Goal: Task Accomplishment & Management: Manage account settings

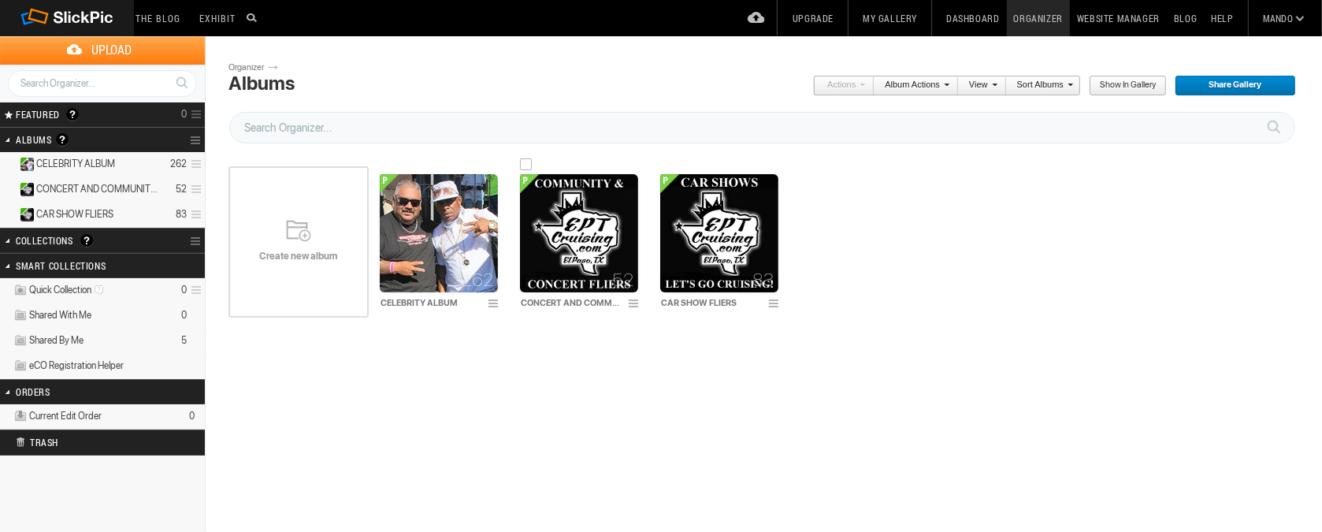
click at [590, 207] on img at bounding box center [579, 233] width 118 height 118
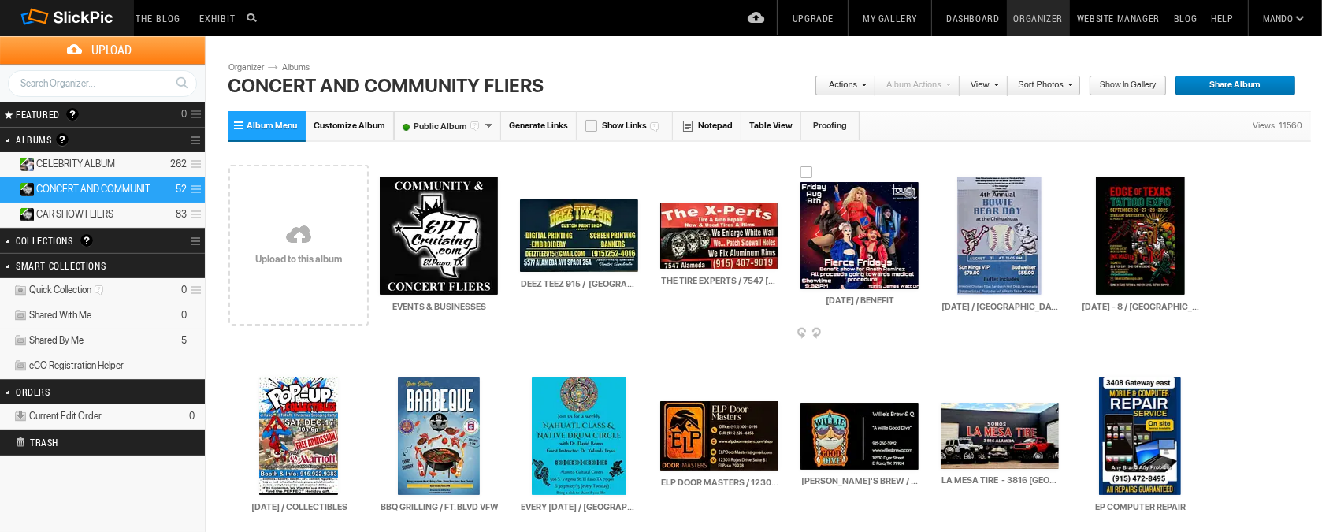
click at [806, 170] on div at bounding box center [806, 172] width 13 height 13
click at [916, 331] on span at bounding box center [917, 334] width 16 height 13
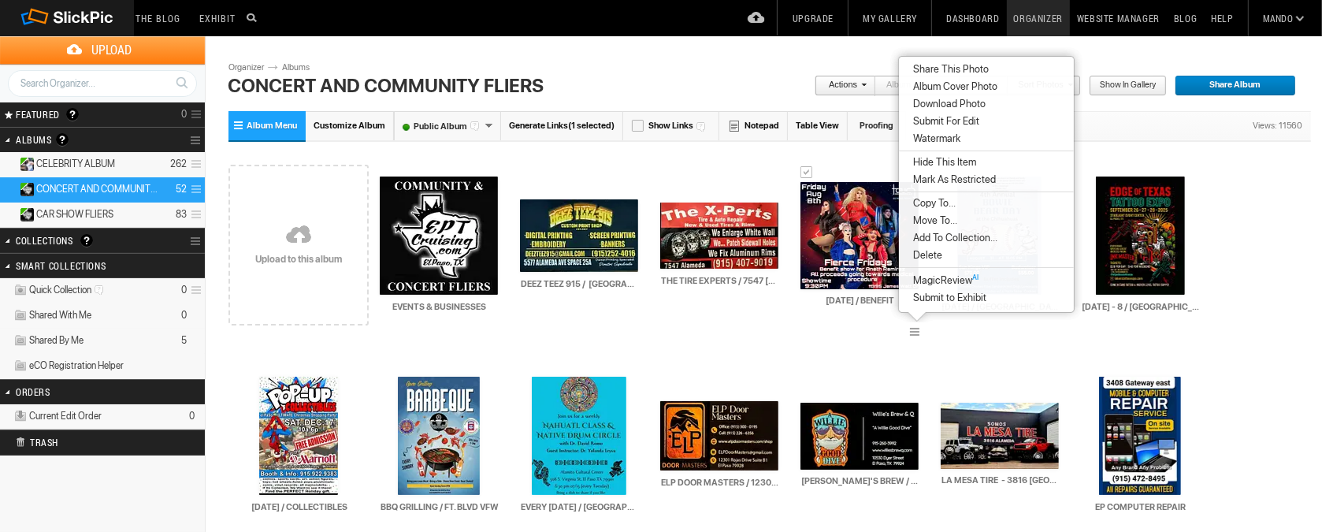
click at [930, 255] on span "Delete" at bounding box center [925, 255] width 34 height 13
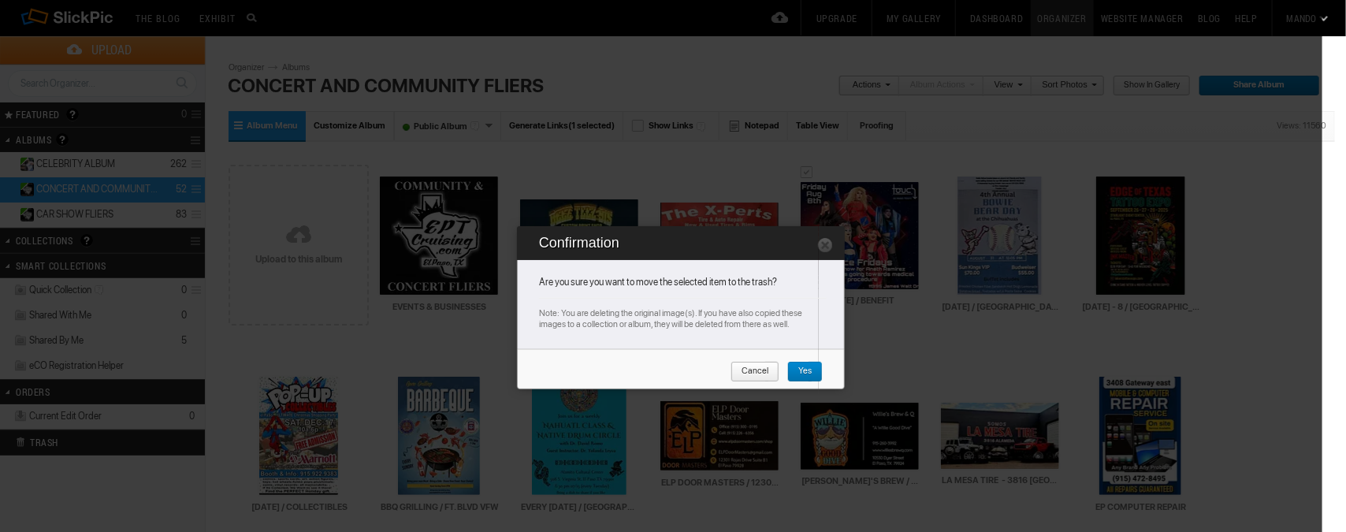
click at [811, 366] on span "Yes" at bounding box center [799, 372] width 24 height 20
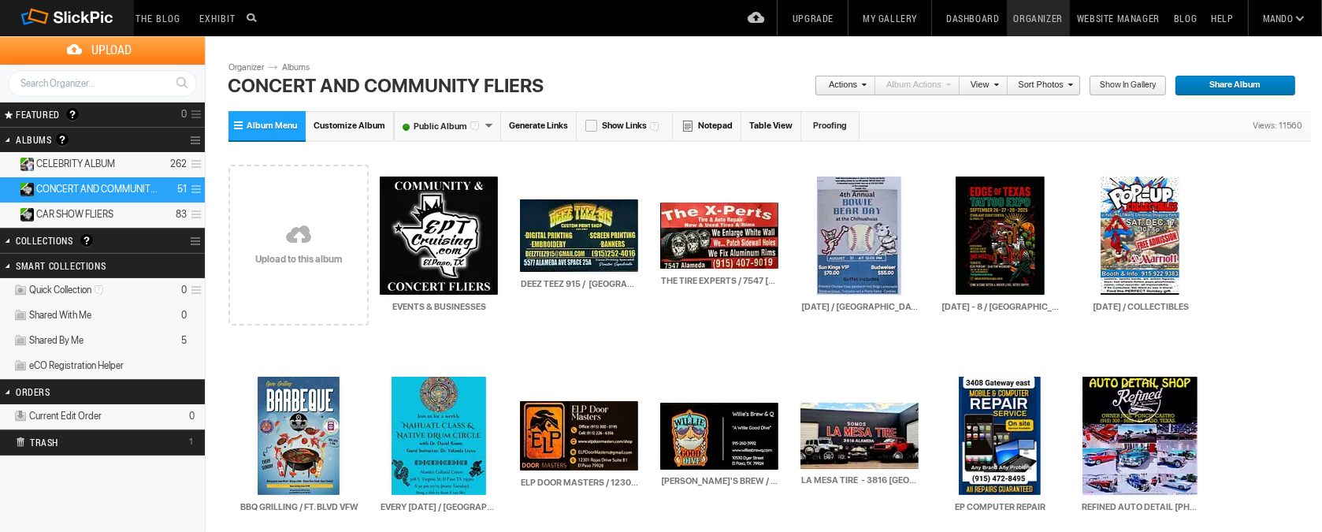
click at [292, 232] on link at bounding box center [298, 236] width 140 height 182
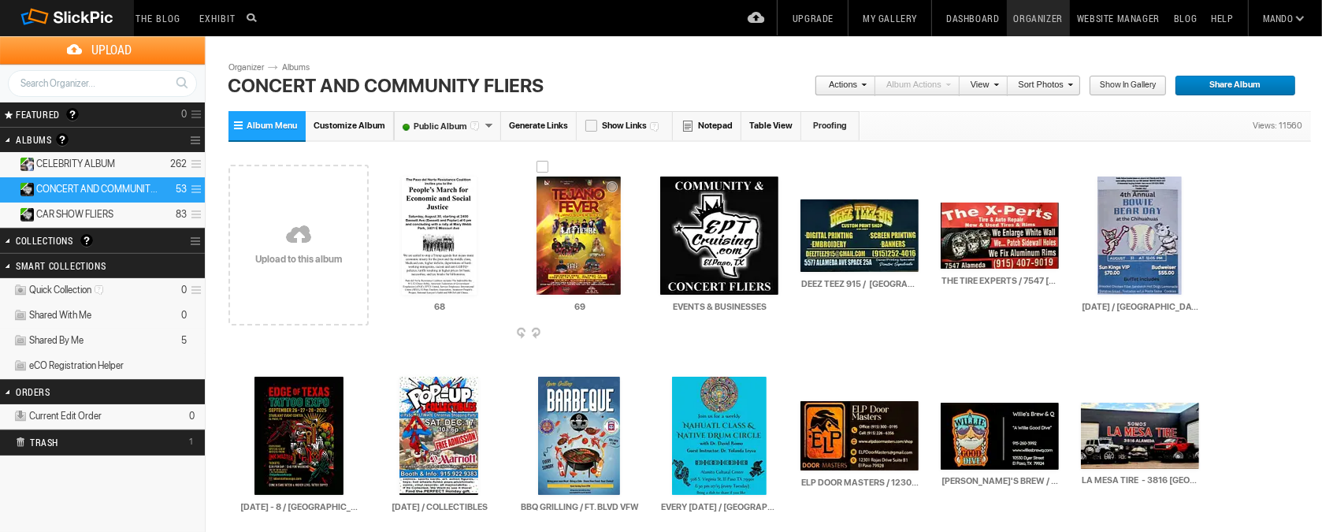
click at [576, 247] on img at bounding box center [578, 235] width 84 height 118
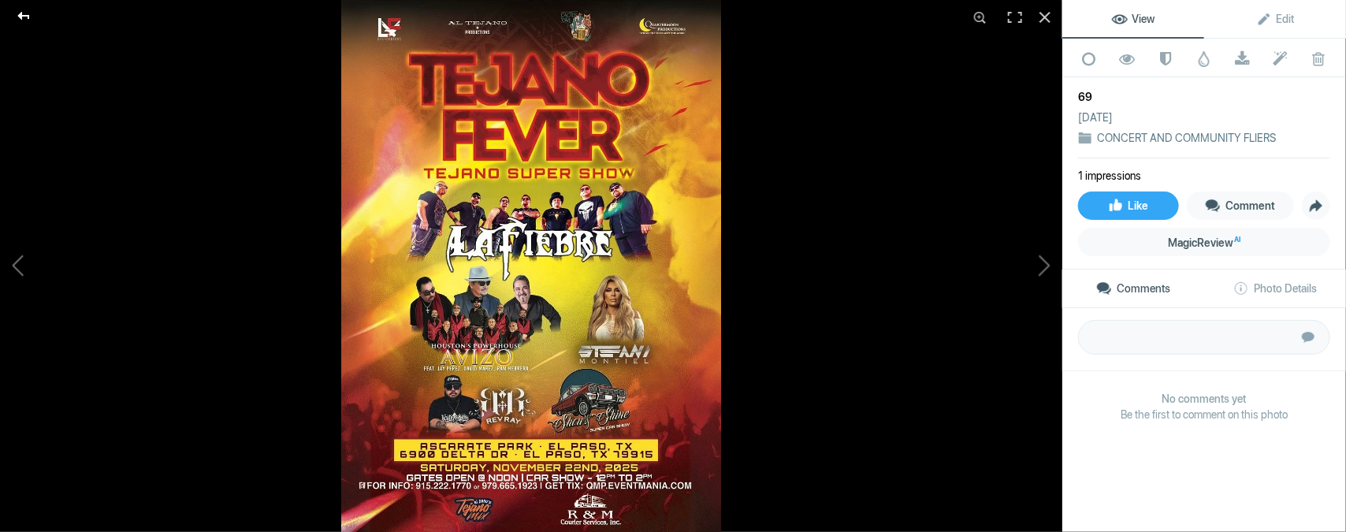
click at [28, 18] on div at bounding box center [23, 16] width 57 height 32
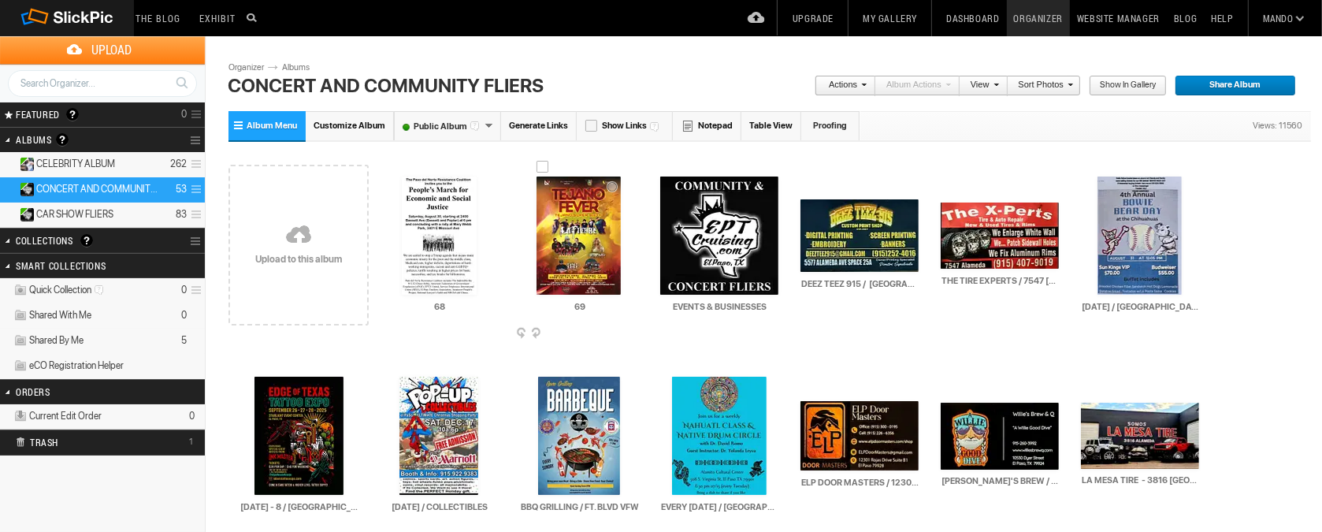
click at [615, 310] on input "69" at bounding box center [580, 306] width 120 height 14
type input "6"
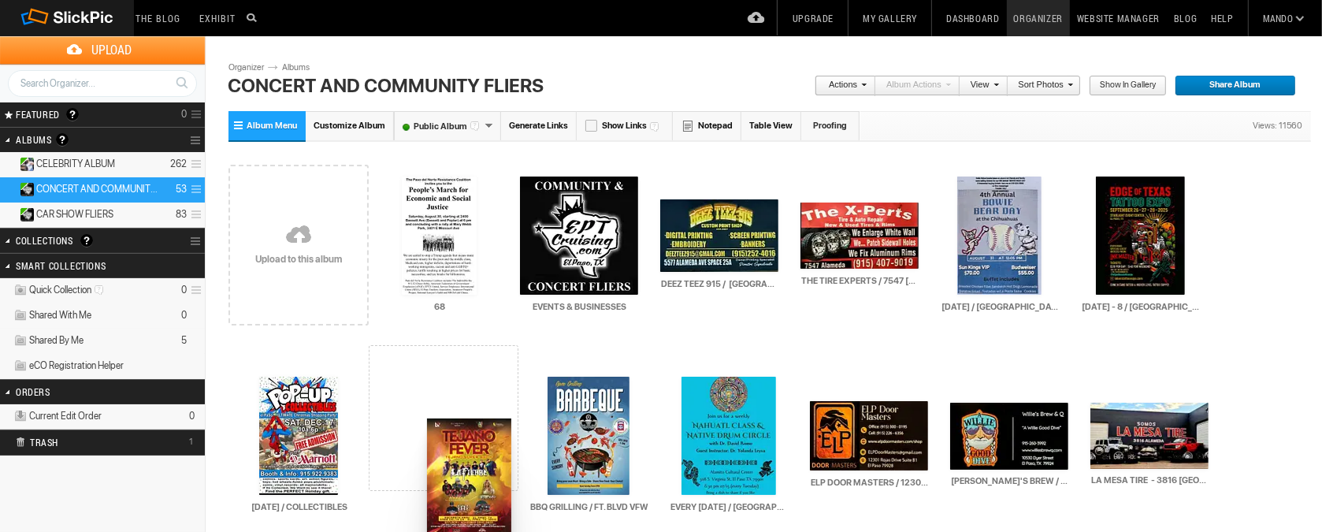
type input "SAT. NOV. 22 / ASCARATE PARK"
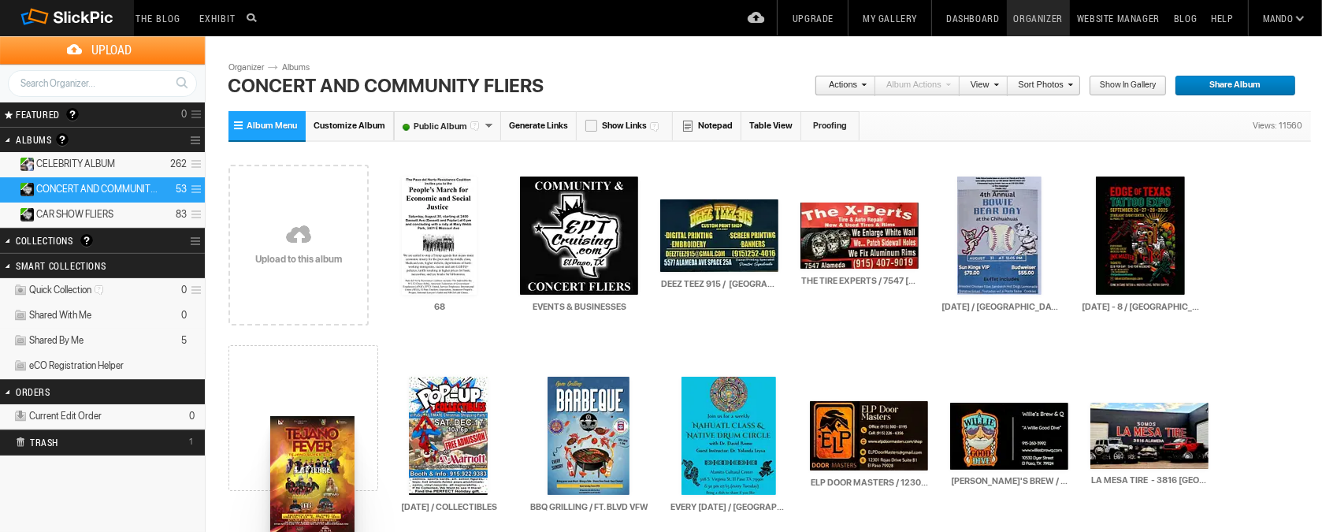
drag, startPoint x: 589, startPoint y: 212, endPoint x: 269, endPoint y: 416, distance: 380.0
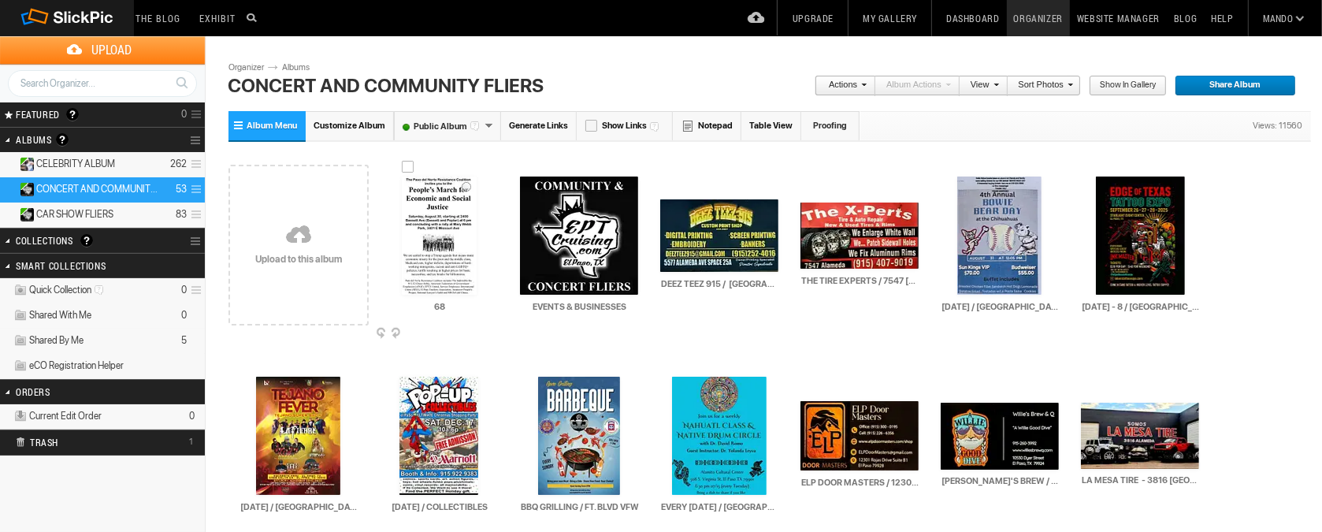
click at [451, 224] on img at bounding box center [439, 235] width 75 height 118
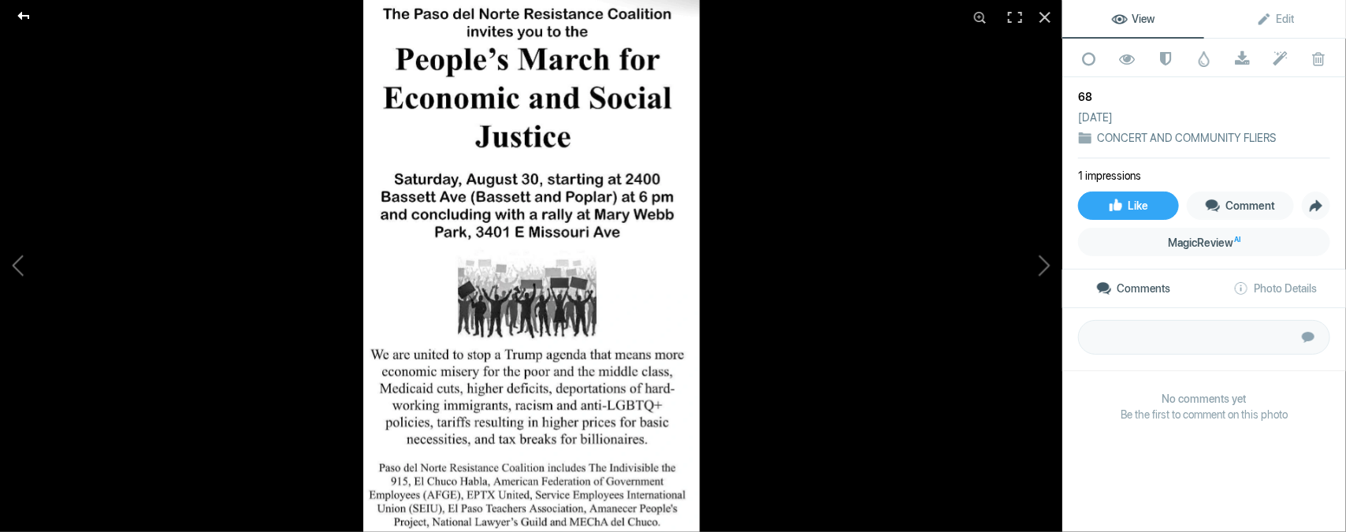
click at [22, 11] on div at bounding box center [23, 16] width 57 height 32
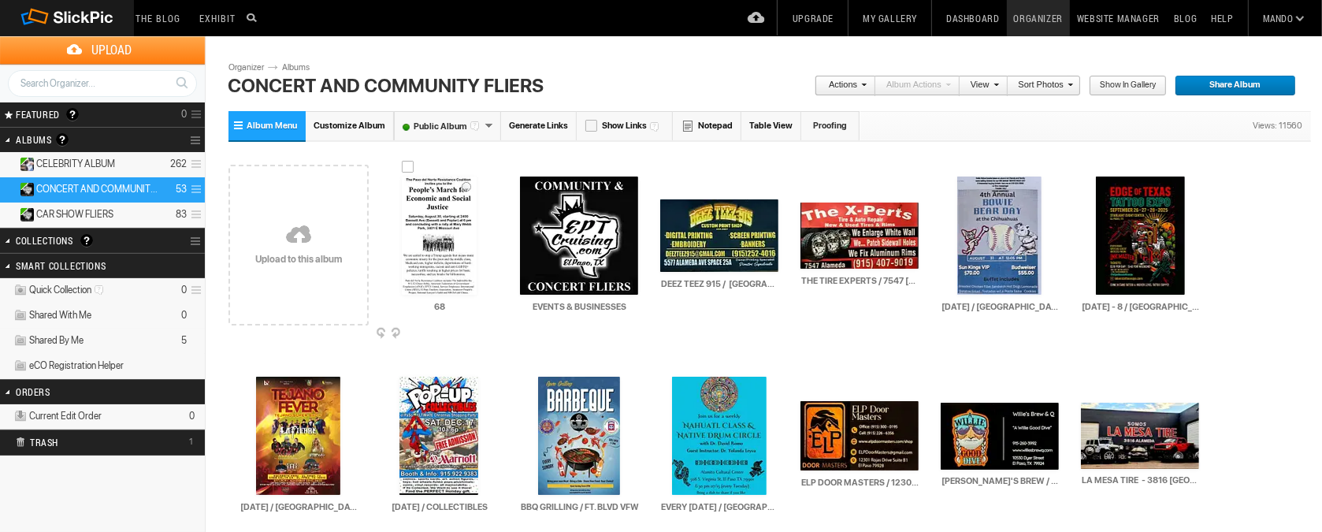
click at [459, 306] on input "68" at bounding box center [440, 306] width 120 height 14
type input "6"
type input "SAT. AUG. 30 / PEOPLES MARCH"
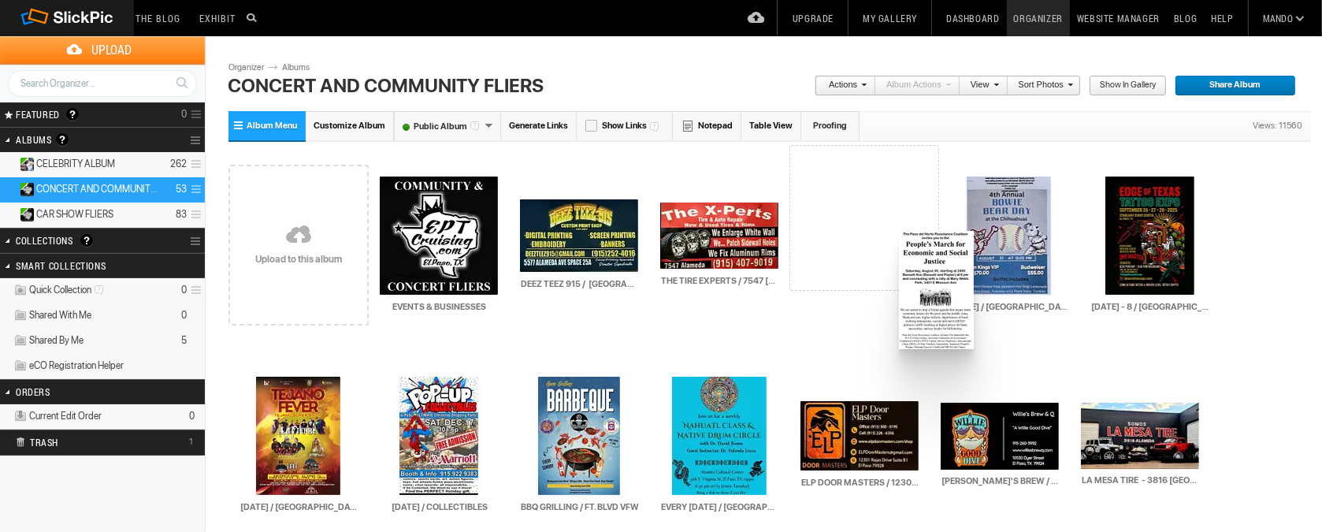
drag, startPoint x: 430, startPoint y: 215, endPoint x: 897, endPoint y: 231, distance: 467.4
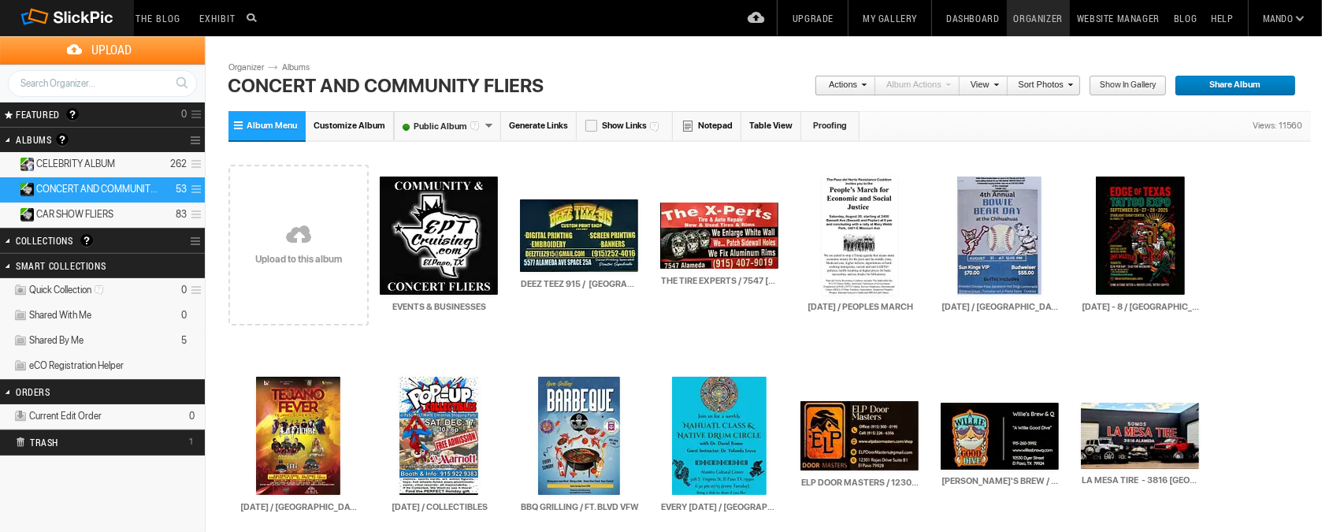
click at [297, 238] on link at bounding box center [298, 236] width 140 height 182
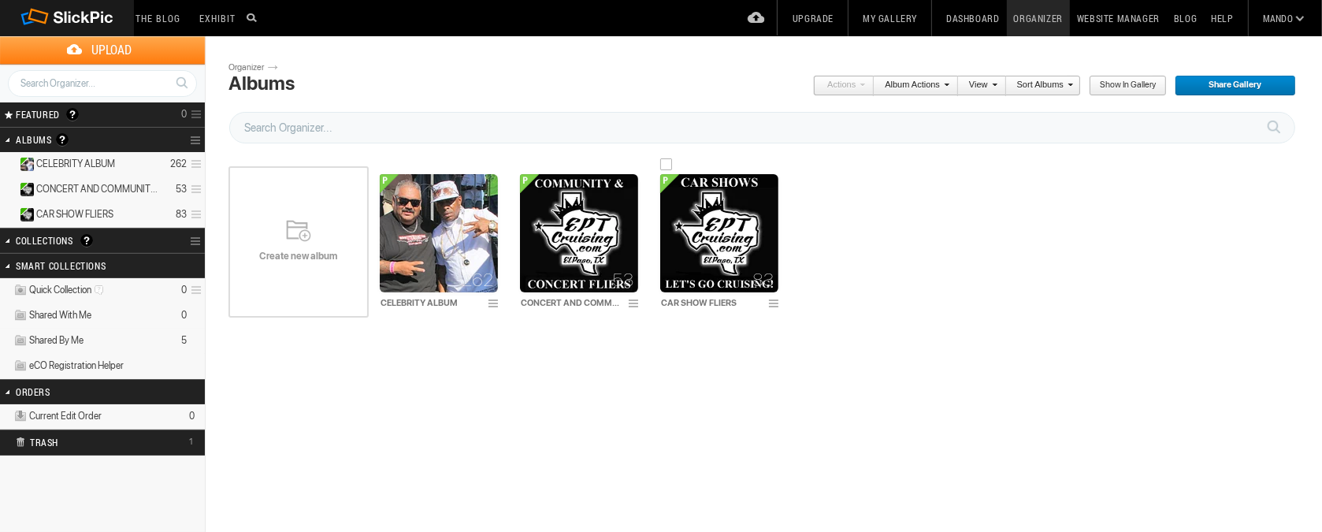
click at [727, 233] on img at bounding box center [719, 233] width 118 height 118
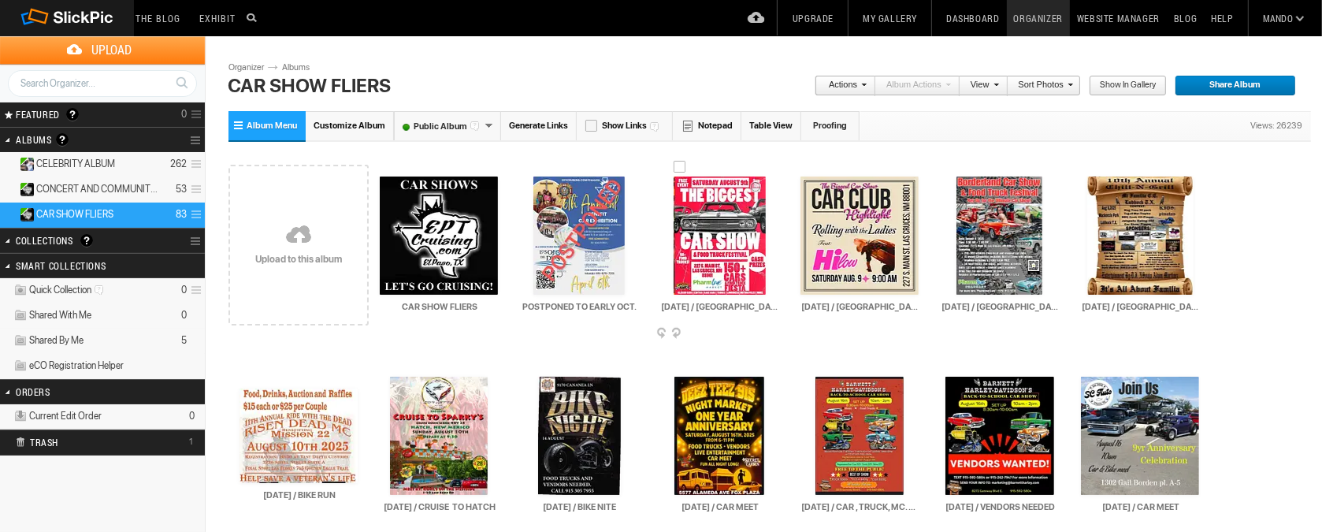
click at [679, 165] on div at bounding box center [680, 167] width 13 height 13
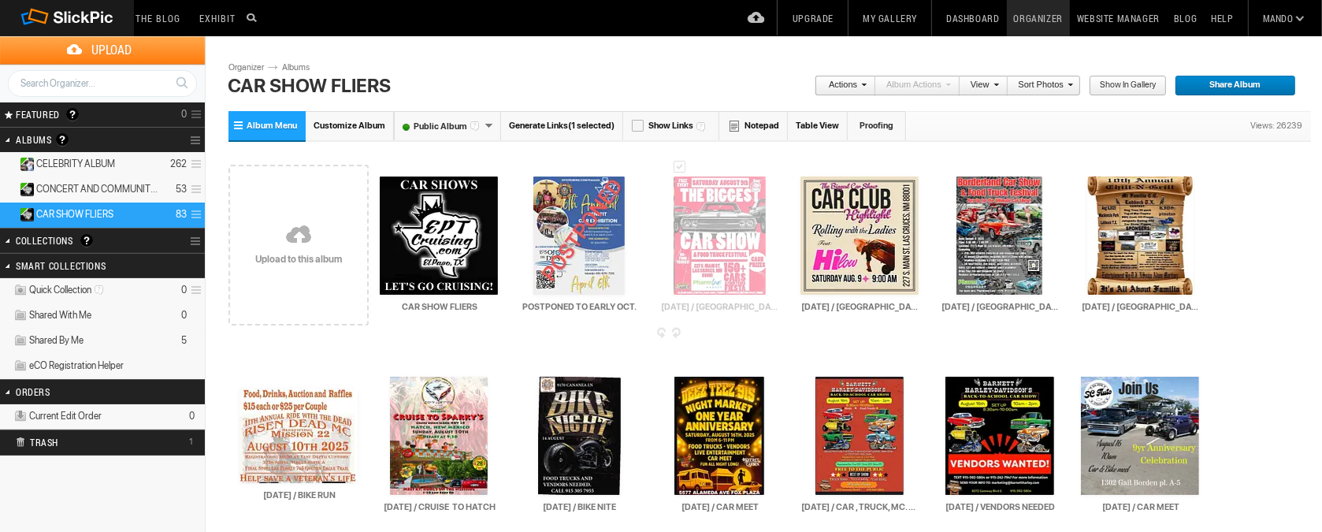
click at [774, 331] on span at bounding box center [777, 334] width 16 height 13
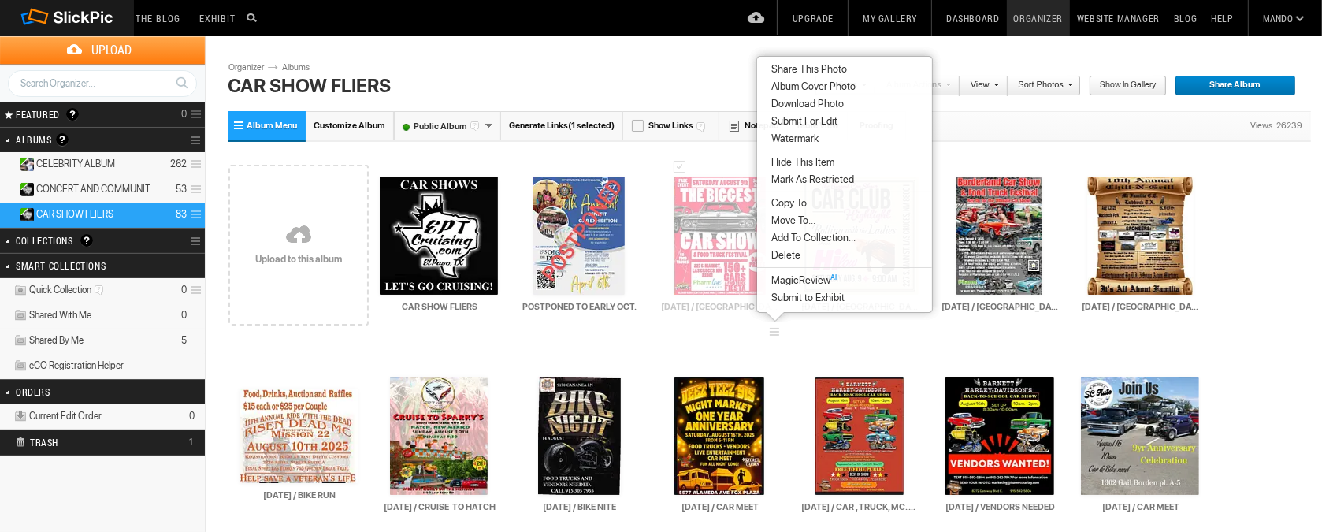
click at [791, 256] on span "Delete" at bounding box center [784, 255] width 34 height 13
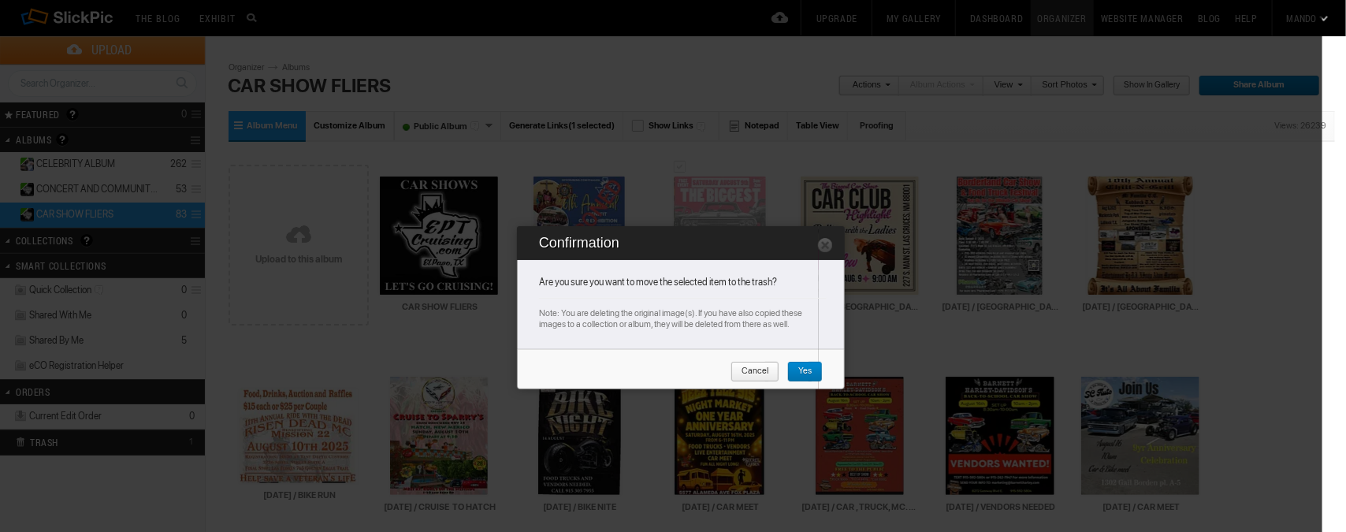
click at [804, 370] on span "Yes" at bounding box center [799, 372] width 24 height 20
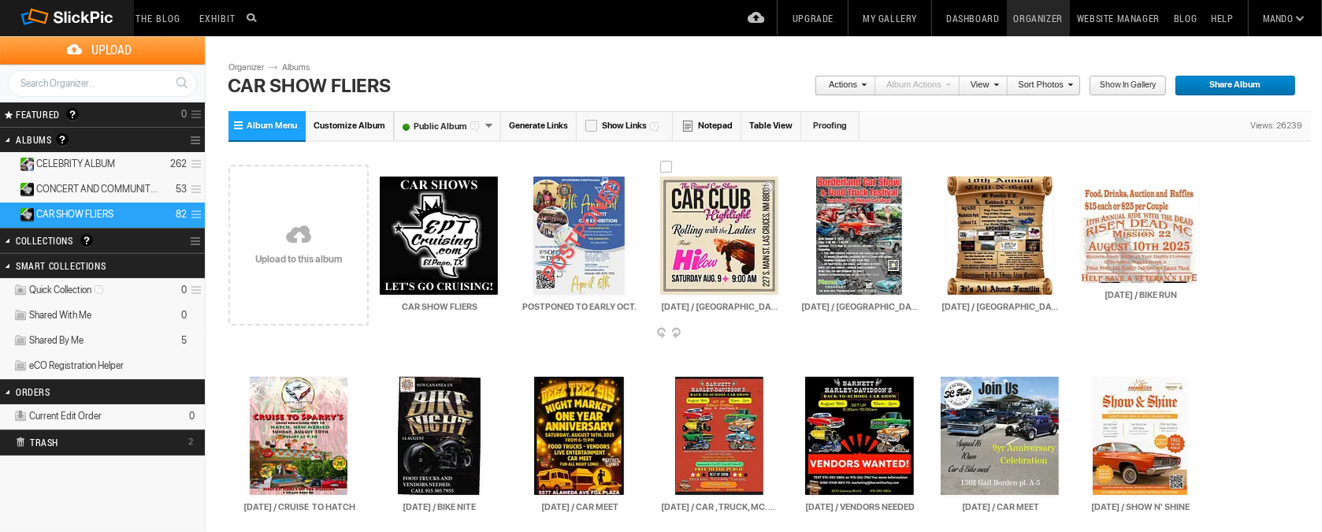
click at [668, 161] on div at bounding box center [666, 167] width 13 height 13
click at [775, 331] on span at bounding box center [777, 334] width 16 height 13
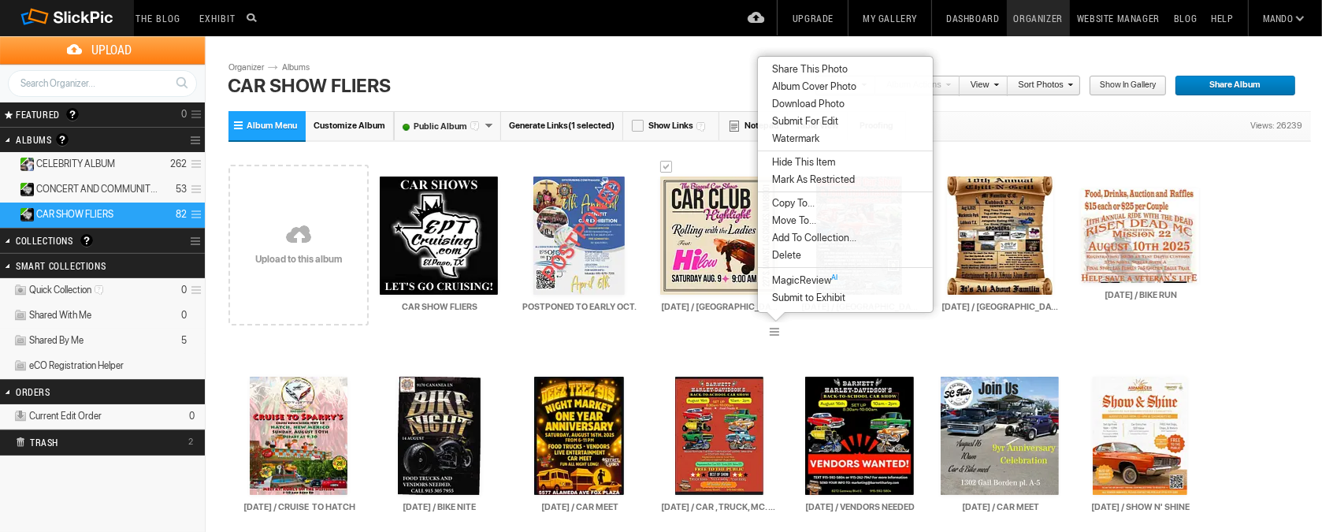
click at [782, 257] on span "Delete" at bounding box center [784, 255] width 34 height 13
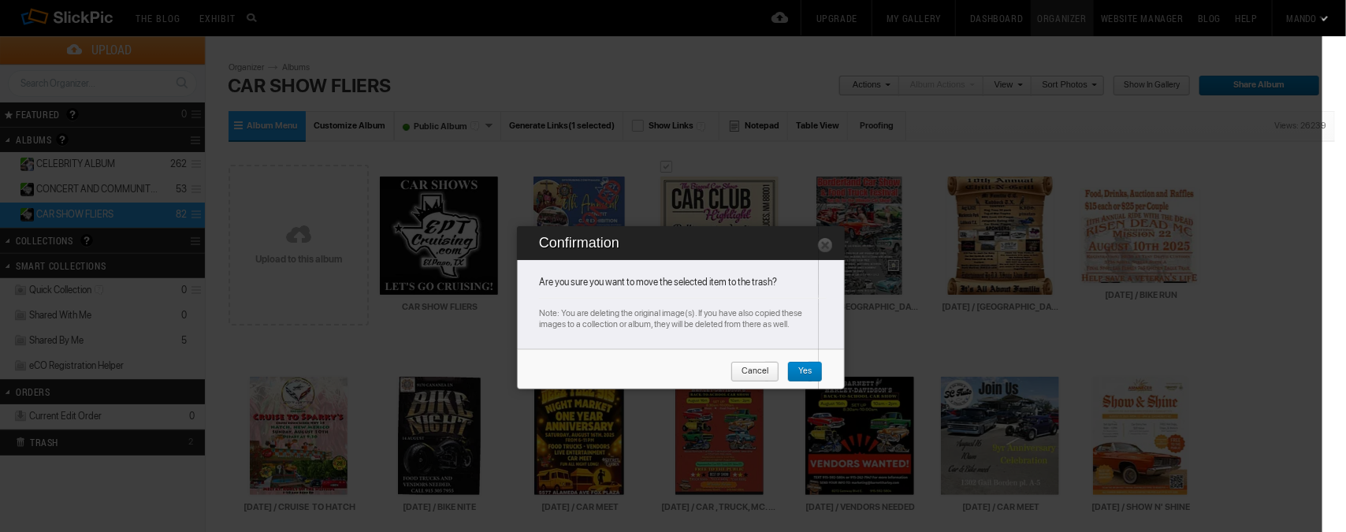
click at [804, 369] on span "Yes" at bounding box center [799, 372] width 24 height 20
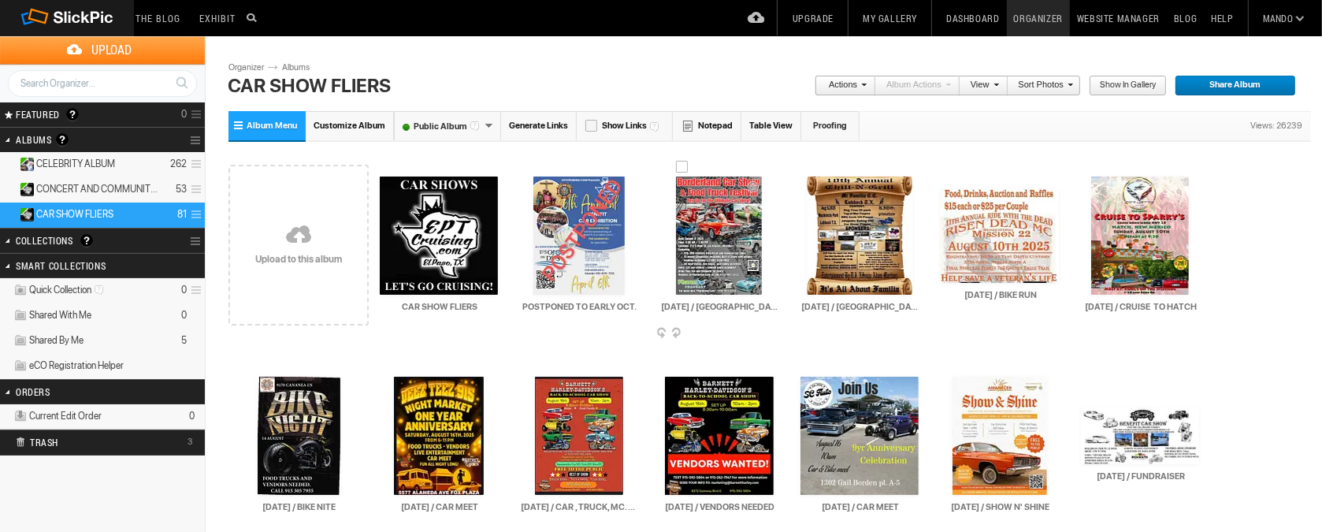
click at [686, 164] on div at bounding box center [682, 167] width 13 height 13
click at [774, 330] on span at bounding box center [777, 334] width 16 height 13
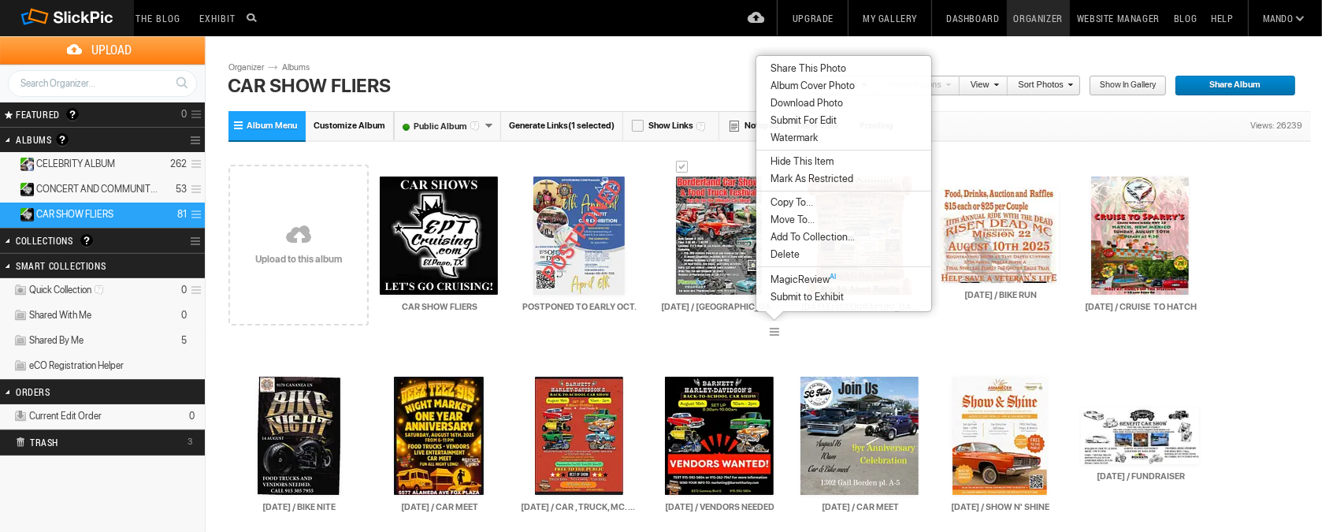
click at [787, 257] on span "Delete" at bounding box center [783, 254] width 34 height 13
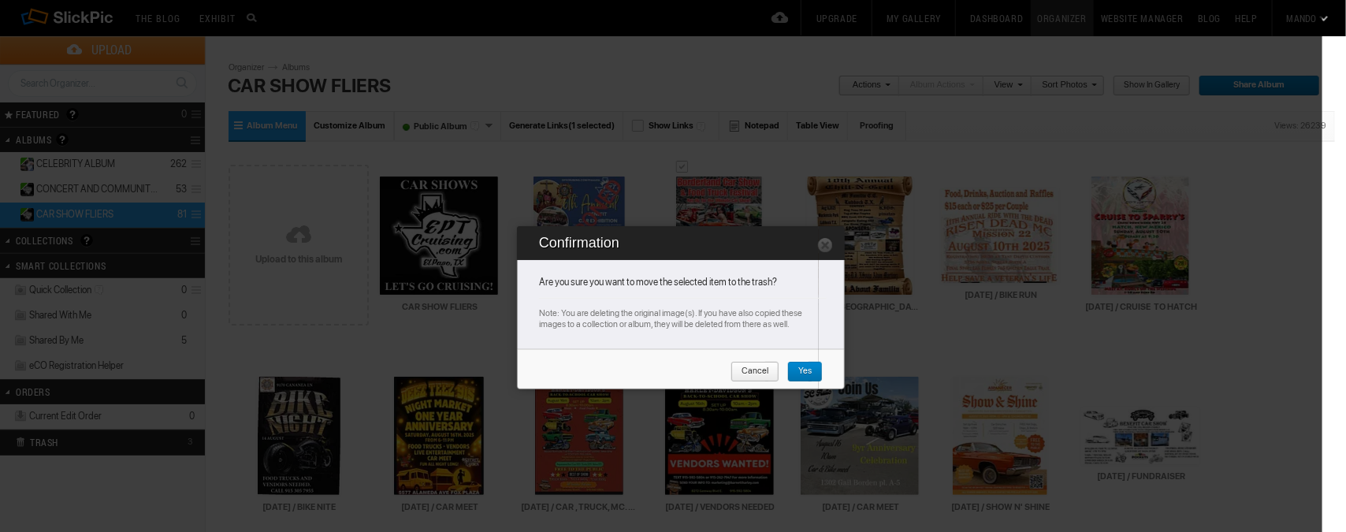
click at [805, 371] on span "Yes" at bounding box center [799, 372] width 24 height 20
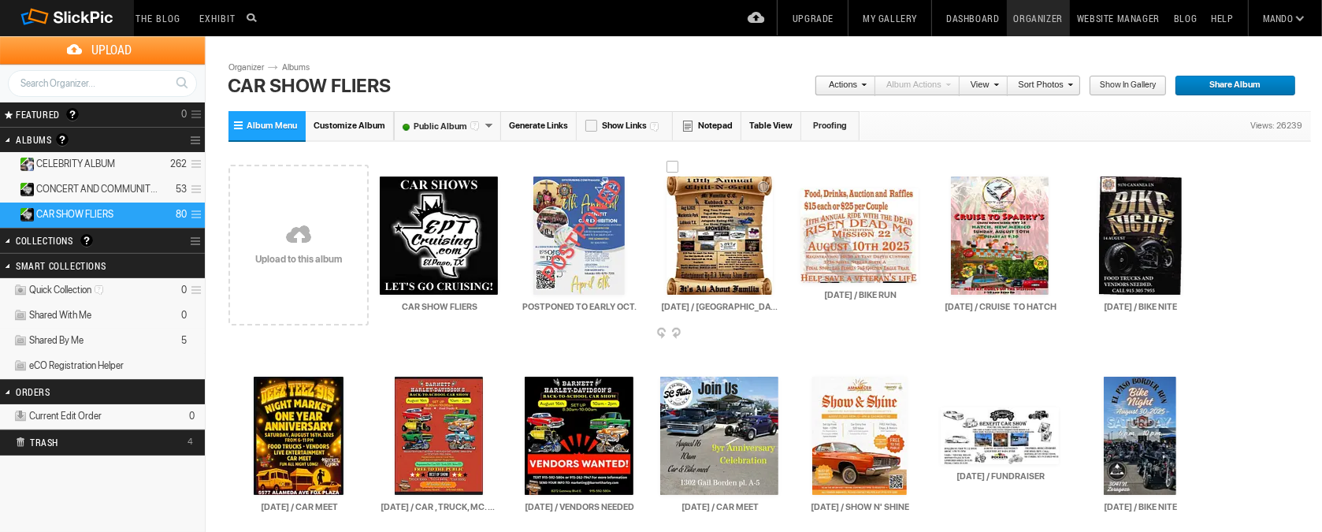
click at [674, 165] on div at bounding box center [672, 167] width 13 height 13
click at [775, 332] on span at bounding box center [777, 334] width 16 height 13
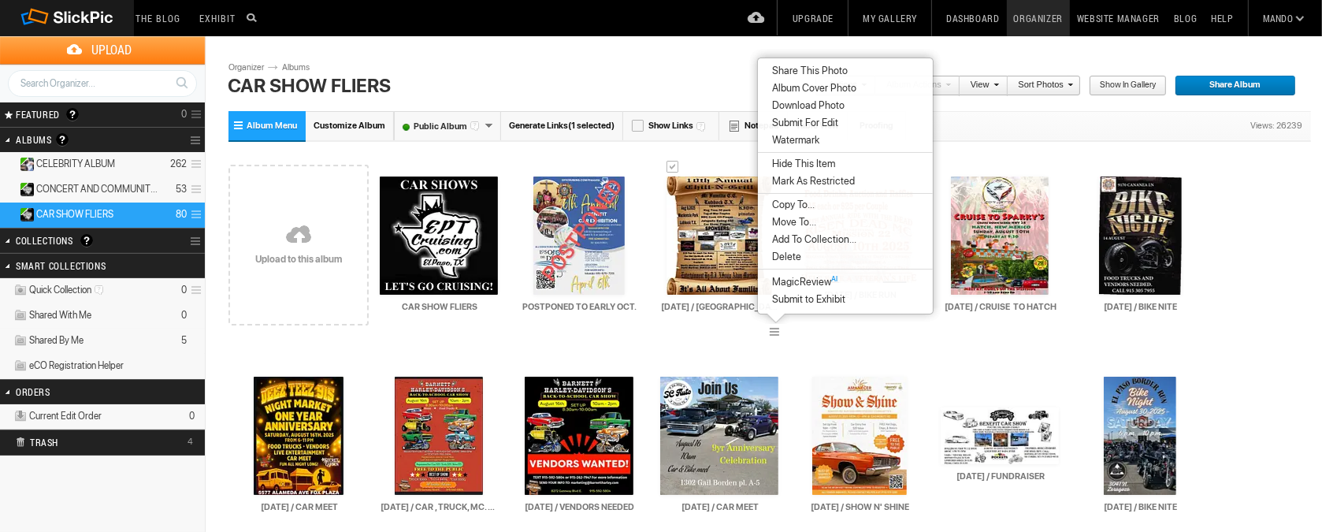
click at [781, 251] on span "Delete" at bounding box center [784, 257] width 34 height 13
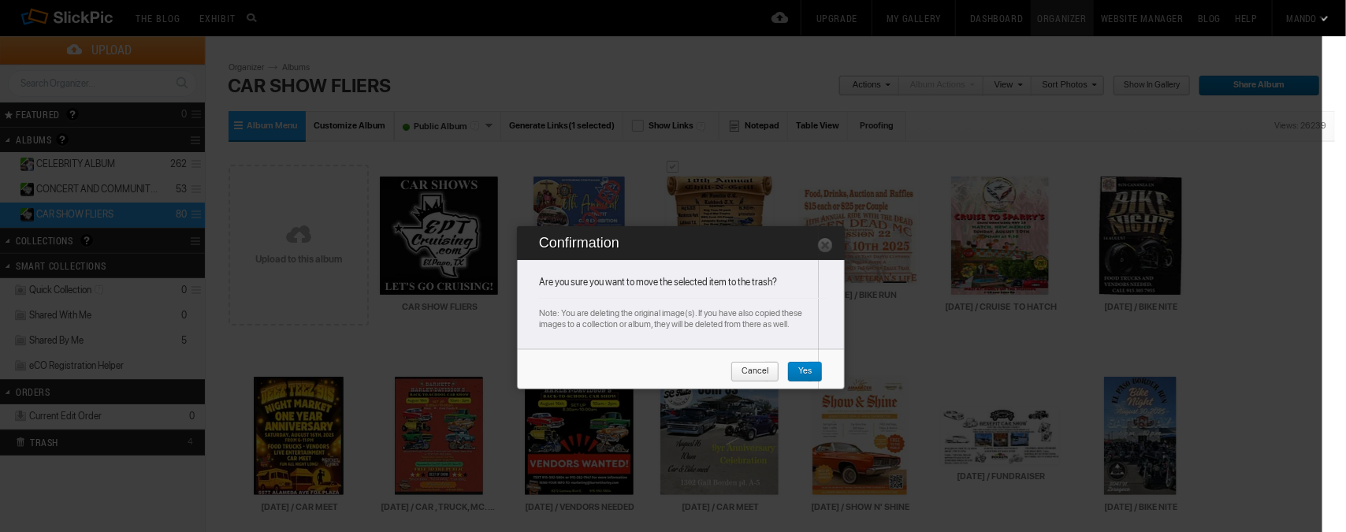
click at [807, 369] on span "Yes" at bounding box center [799, 372] width 24 height 20
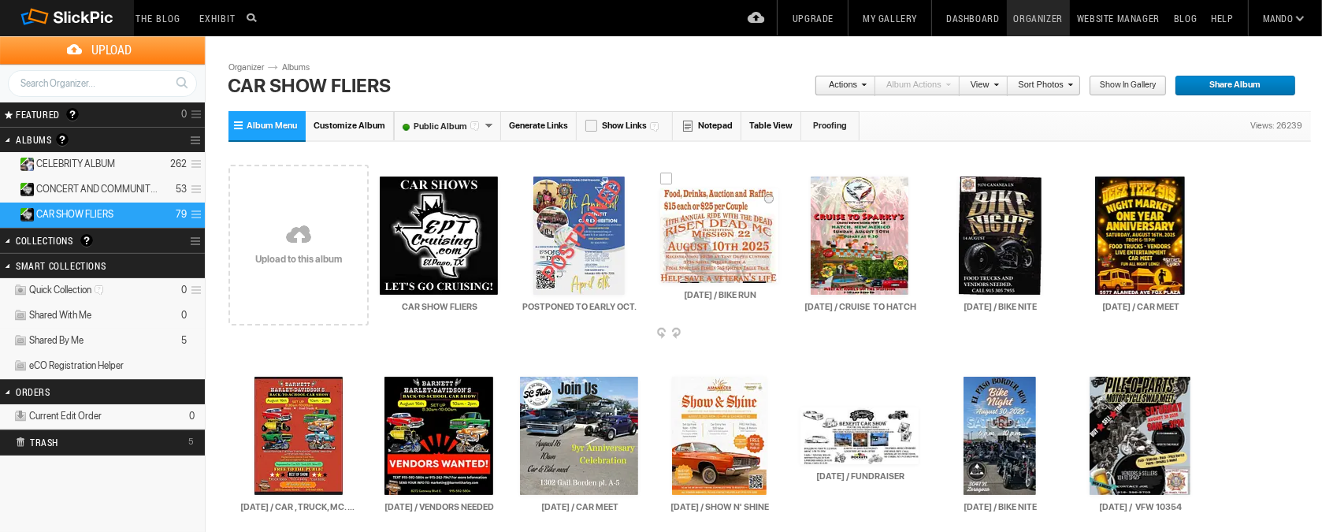
click at [666, 173] on div at bounding box center [666, 179] width 13 height 13
click at [774, 329] on span at bounding box center [777, 334] width 16 height 13
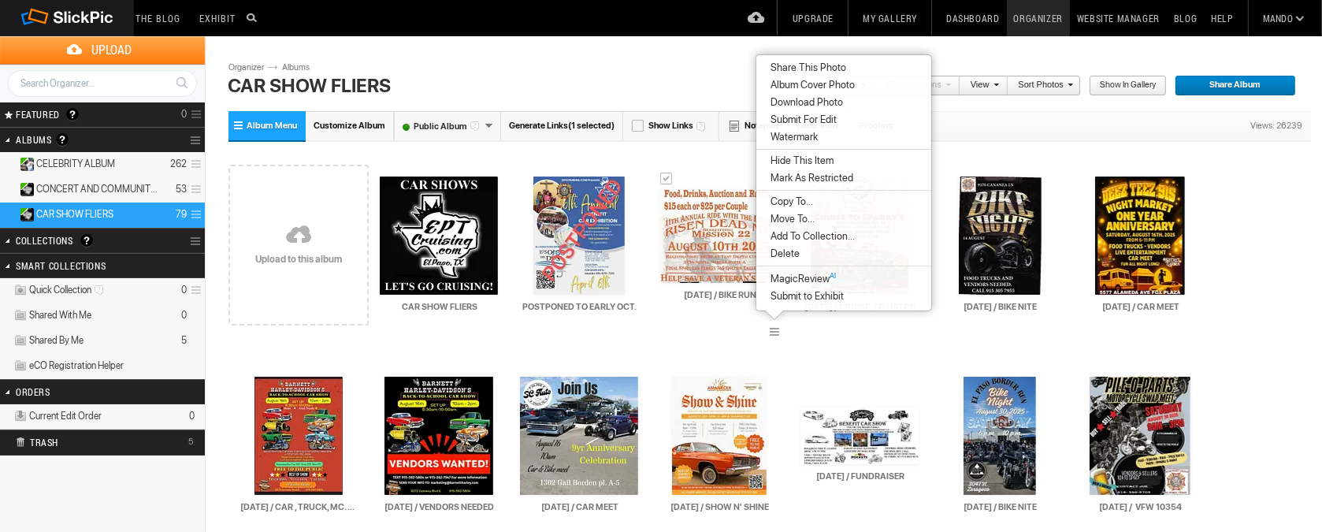
click at [778, 257] on span "Delete" at bounding box center [783, 253] width 34 height 13
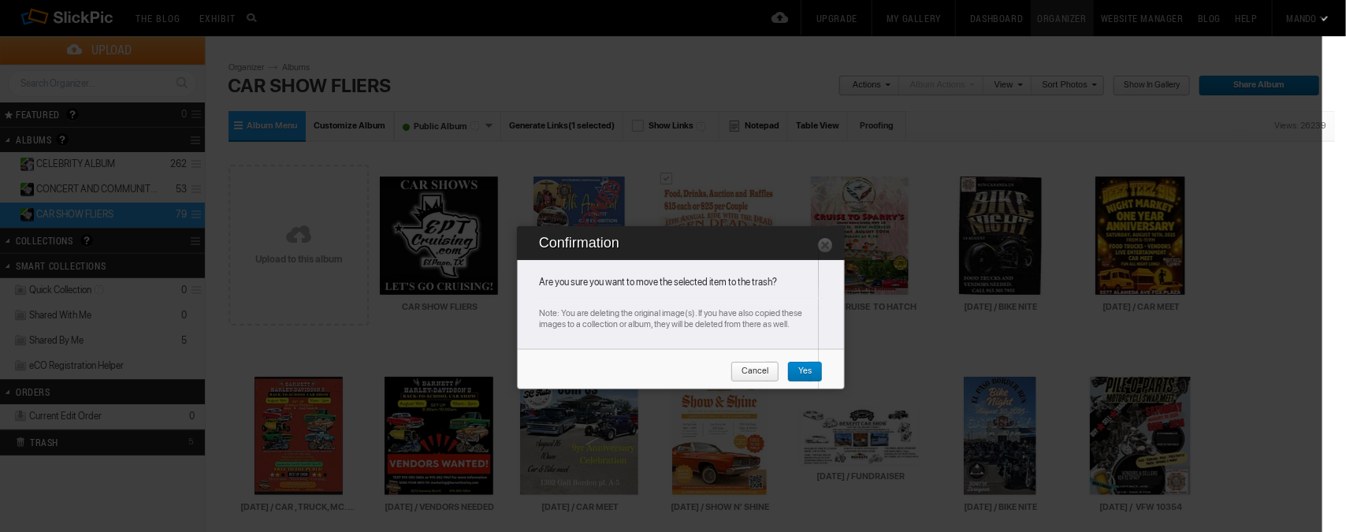
click at [806, 376] on span "Yes" at bounding box center [799, 372] width 24 height 20
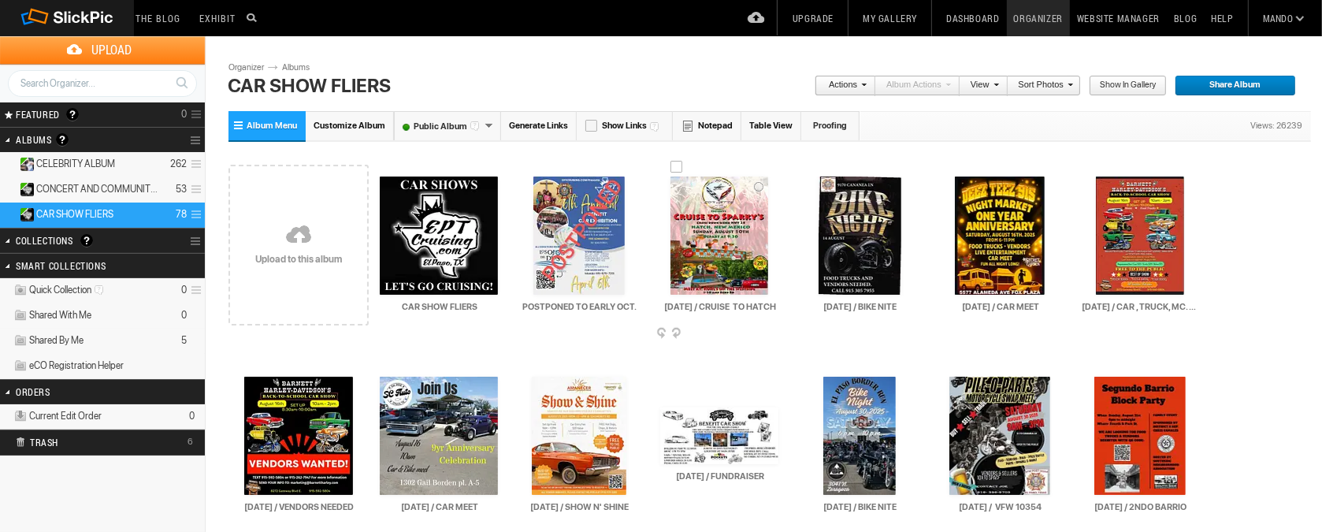
click at [678, 164] on div at bounding box center [676, 167] width 13 height 13
click at [774, 330] on span at bounding box center [777, 334] width 16 height 13
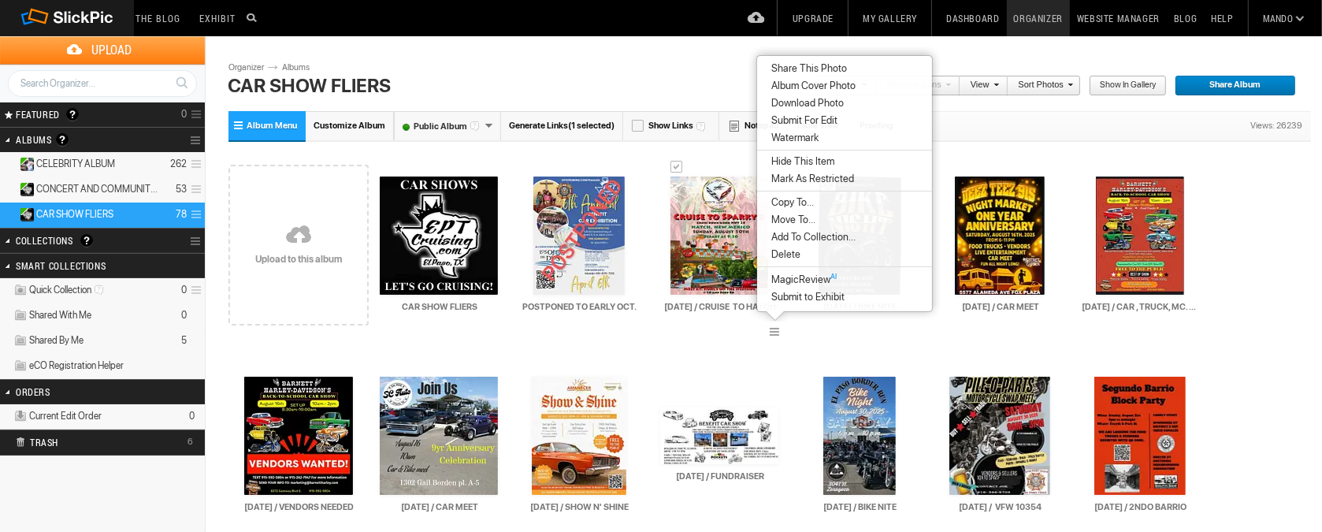
click at [787, 255] on span "Delete" at bounding box center [784, 254] width 34 height 13
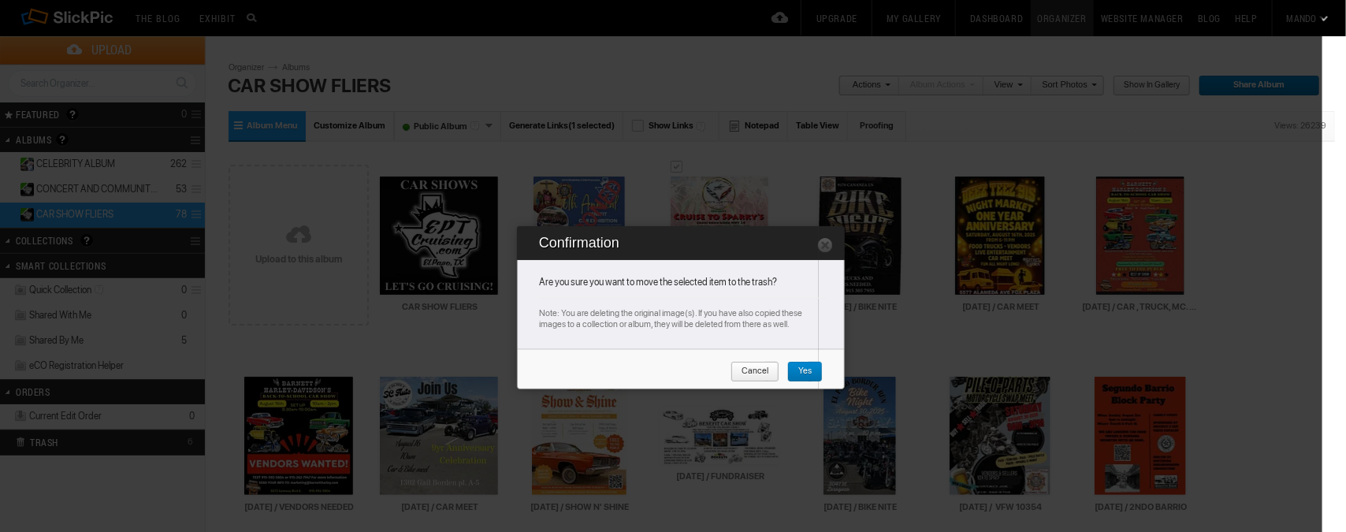
click at [807, 371] on span "Yes" at bounding box center [799, 372] width 24 height 20
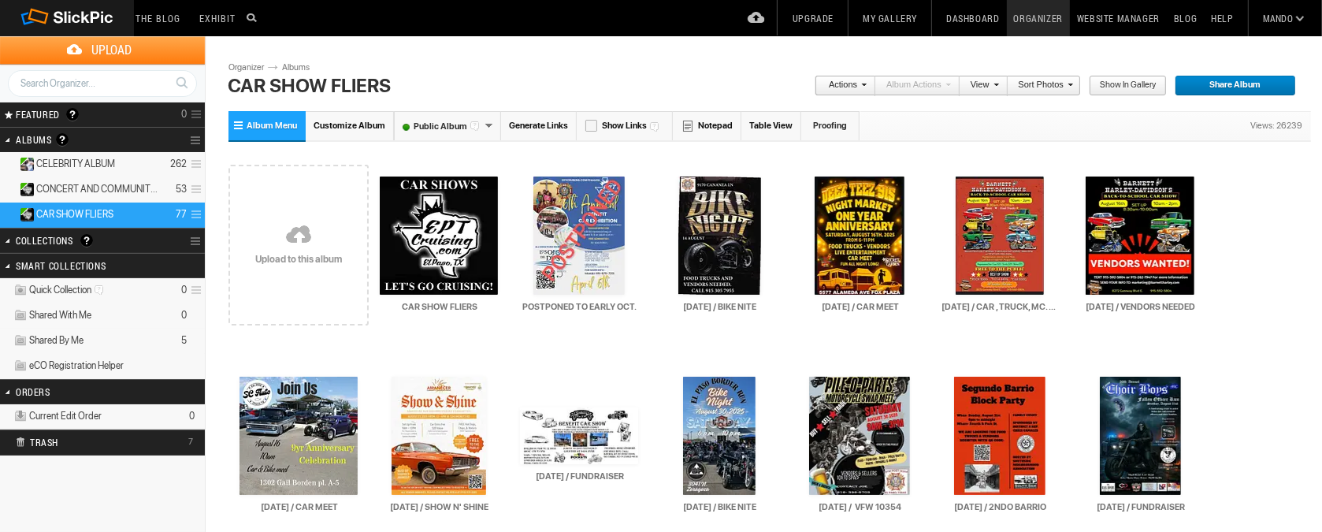
click at [295, 236] on link at bounding box center [298, 236] width 140 height 182
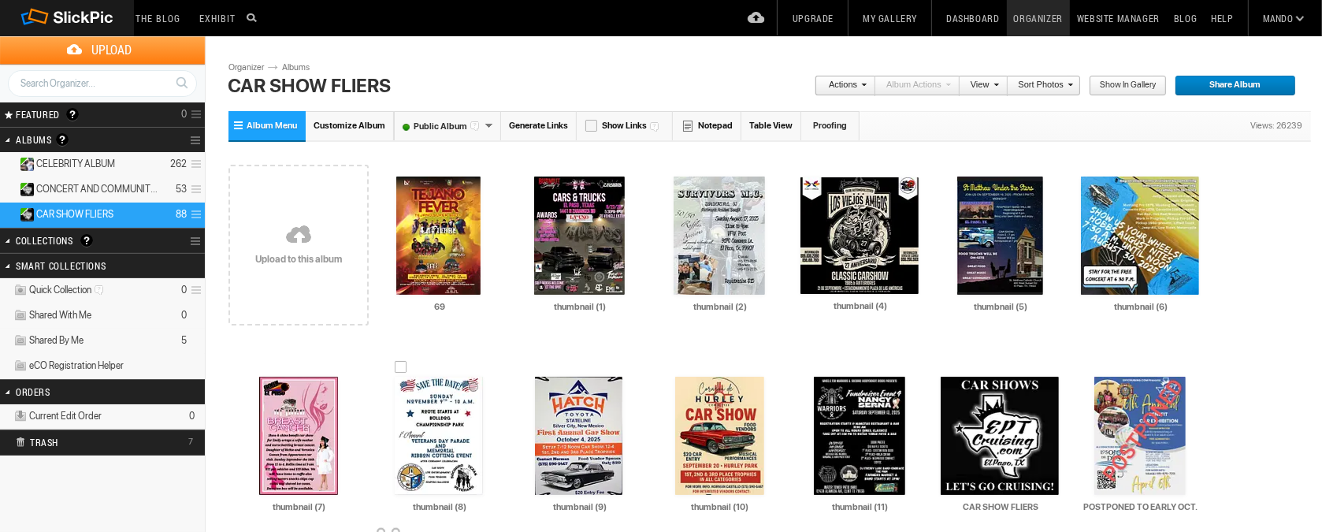
click at [435, 213] on img at bounding box center [438, 235] width 84 height 118
click at [439, 221] on img at bounding box center [438, 235] width 84 height 118
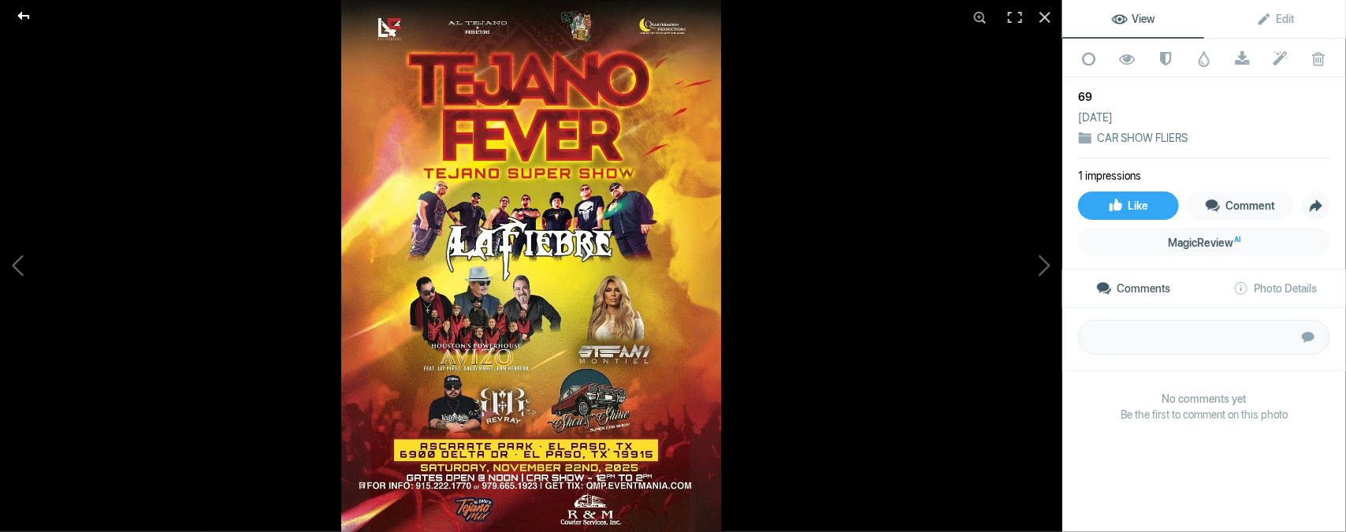
click at [20, 12] on div at bounding box center [23, 16] width 57 height 32
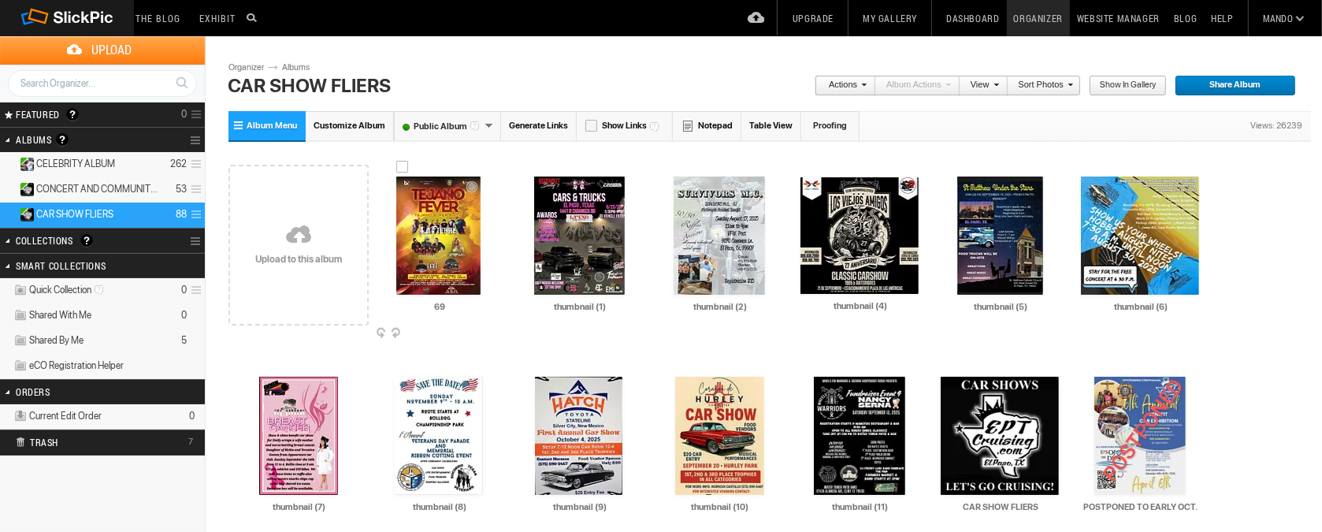
click at [470, 307] on input "69" at bounding box center [440, 306] width 120 height 14
type input "6"
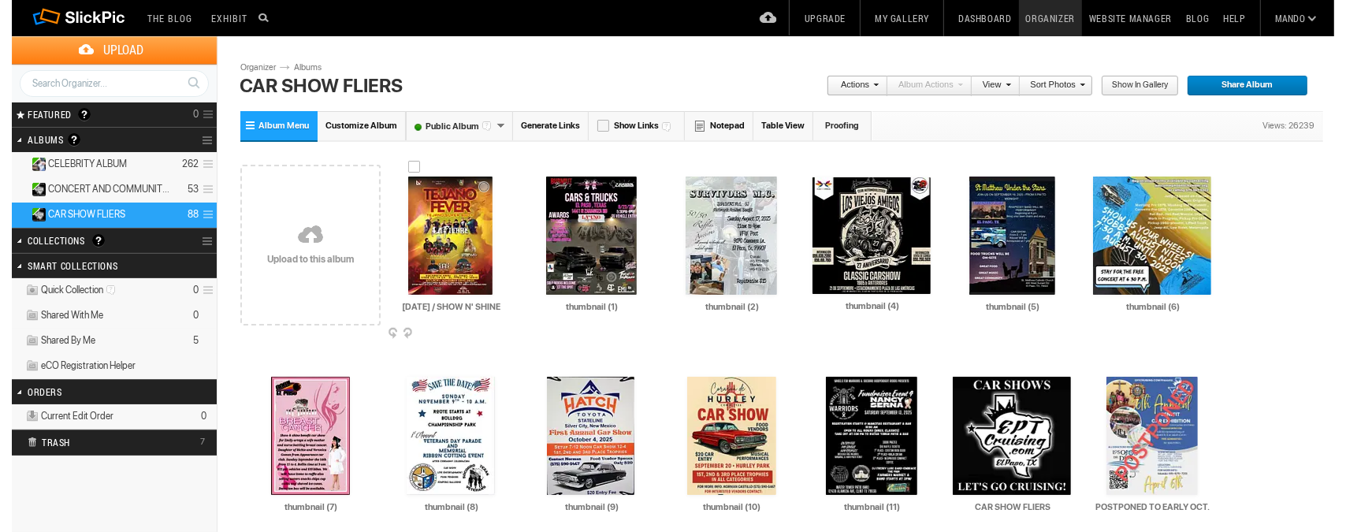
scroll to position [0, 2]
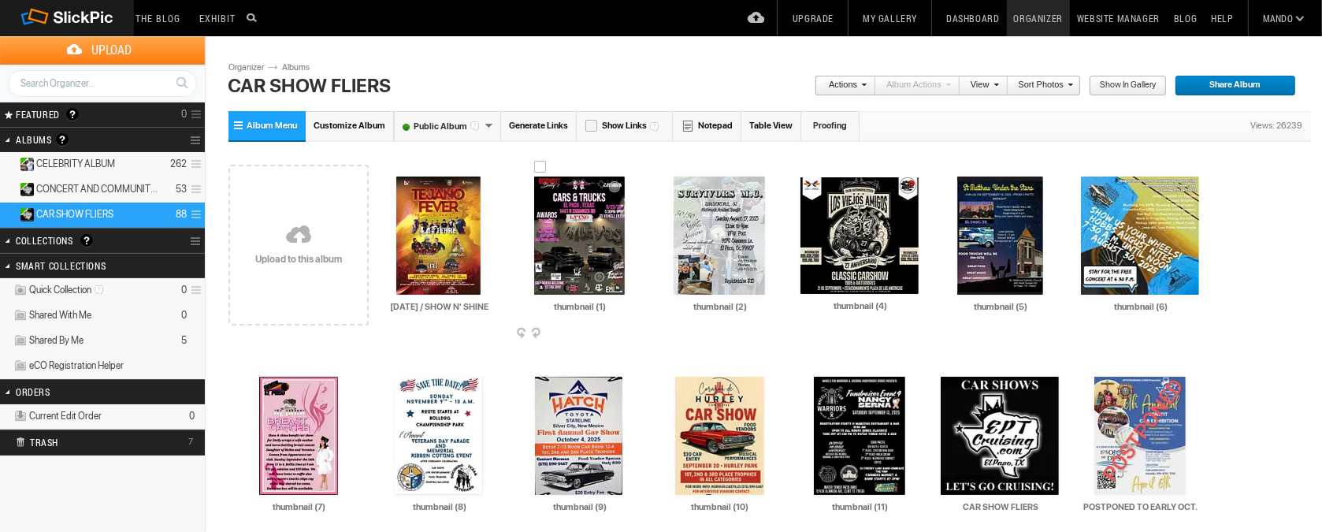
click at [591, 244] on img at bounding box center [579, 235] width 91 height 118
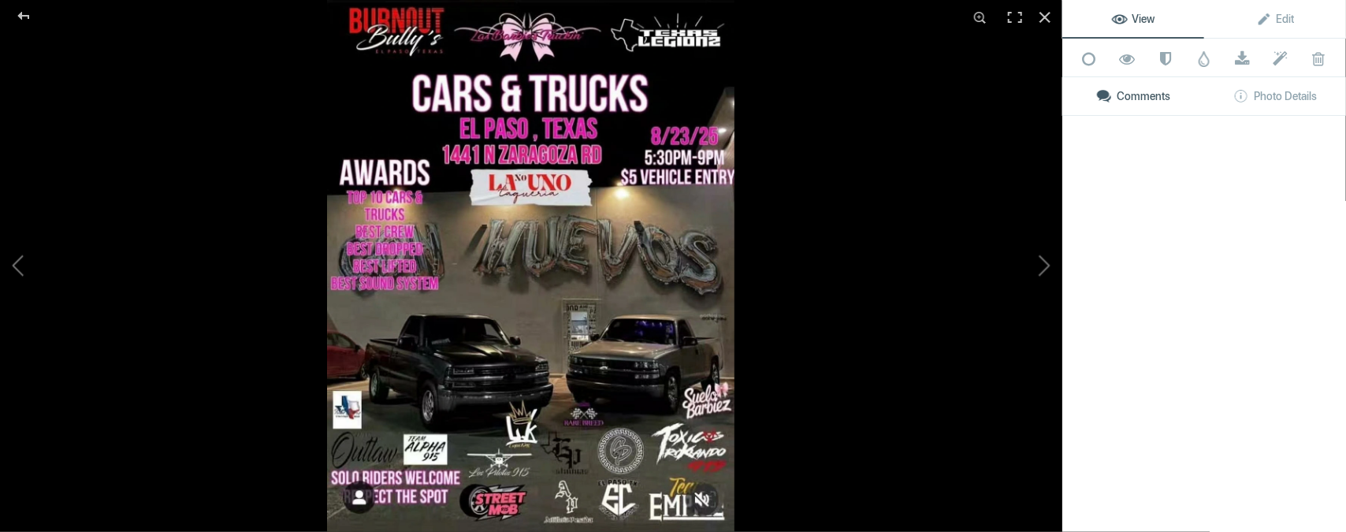
type input "[DATE] / SHOW N' SHINE"
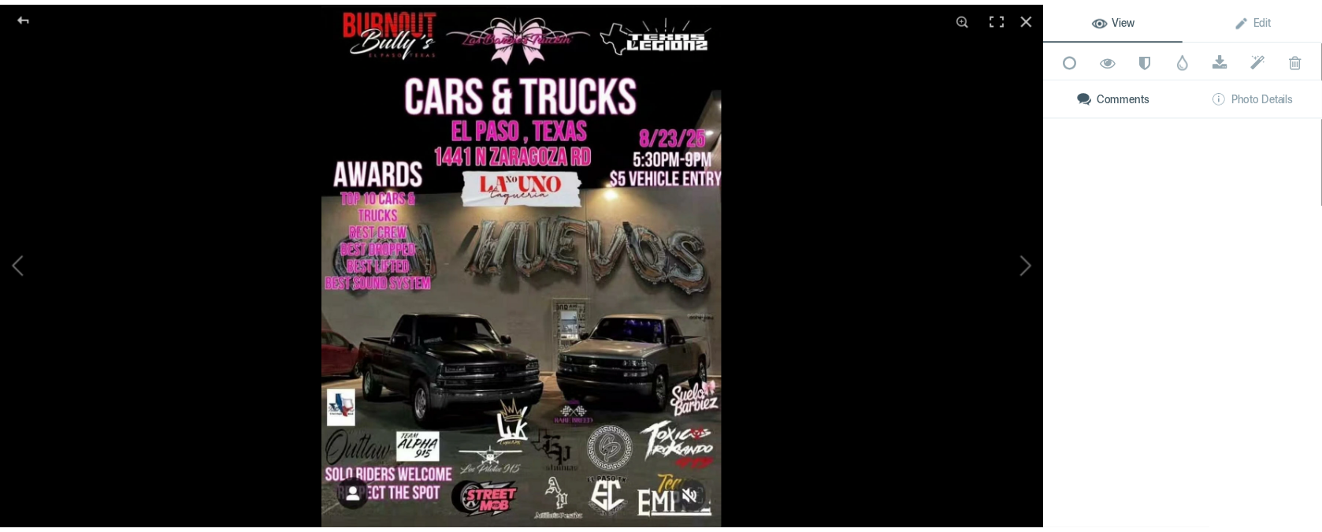
scroll to position [0, 0]
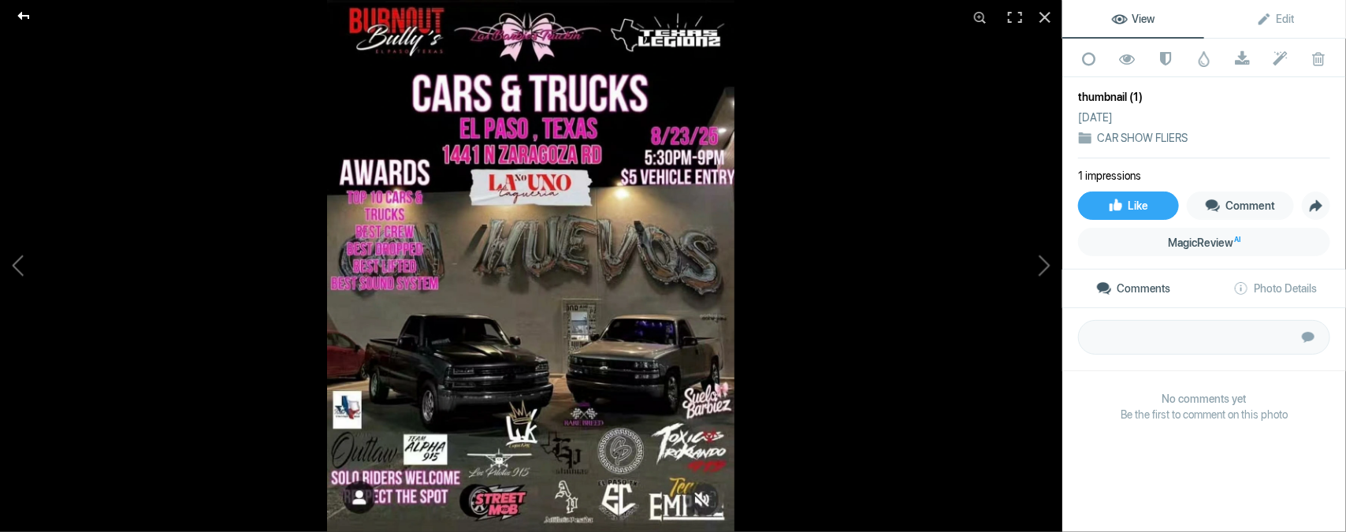
click at [24, 11] on div at bounding box center [23, 16] width 57 height 32
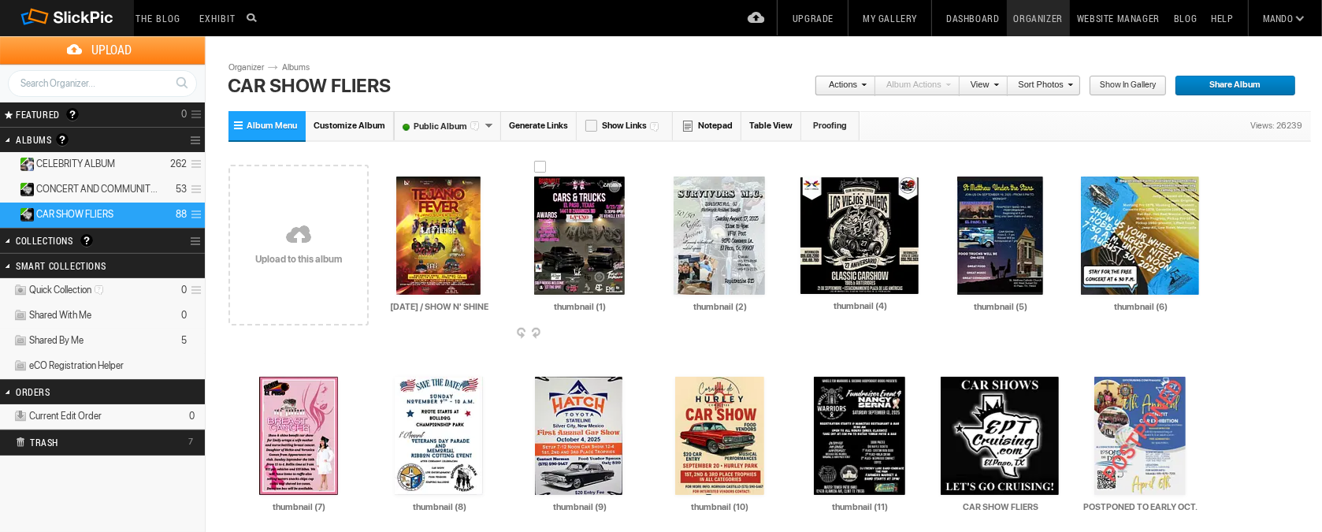
click at [622, 308] on input "thumbnail (1)" at bounding box center [580, 306] width 120 height 14
type input "t"
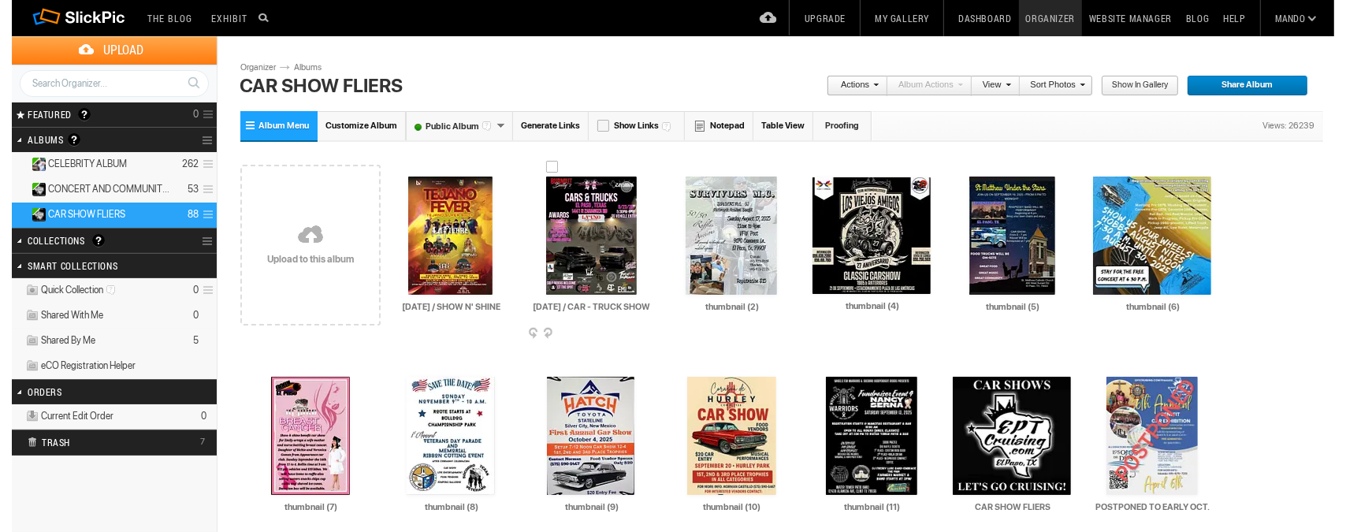
scroll to position [0, 20]
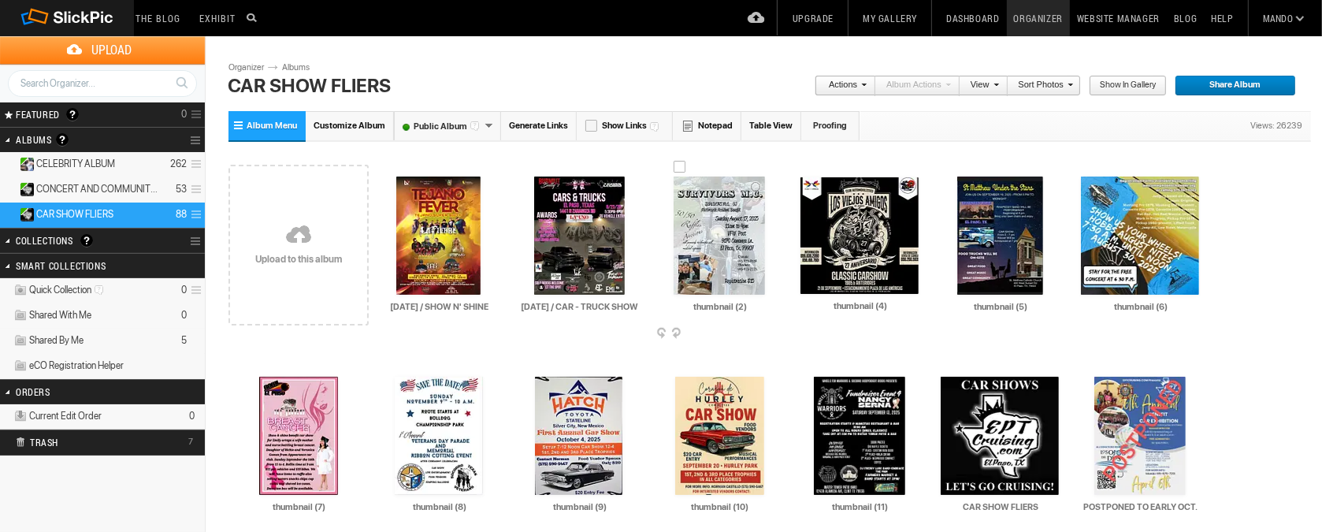
click at [715, 221] on img at bounding box center [719, 235] width 91 height 118
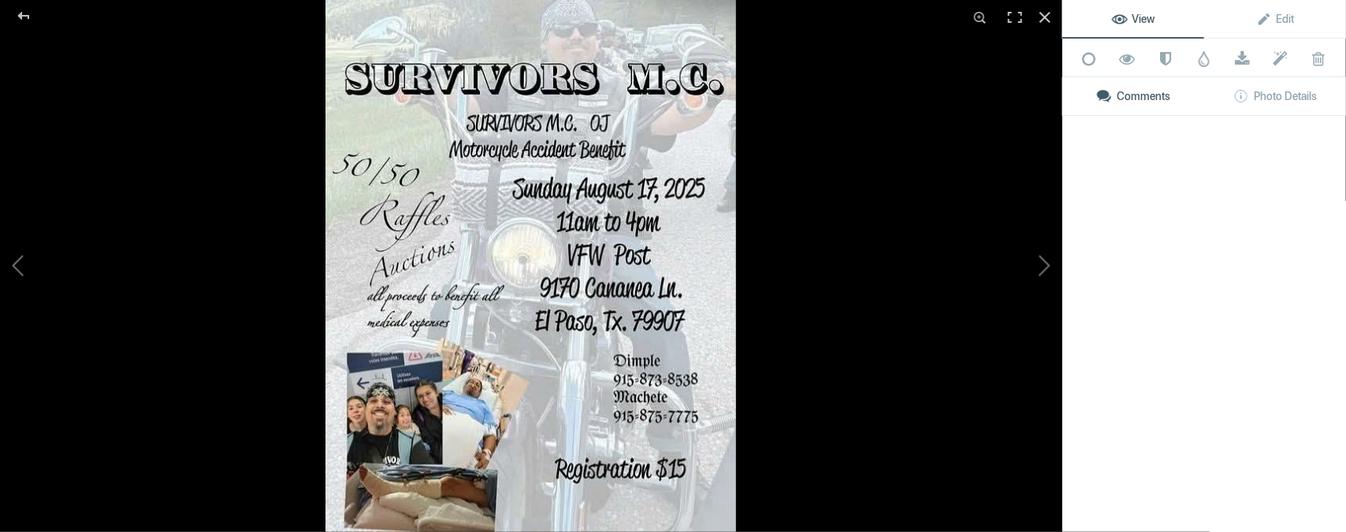
type input "[DATE] / CAR - TRUCK SHOW"
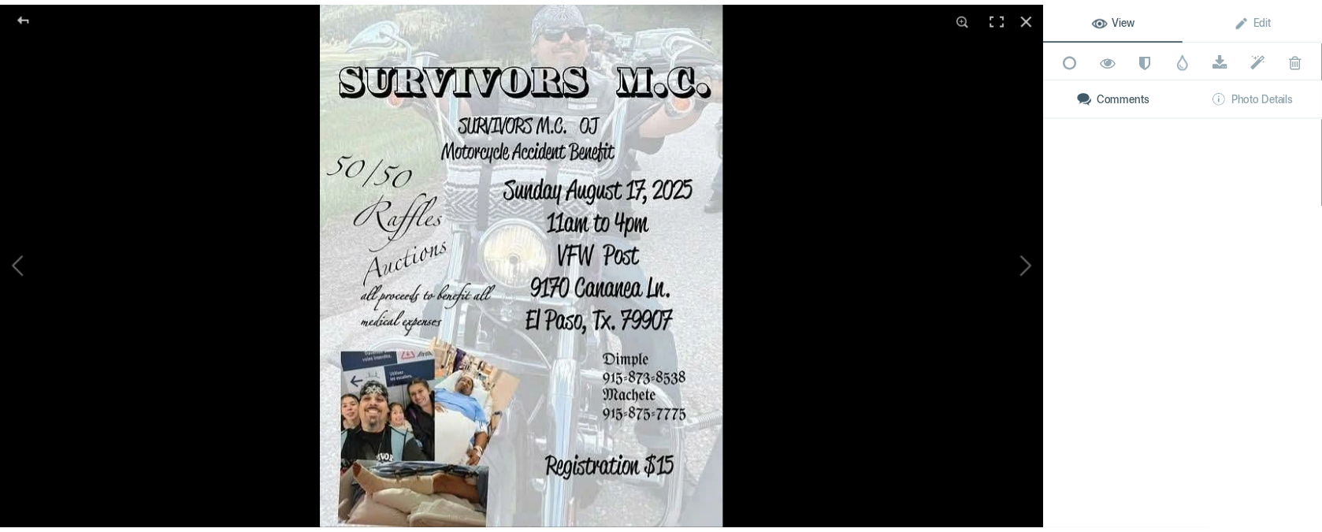
scroll to position [0, 0]
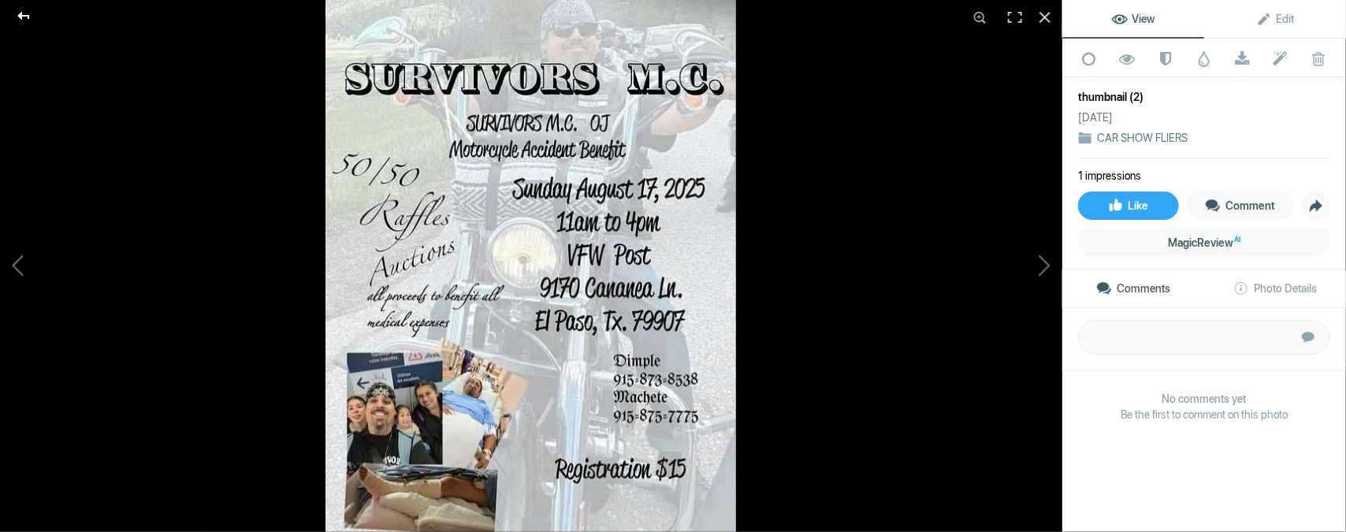
click at [19, 17] on div at bounding box center [23, 16] width 57 height 32
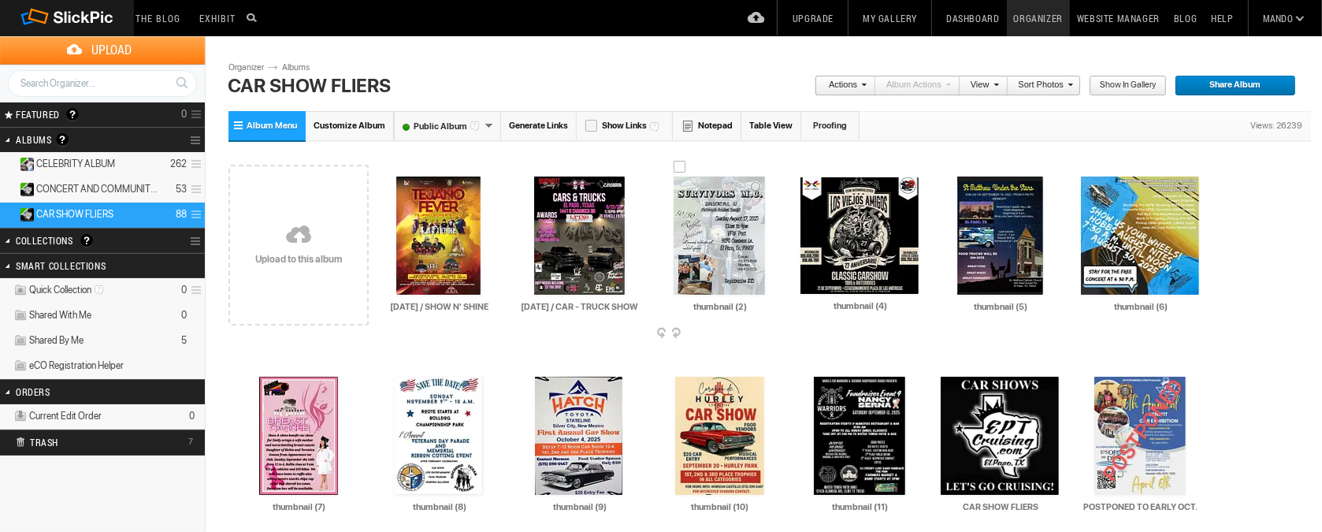
click at [760, 305] on input "thumbnail (2)" at bounding box center [720, 306] width 120 height 14
type input "t"
click at [848, 246] on img at bounding box center [859, 235] width 118 height 117
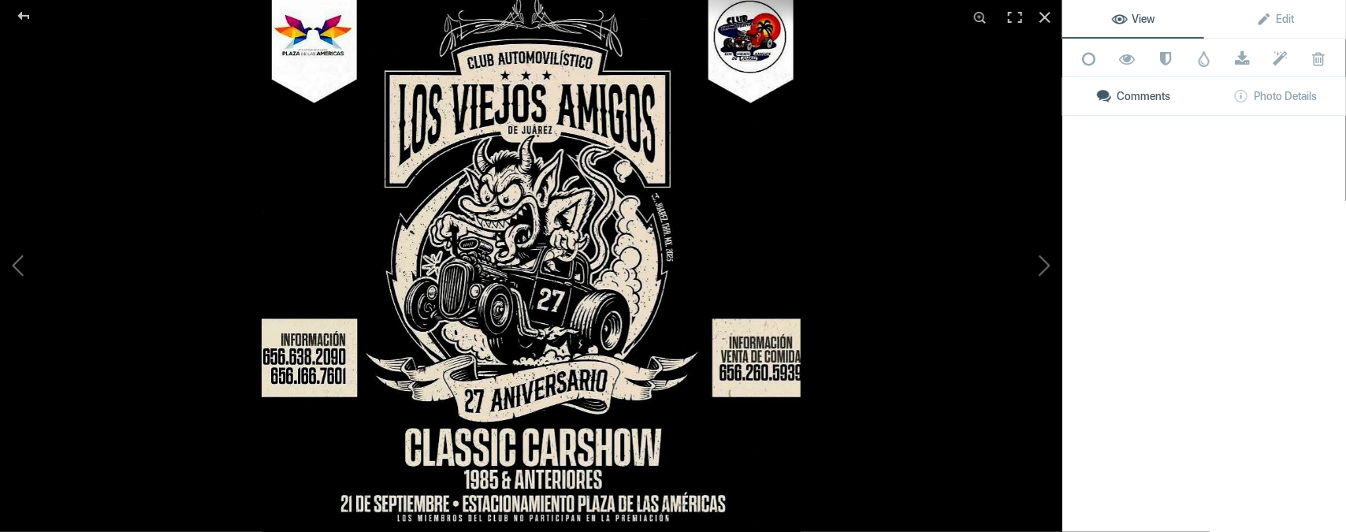
type input "[DATE] / BENEFIT"
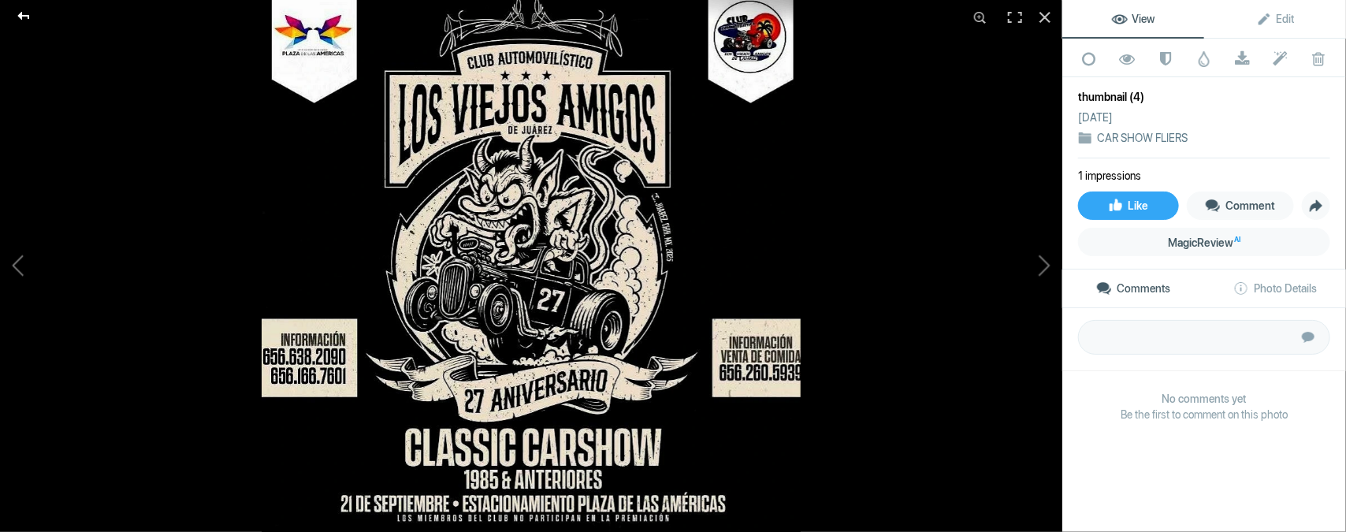
click at [23, 14] on div at bounding box center [23, 16] width 57 height 32
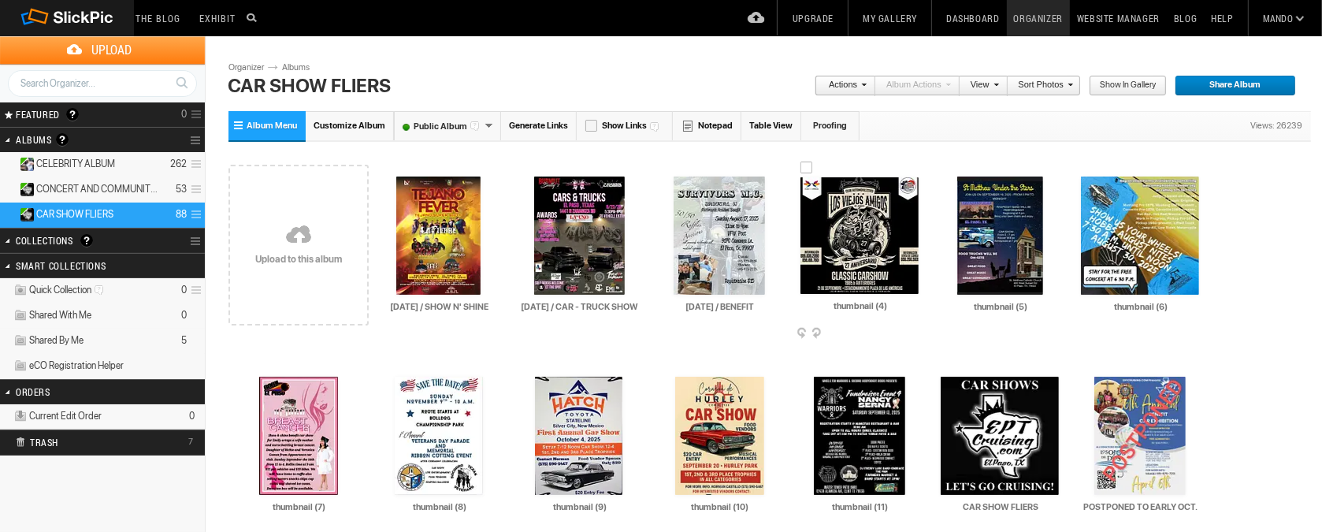
click at [900, 307] on input "thumbnail (4)" at bounding box center [860, 306] width 120 height 14
type input "t"
click at [876, 302] on input at bounding box center [860, 306] width 120 height 14
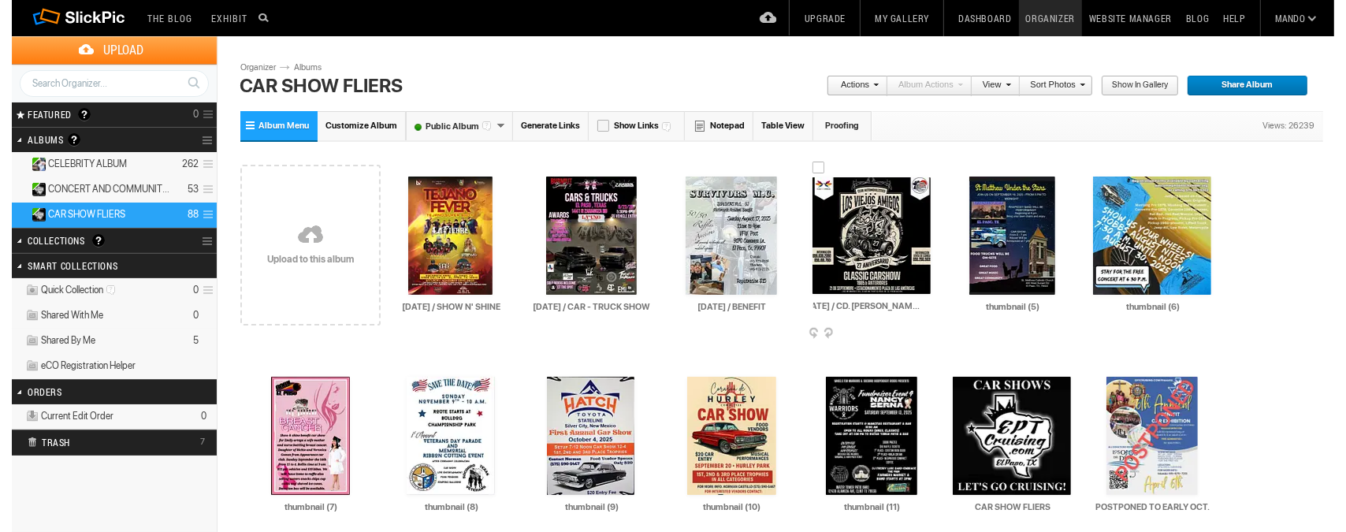
scroll to position [0, 13]
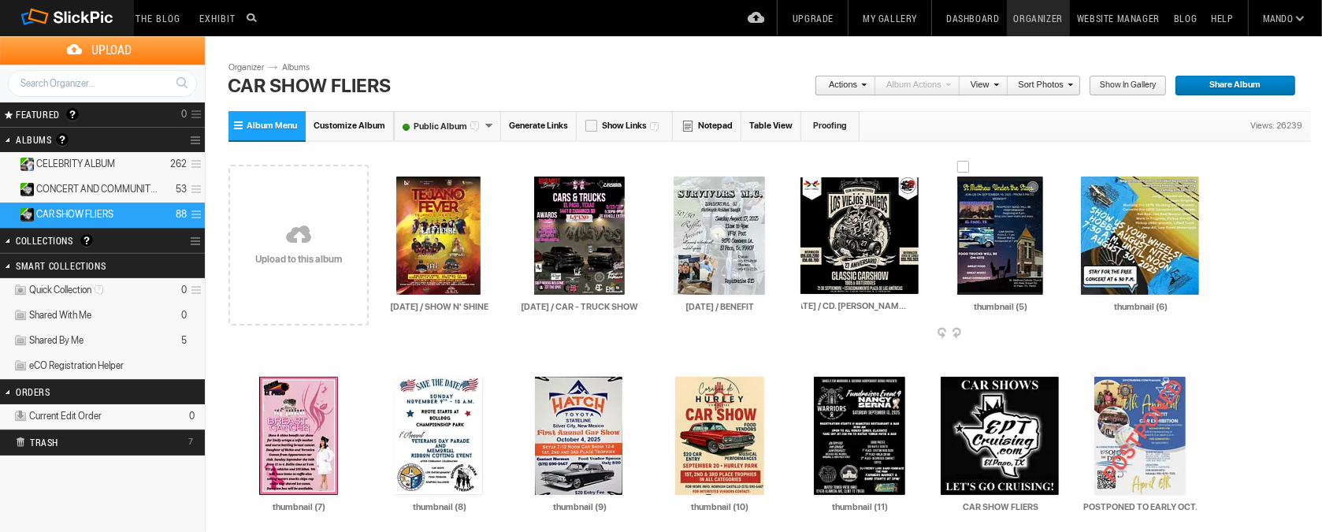
click at [1004, 243] on img at bounding box center [1000, 235] width 86 height 118
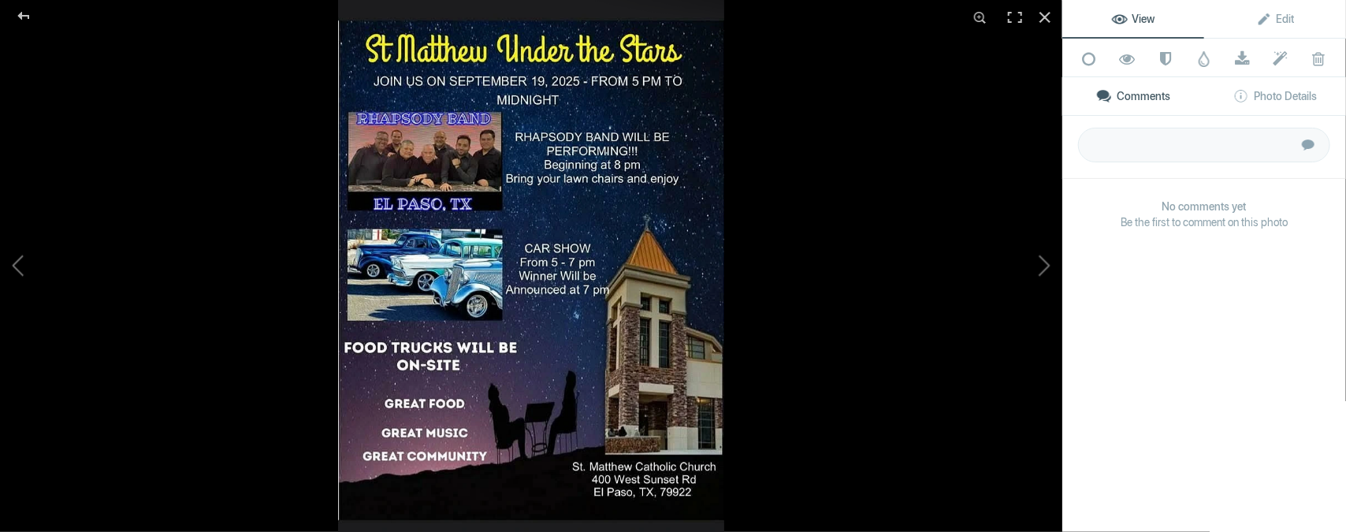
type input "[DATE] / CD. [PERSON_NAME]. MX."
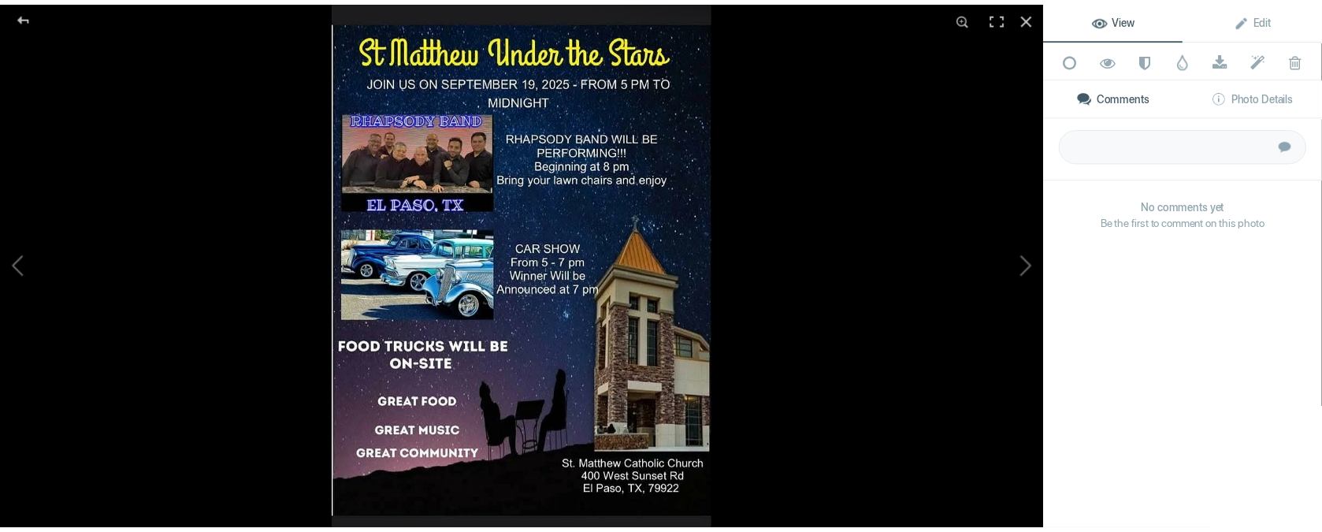
scroll to position [0, 0]
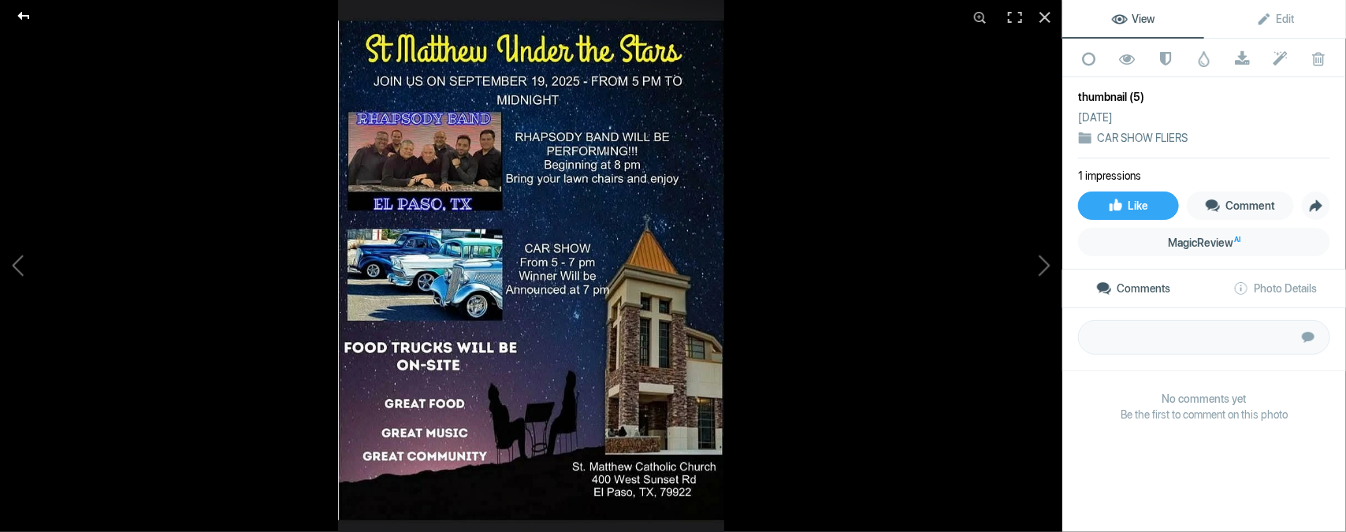
click at [24, 17] on div at bounding box center [23, 16] width 57 height 32
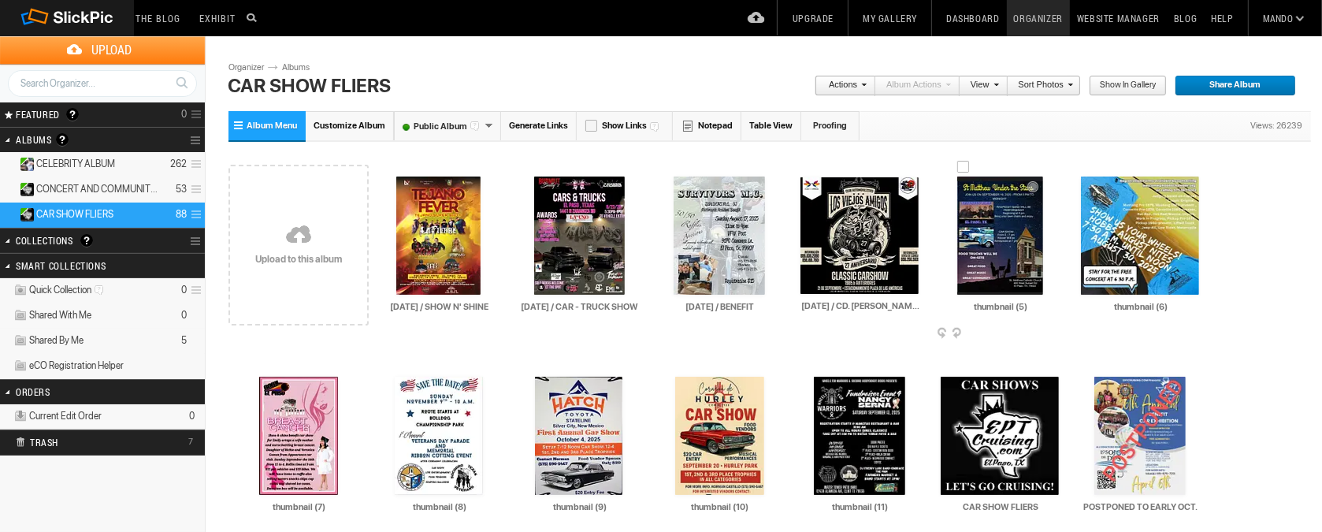
click at [1043, 308] on input "thumbnail (5)" at bounding box center [1001, 306] width 120 height 14
type input "t"
click at [1147, 232] on img at bounding box center [1140, 235] width 118 height 118
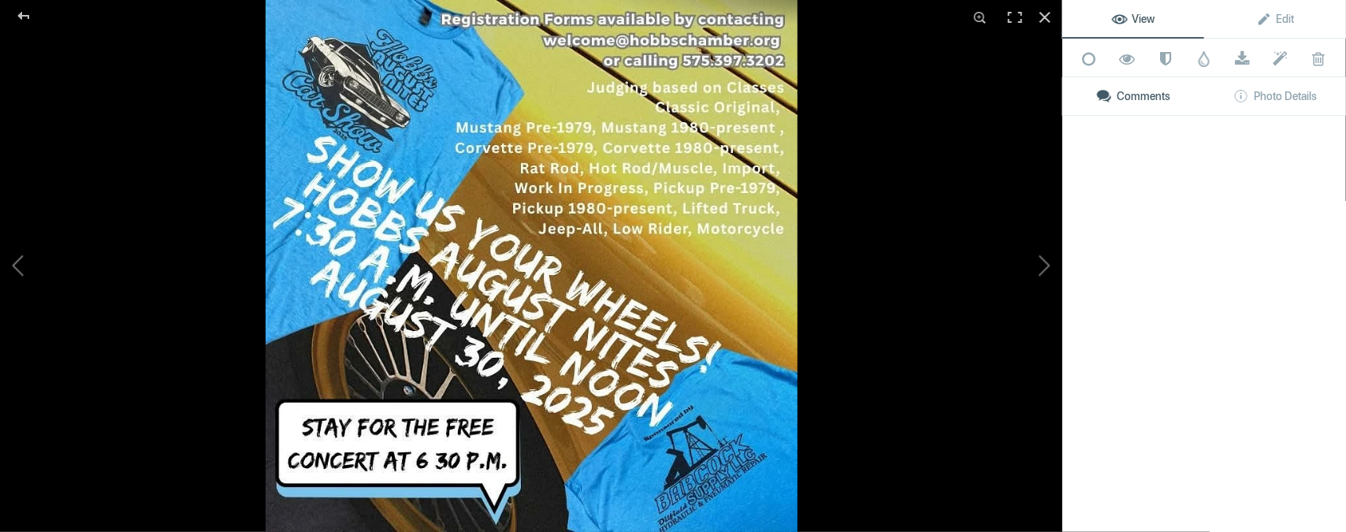
type input "[DATE] / CAR SHOW"
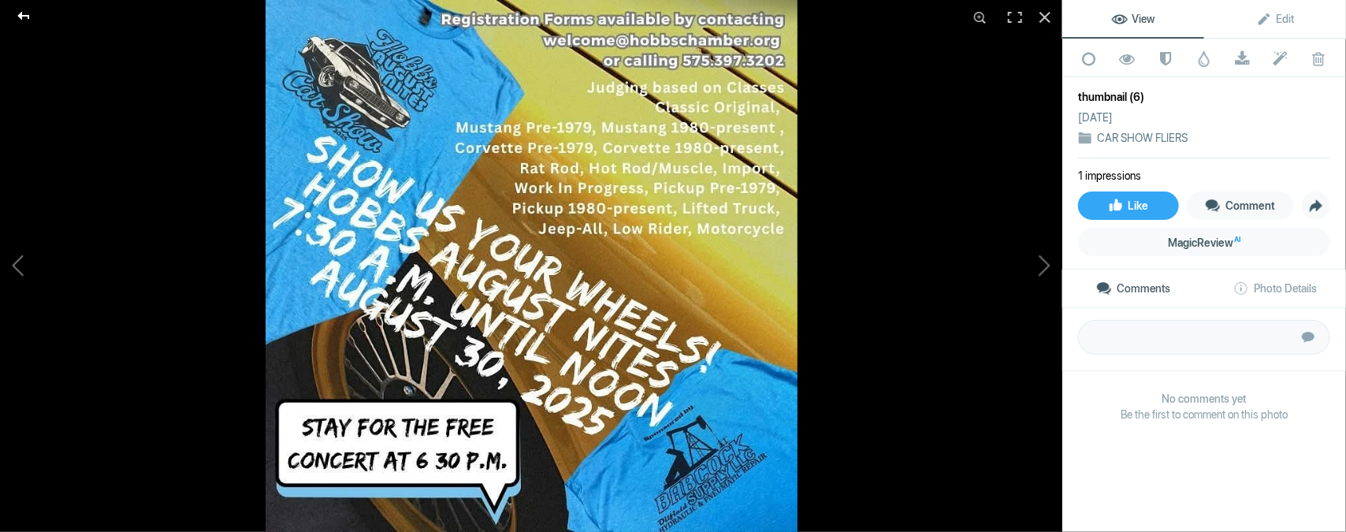
click at [22, 13] on div at bounding box center [23, 16] width 57 height 32
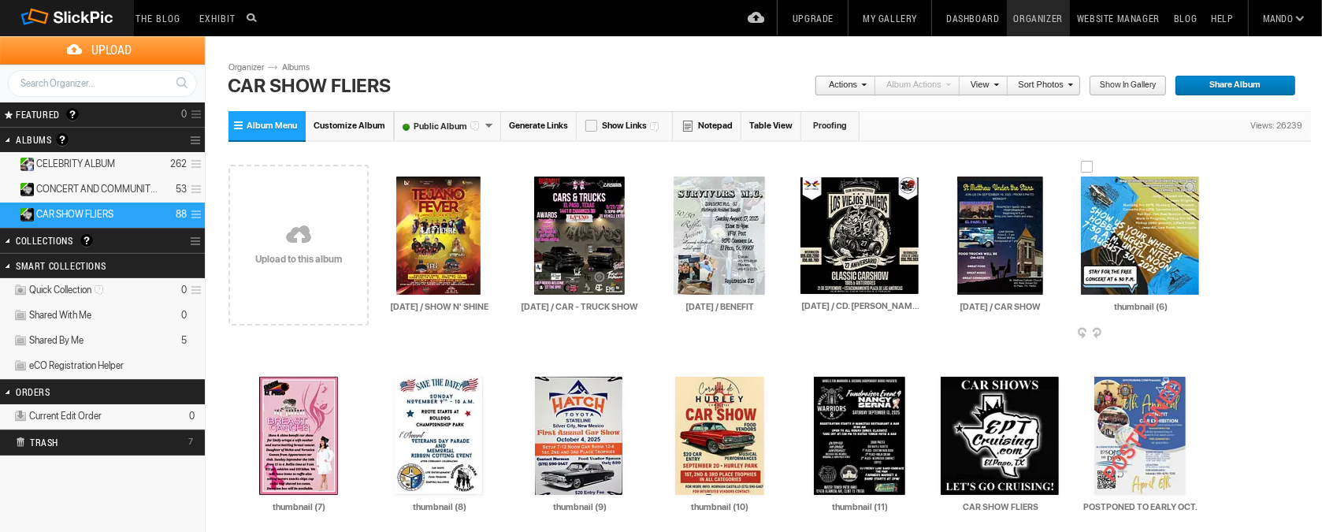
click at [1192, 306] on input "thumbnail (6)" at bounding box center [1141, 306] width 120 height 14
type input "t"
click at [296, 442] on img at bounding box center [298, 436] width 79 height 118
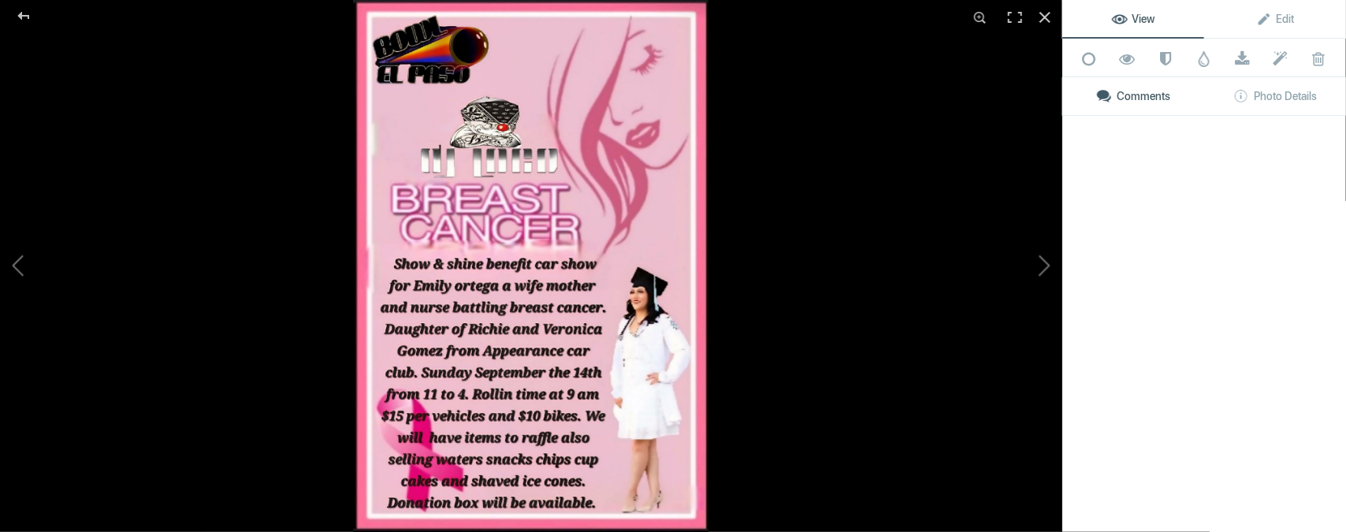
type input "[DATE] / [GEOGRAPHIC_DATA], [GEOGRAPHIC_DATA]."
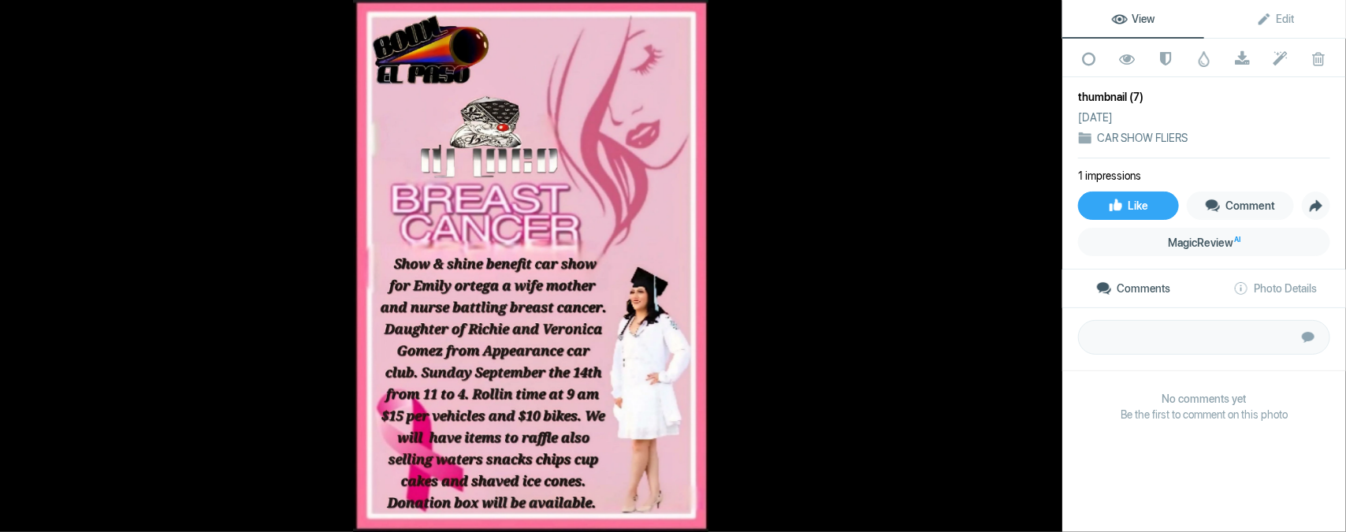
click at [32, 17] on div at bounding box center [23, 16] width 57 height 32
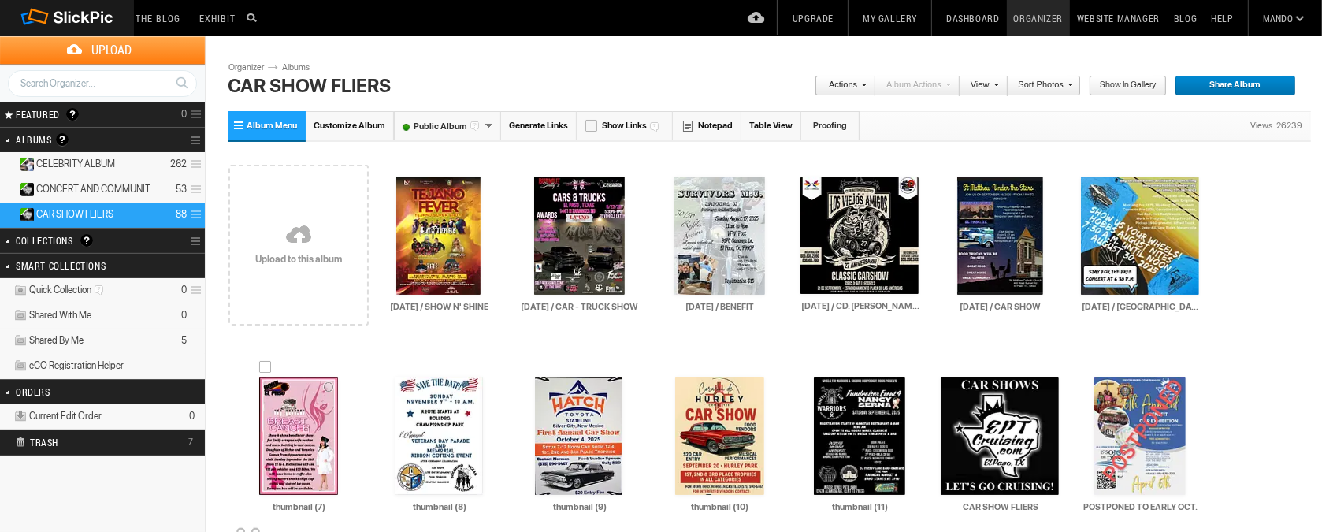
click at [338, 504] on input "thumbnail (7)" at bounding box center [299, 506] width 120 height 14
type input "t"
click at [447, 433] on img at bounding box center [439, 436] width 88 height 118
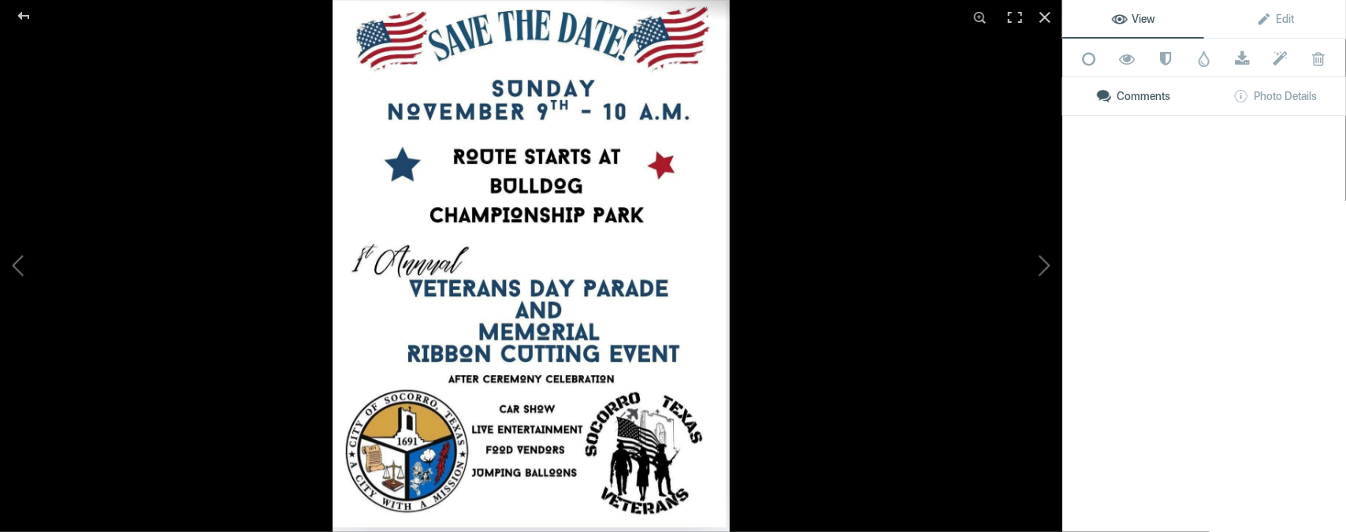
type input "[DATE] / BENEFIT"
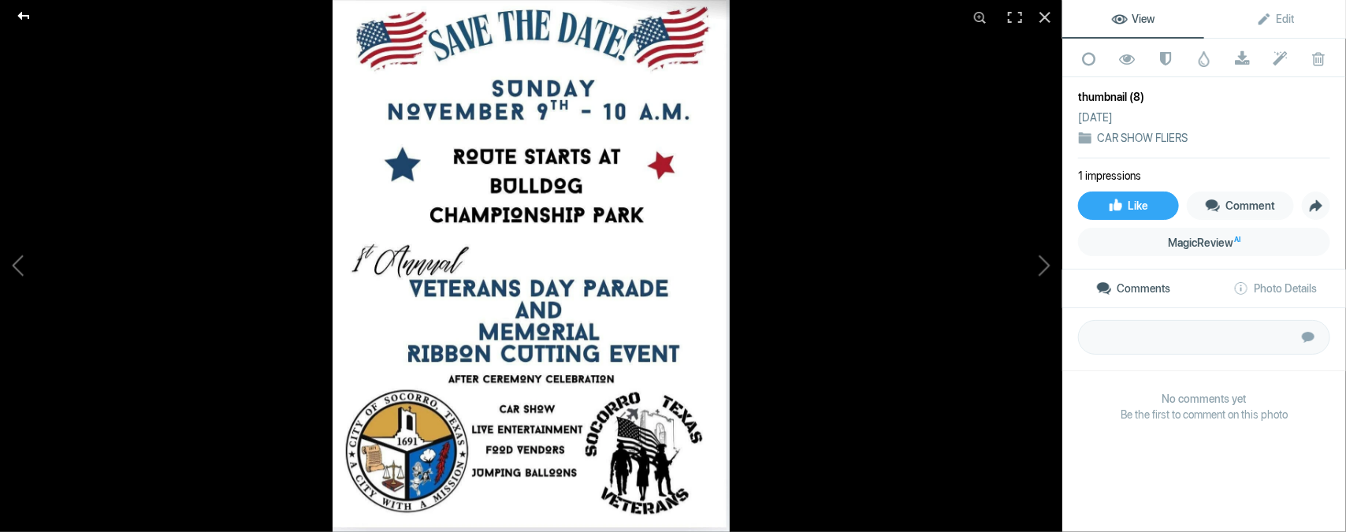
click at [23, 13] on div at bounding box center [23, 16] width 57 height 32
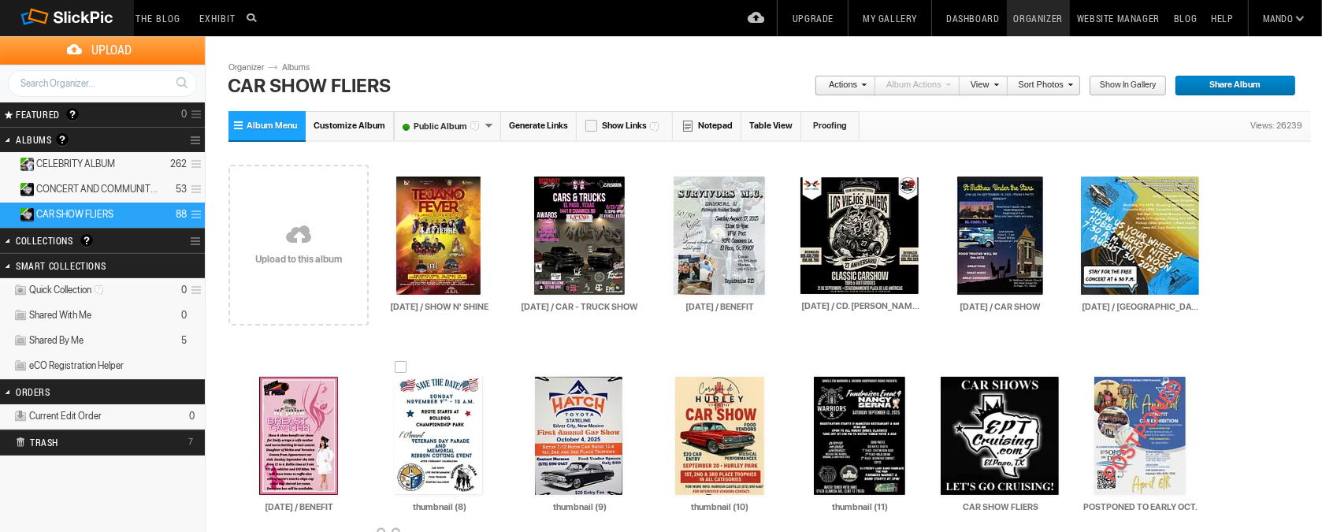
click at [488, 505] on input "thumbnail (8)" at bounding box center [440, 506] width 120 height 14
type input "t"
click at [574, 412] on img at bounding box center [578, 436] width 87 height 118
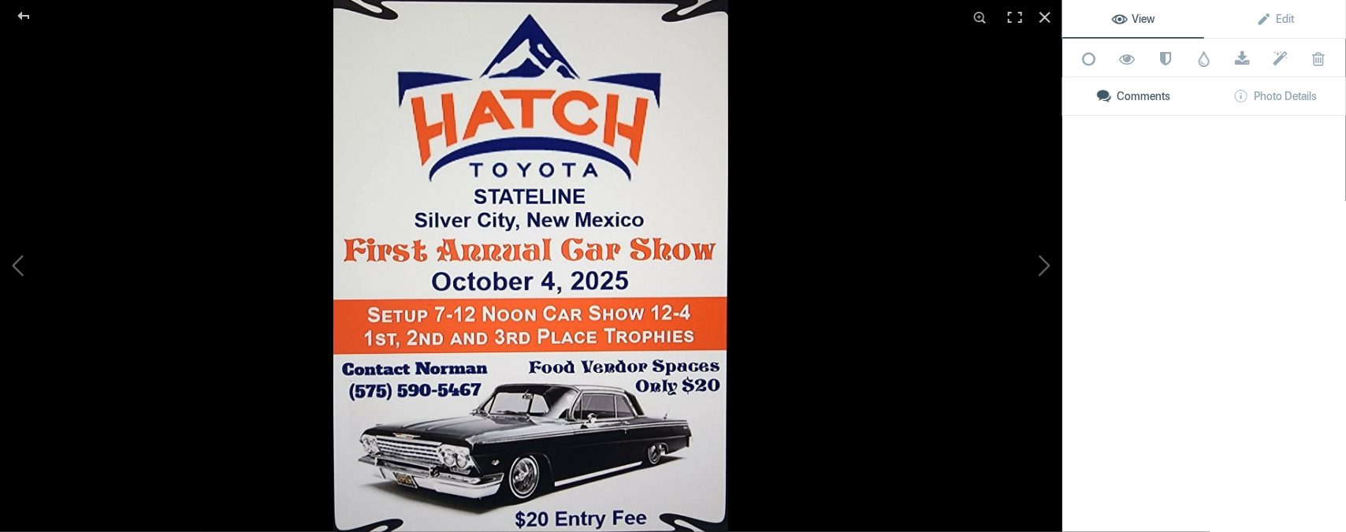
type input "[DATE] / [GEOGRAPHIC_DATA], [GEOGRAPHIC_DATA]."
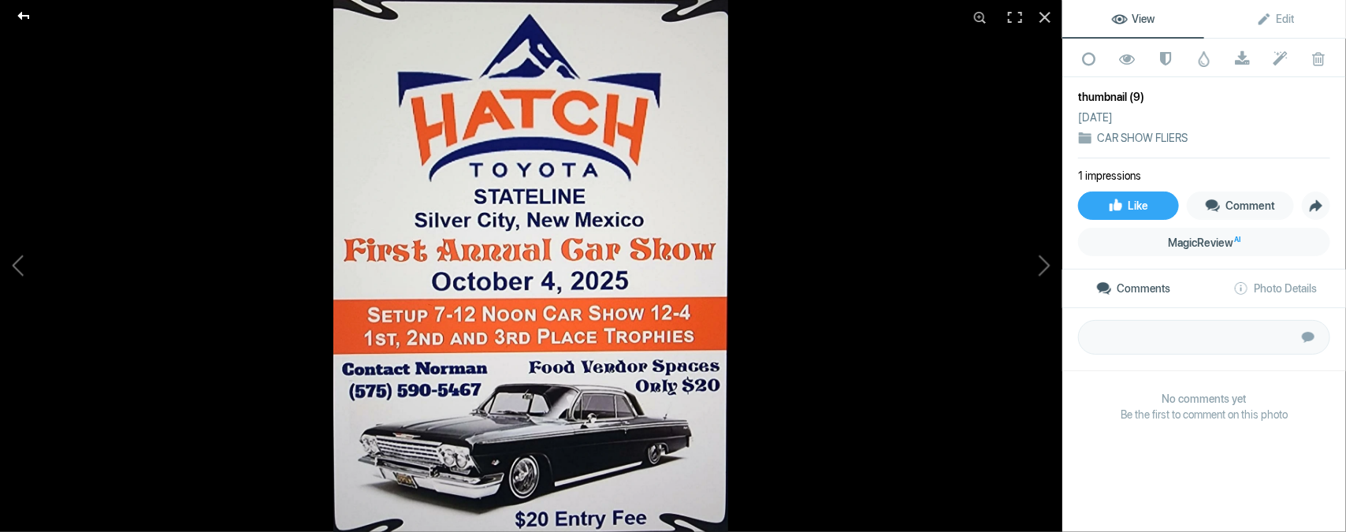
click at [25, 16] on div at bounding box center [23, 16] width 57 height 32
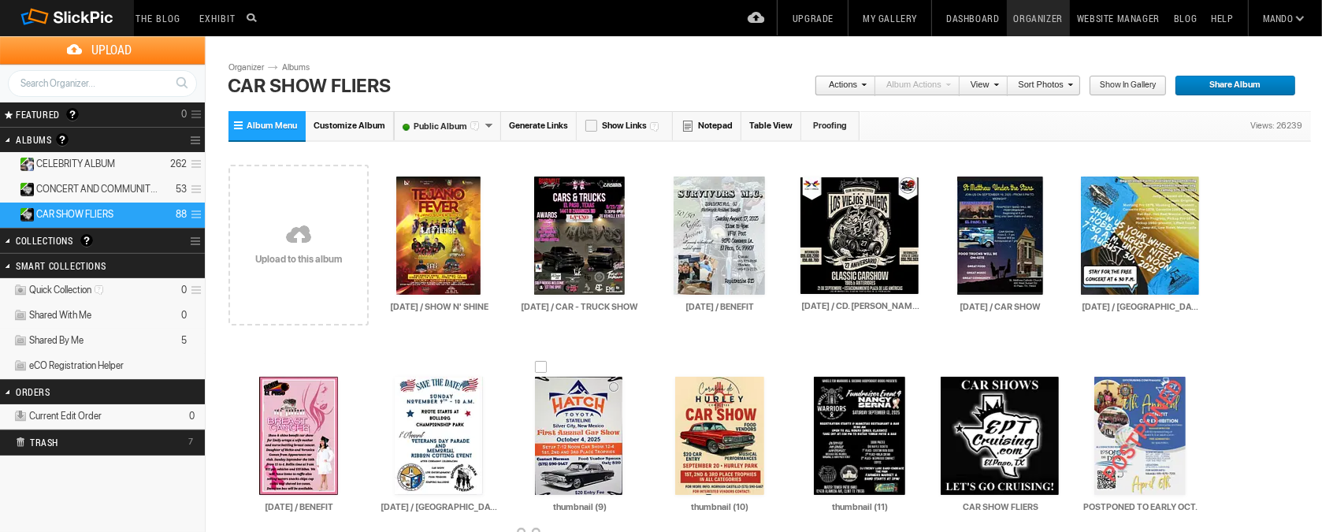
click at [611, 510] on input "thumbnail (9)" at bounding box center [580, 506] width 120 height 14
type input "t"
click at [577, 423] on img at bounding box center [578, 436] width 87 height 118
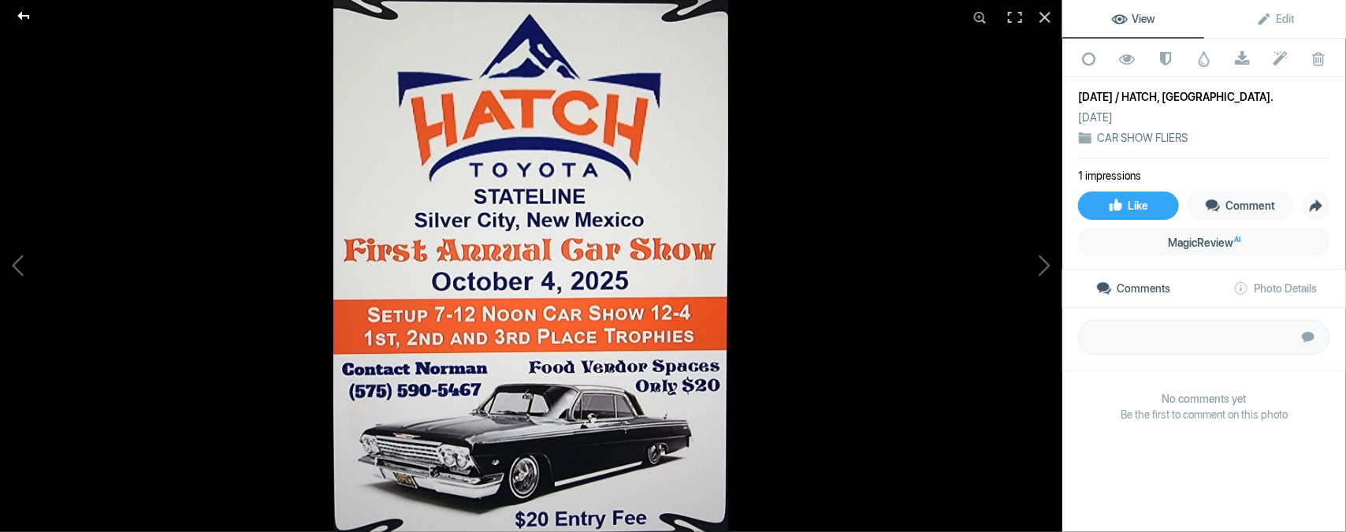
click at [20, 19] on div at bounding box center [23, 16] width 57 height 32
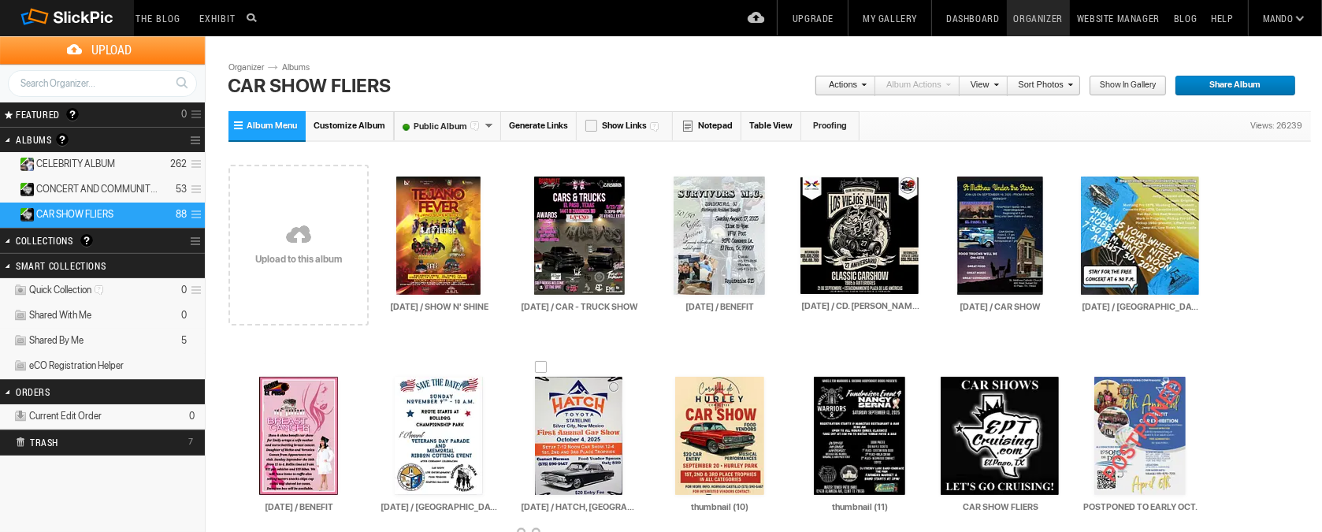
click at [633, 506] on input "[DATE] / HATCH, [GEOGRAPHIC_DATA]." at bounding box center [580, 506] width 120 height 14
click at [583, 433] on img at bounding box center [578, 436] width 87 height 118
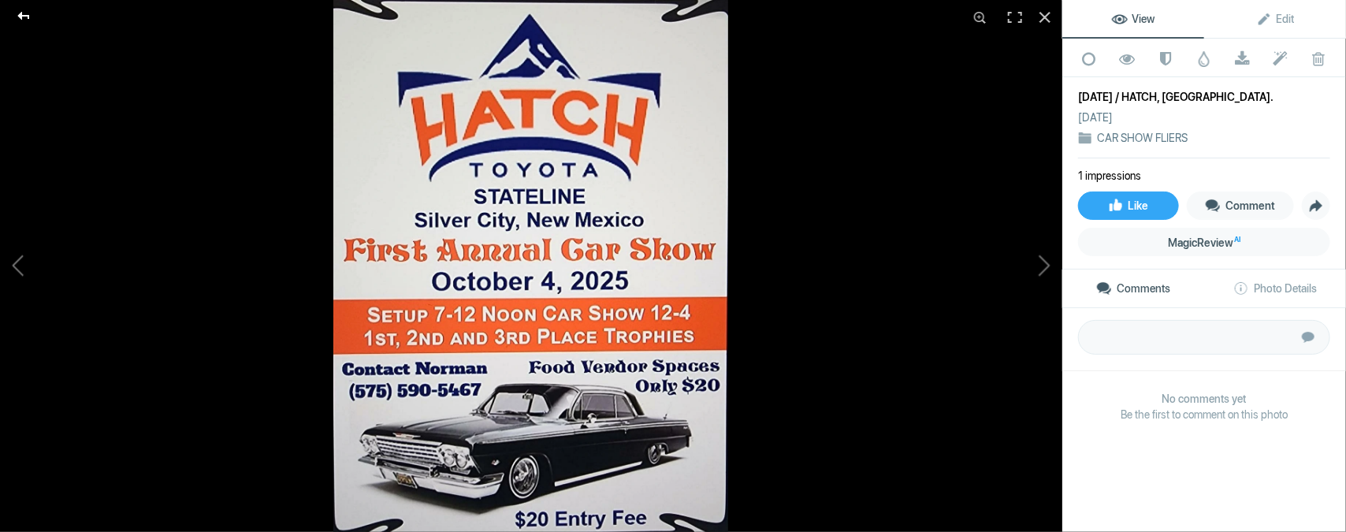
click at [18, 13] on div at bounding box center [23, 16] width 57 height 32
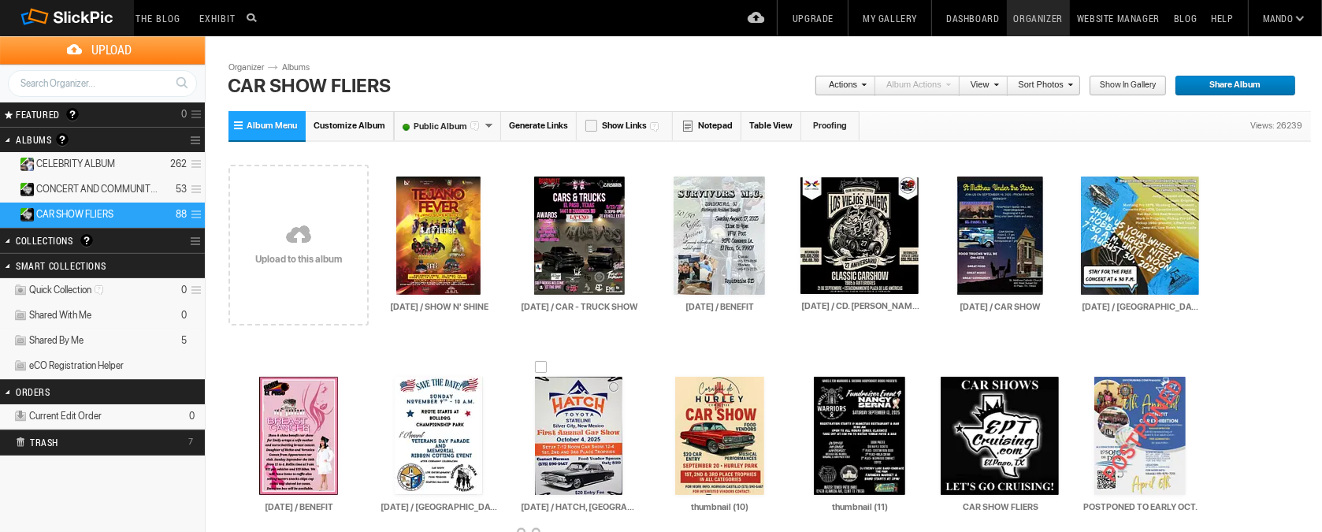
click at [606, 506] on input "[DATE] / HATCH, [GEOGRAPHIC_DATA]." at bounding box center [580, 506] width 120 height 14
click at [608, 510] on input "[DATE] / HATCH, [GEOGRAPHIC_DATA]." at bounding box center [580, 506] width 120 height 14
click at [718, 412] on img at bounding box center [719, 436] width 89 height 118
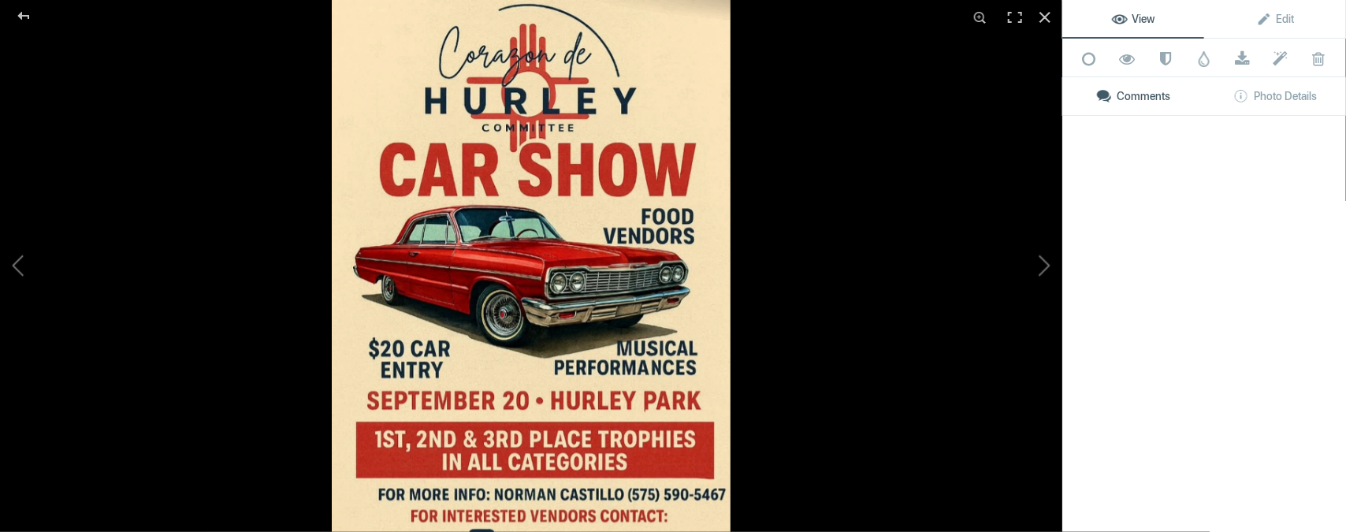
type input "[DATE] / [GEOGRAPHIC_DATA], [GEOGRAPHIC_DATA]."
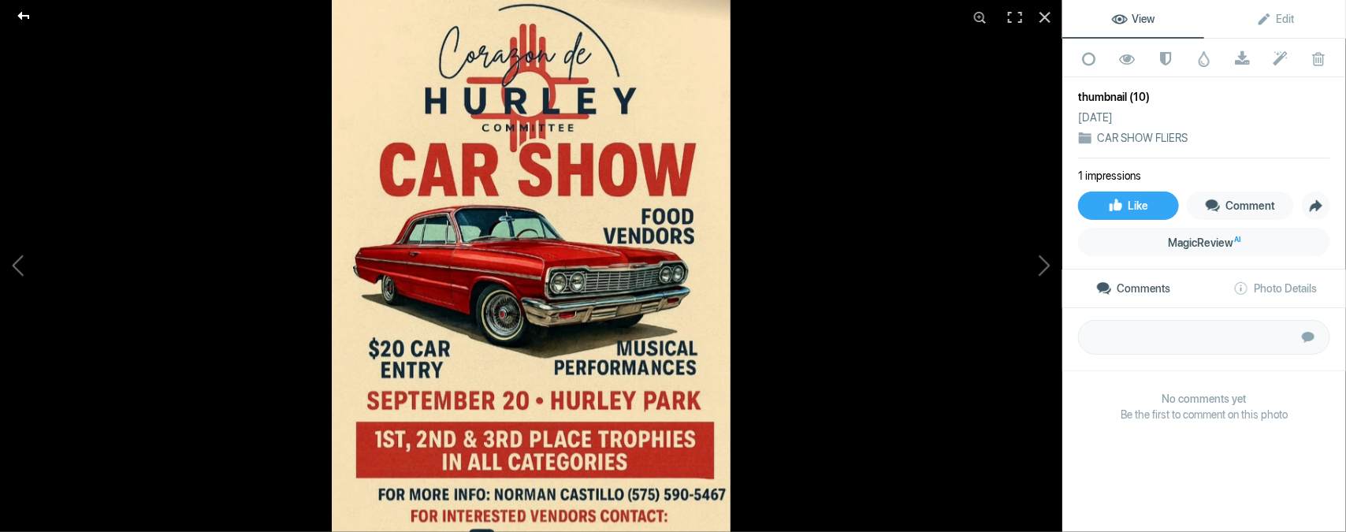
click at [20, 13] on div at bounding box center [23, 16] width 57 height 32
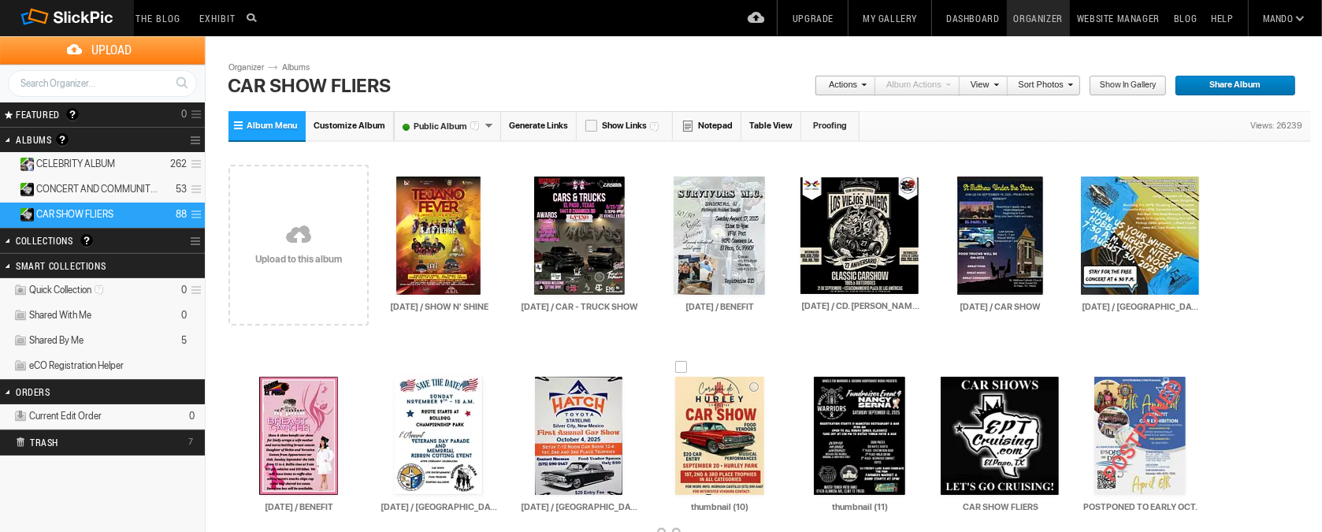
click at [770, 505] on input "thumbnail (10)" at bounding box center [720, 506] width 120 height 14
type input "t"
click at [711, 425] on img at bounding box center [719, 436] width 89 height 118
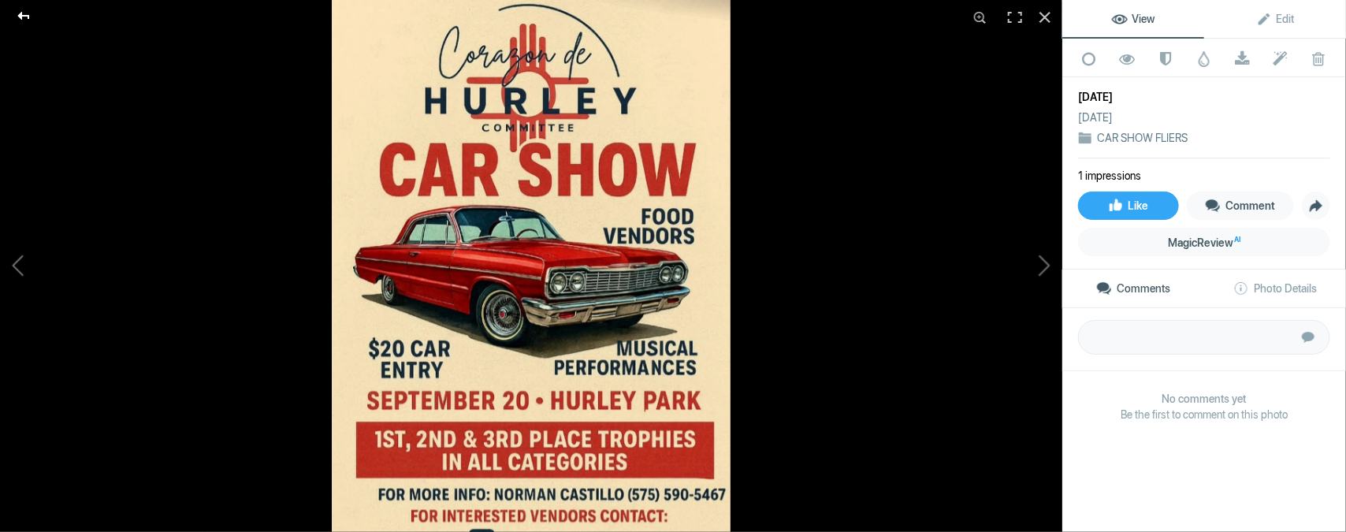
click at [28, 11] on div at bounding box center [23, 16] width 57 height 32
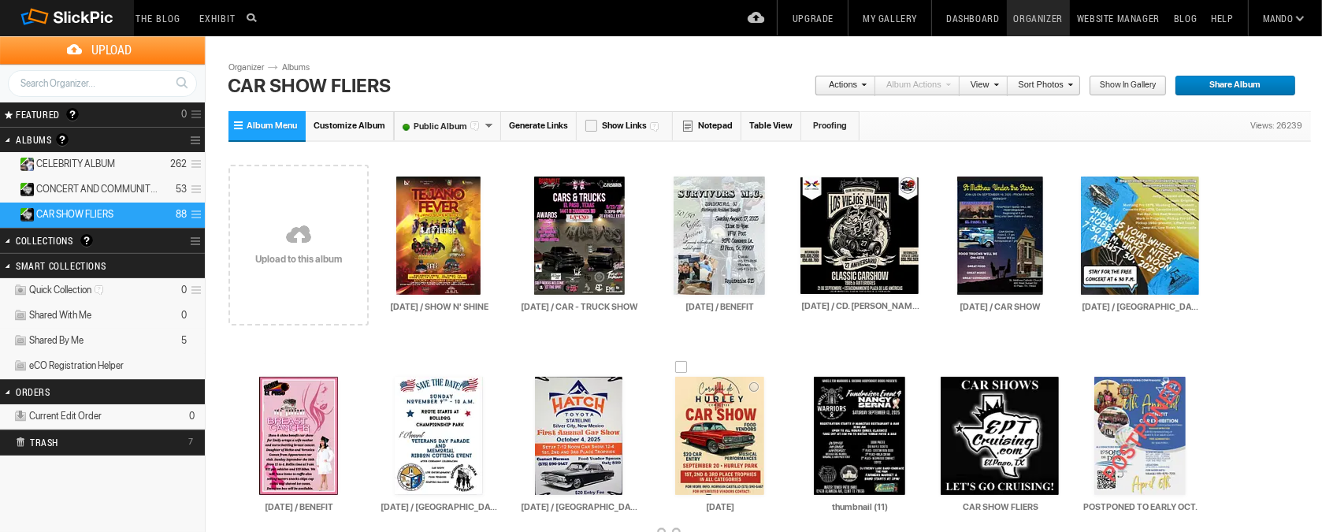
click at [757, 510] on input "[DATE]" at bounding box center [720, 506] width 120 height 14
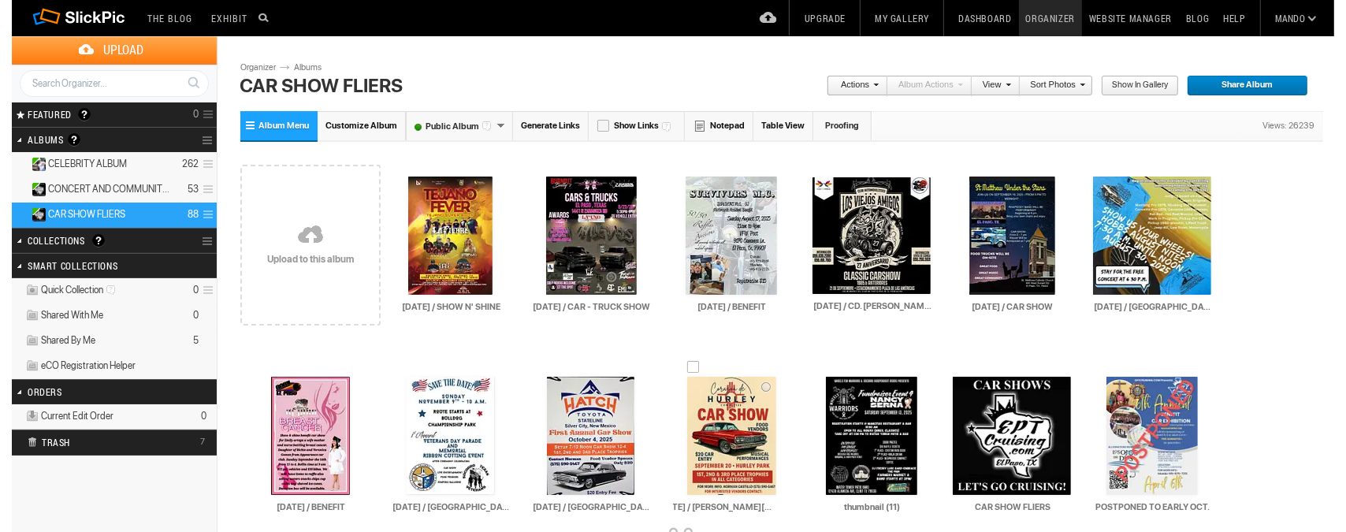
scroll to position [0, 19]
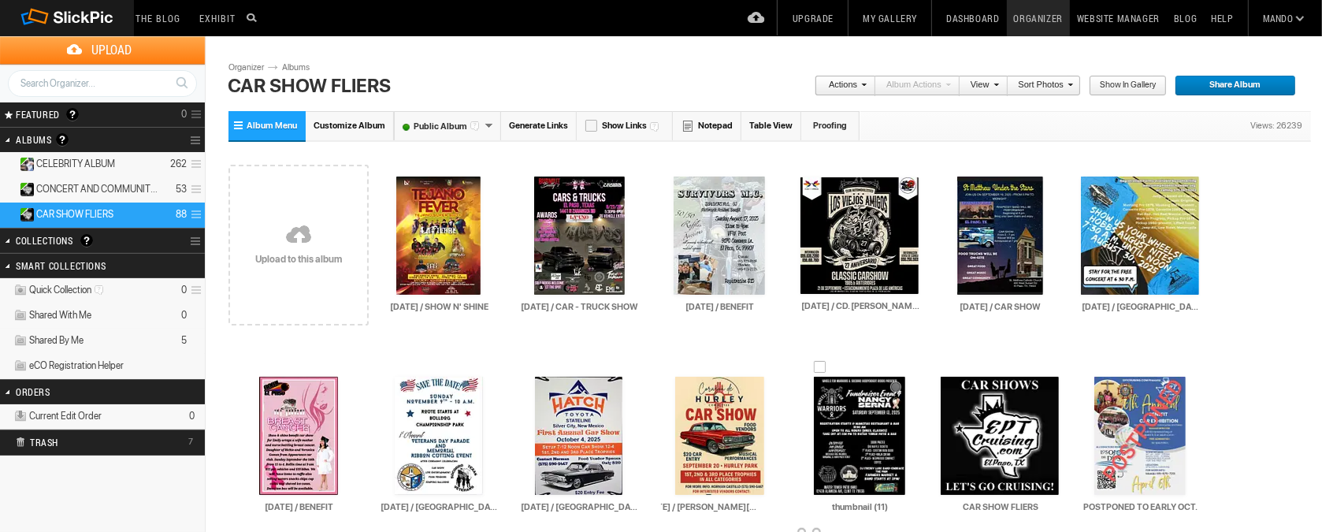
click at [858, 450] on img at bounding box center [859, 436] width 91 height 118
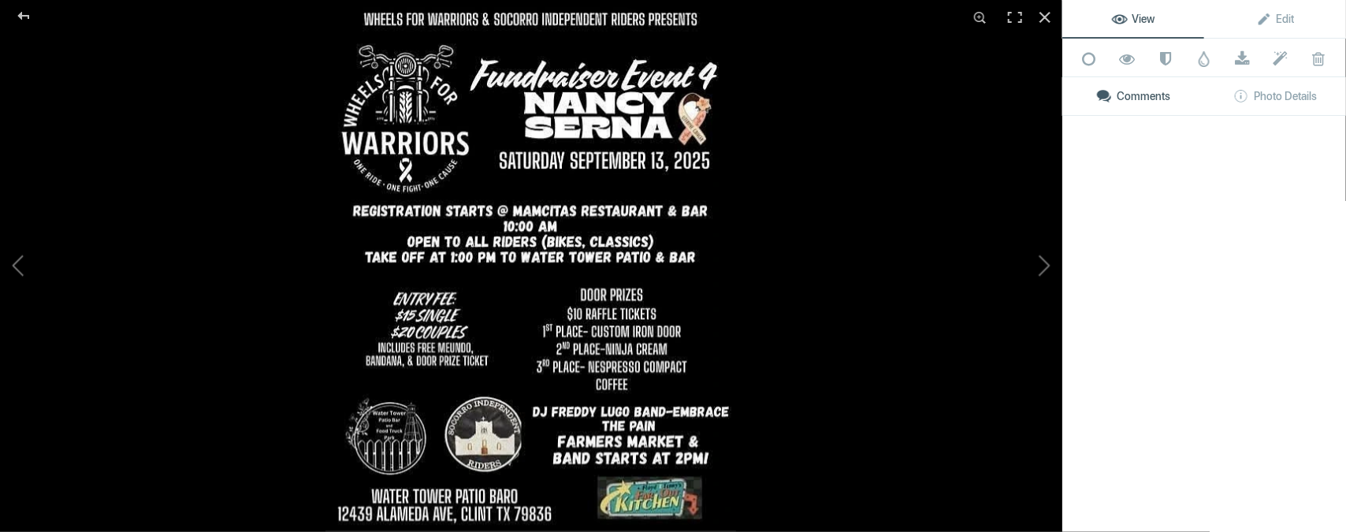
type input "[DATE] / [PERSON_NAME][GEOGRAPHIC_DATA], [GEOGRAPHIC_DATA]."
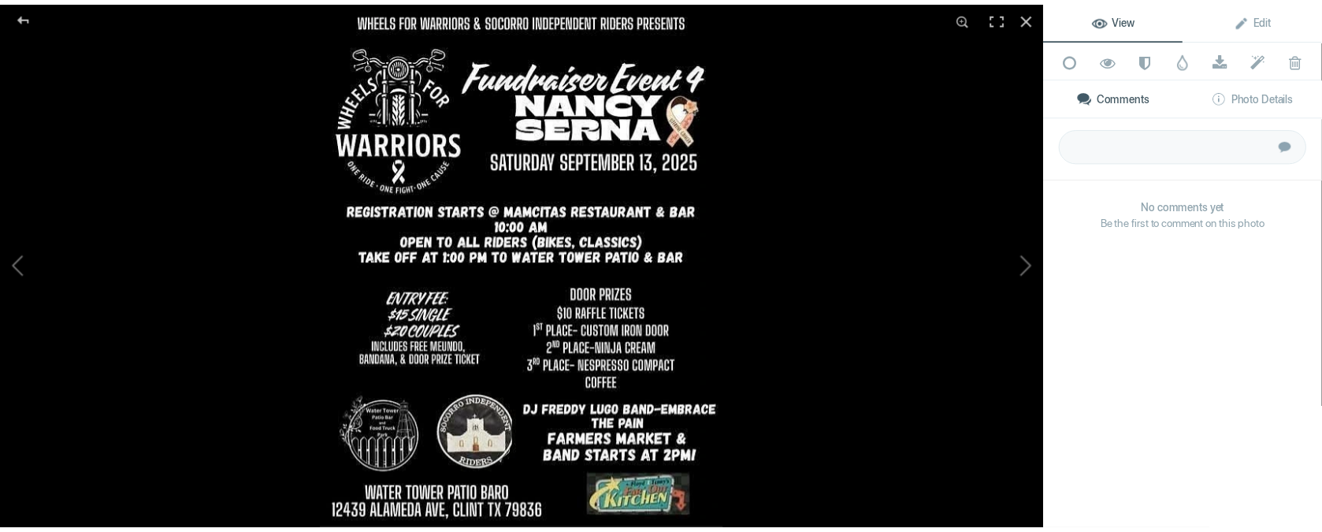
scroll to position [0, 0]
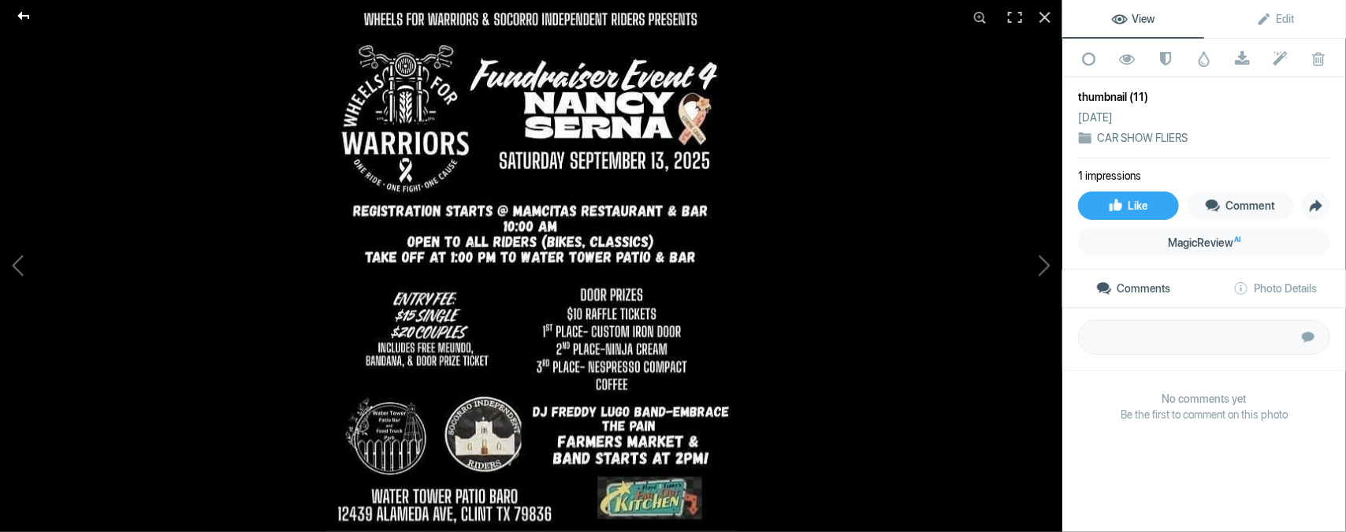
click at [19, 13] on div at bounding box center [23, 16] width 57 height 32
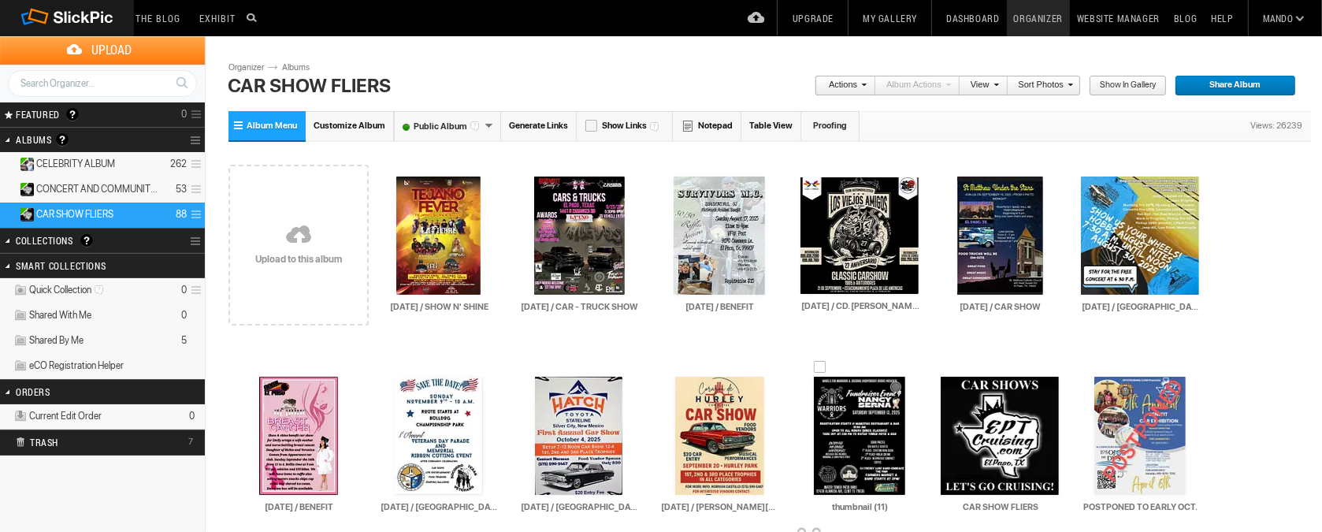
click at [897, 507] on input "thumbnail (11)" at bounding box center [860, 506] width 120 height 14
type input "t"
click at [867, 431] on img at bounding box center [859, 436] width 91 height 118
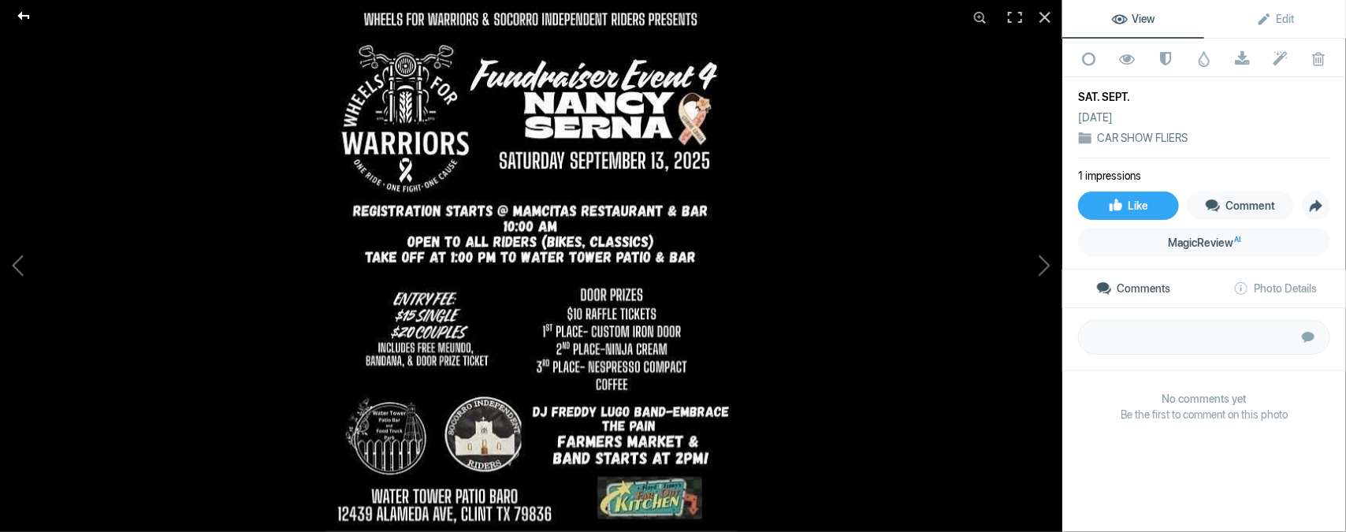
click at [19, 17] on div at bounding box center [23, 16] width 57 height 32
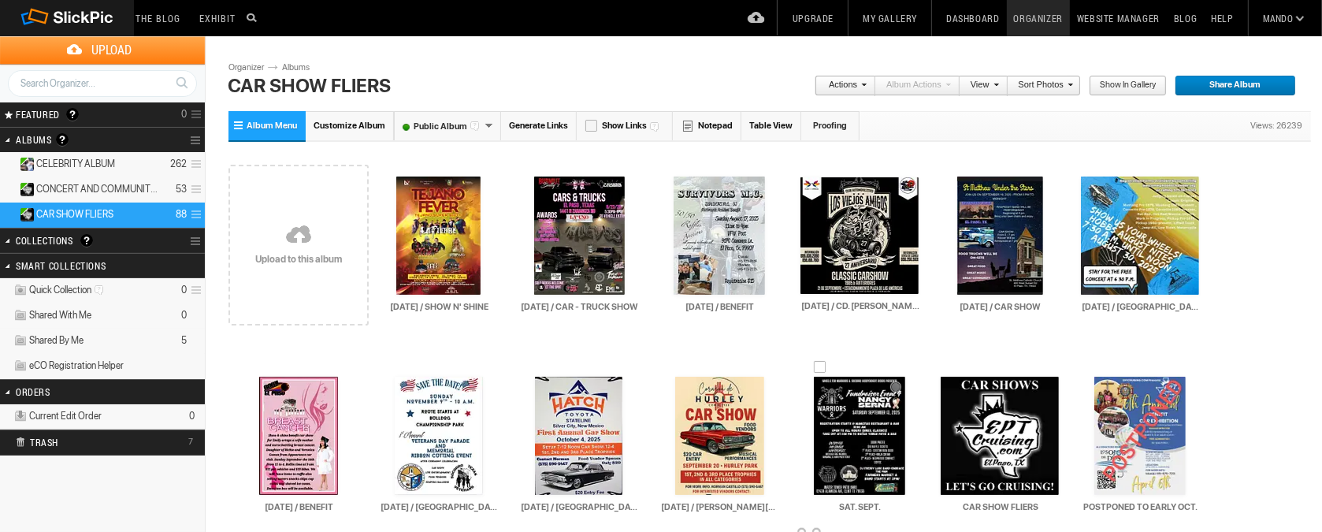
click at [885, 503] on input "SAT. SEPT." at bounding box center [860, 506] width 120 height 14
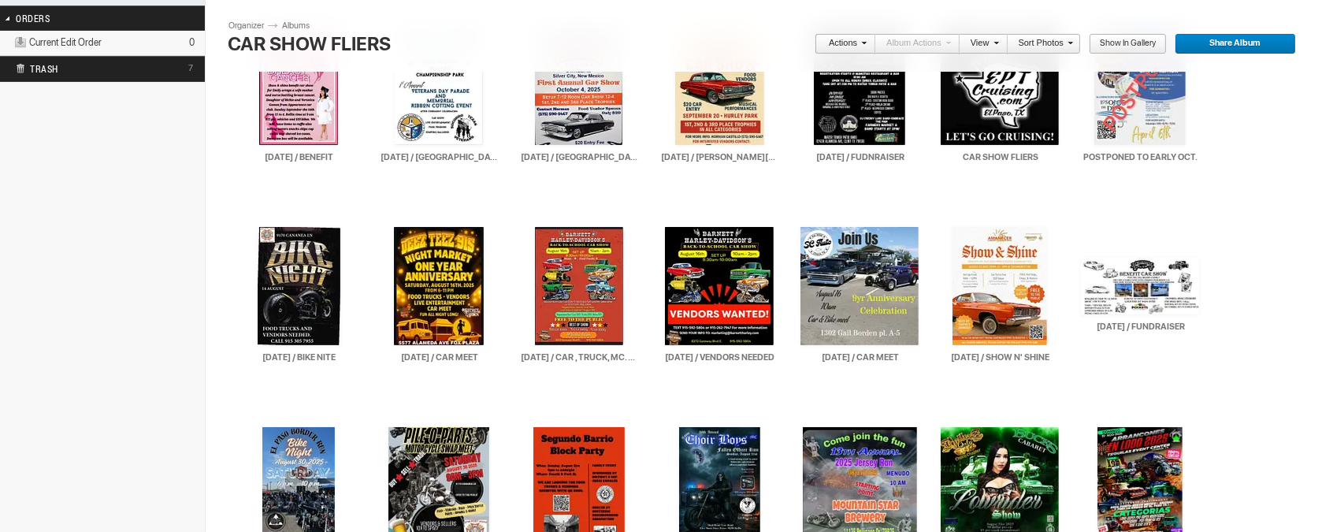
scroll to position [386, 0]
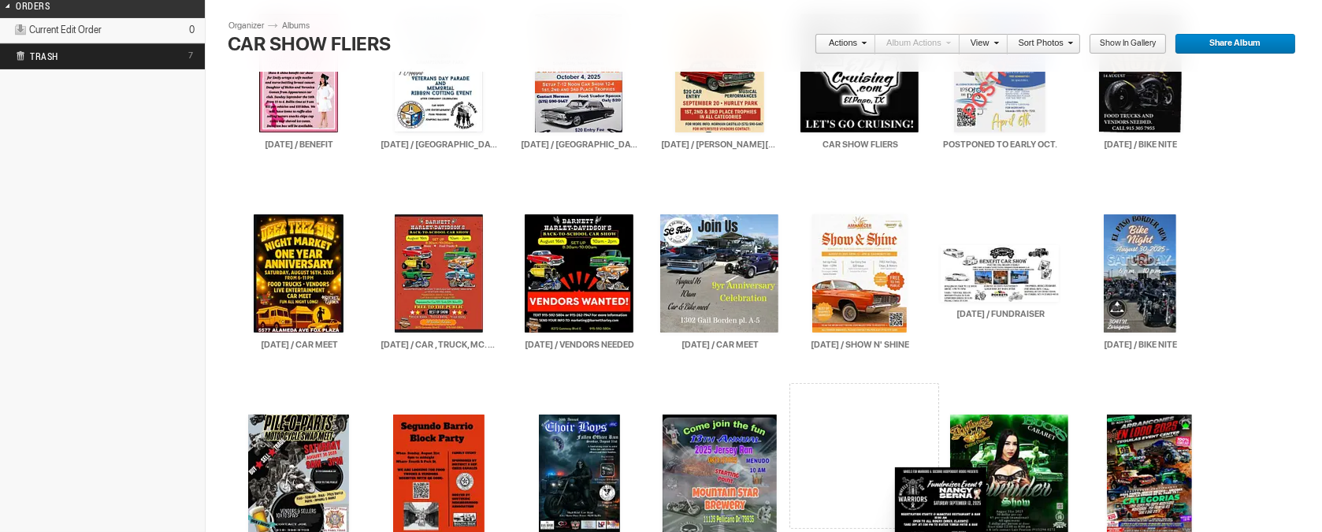
type input "[DATE] / FUDNRAISER"
drag, startPoint x: 851, startPoint y: 103, endPoint x: 910, endPoint y: 473, distance: 374.9
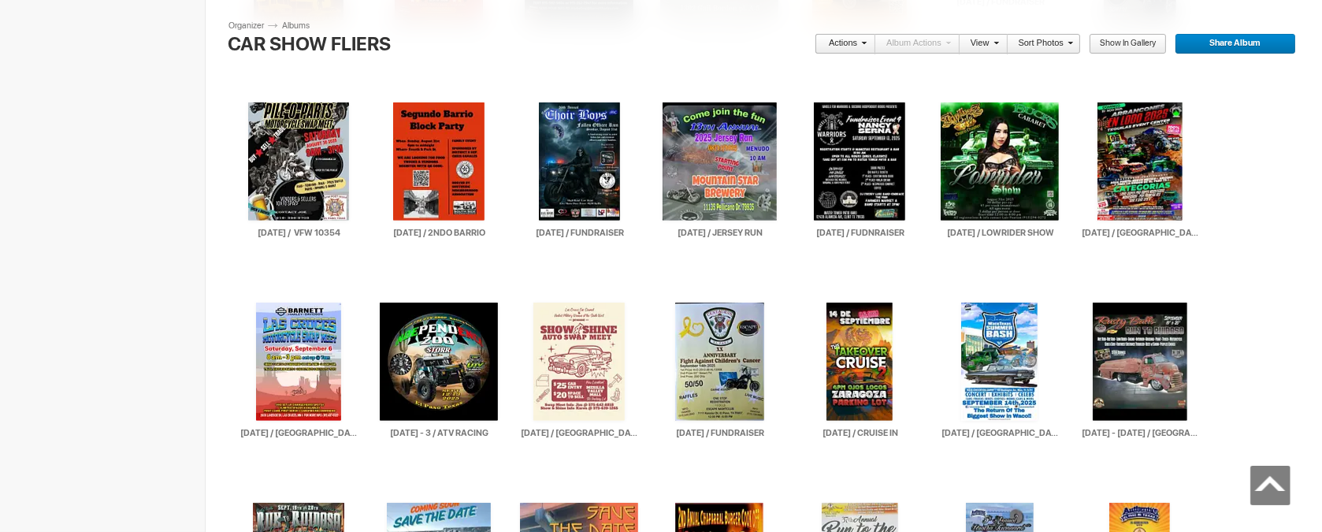
scroll to position [715, 0]
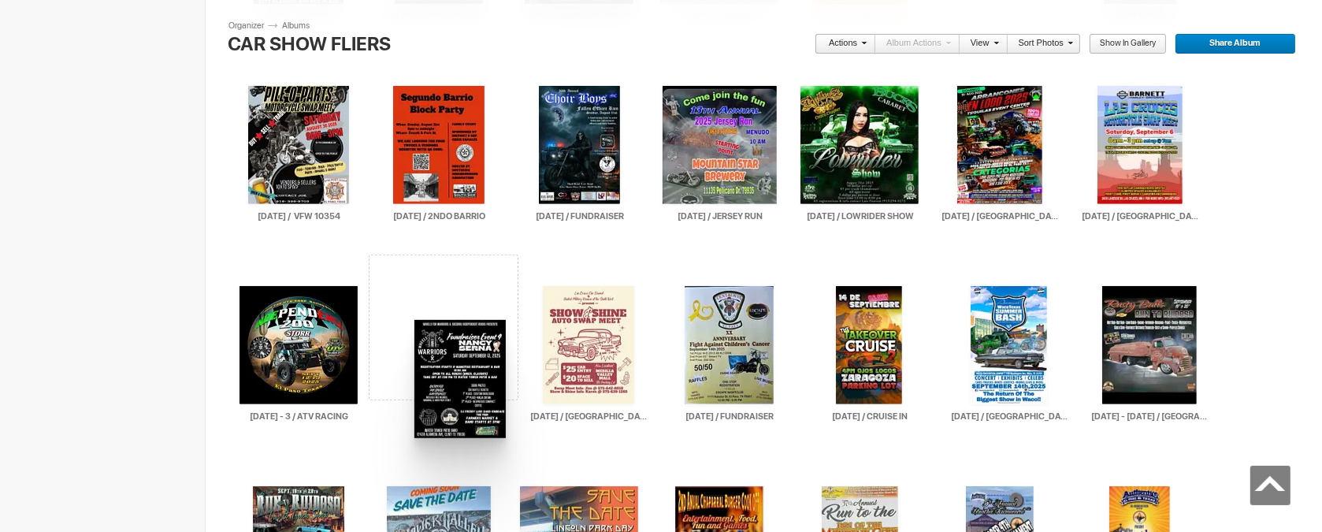
drag, startPoint x: 858, startPoint y: 128, endPoint x: 1223, endPoint y: 262, distance: 389.3
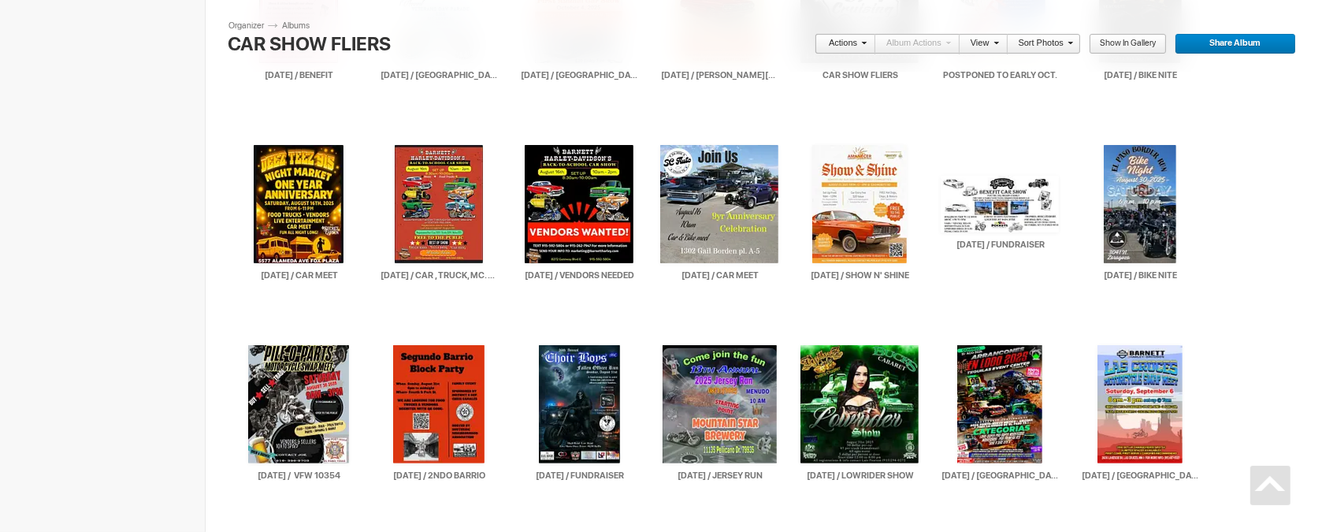
scroll to position [399, 0]
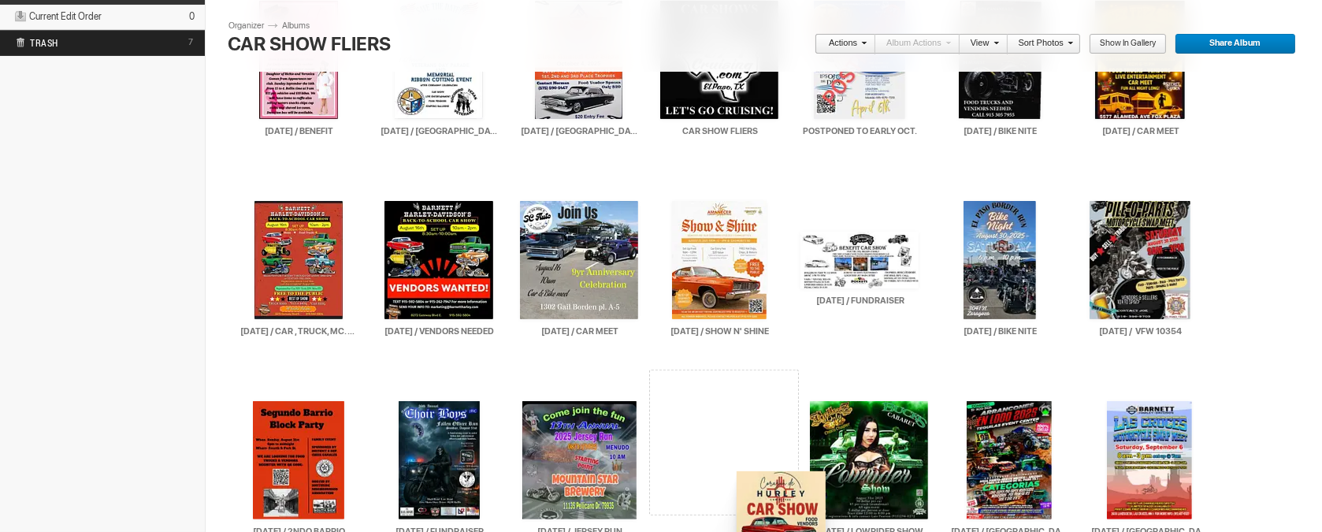
drag, startPoint x: 718, startPoint y: 91, endPoint x: 1343, endPoint y: 165, distance: 629.9
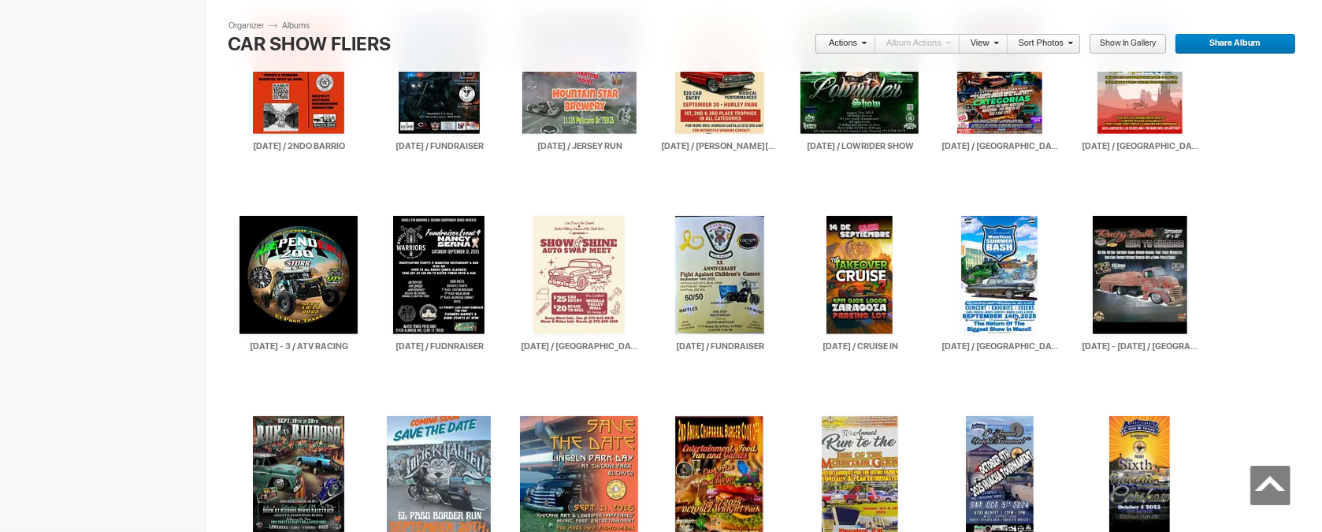
scroll to position [755, 0]
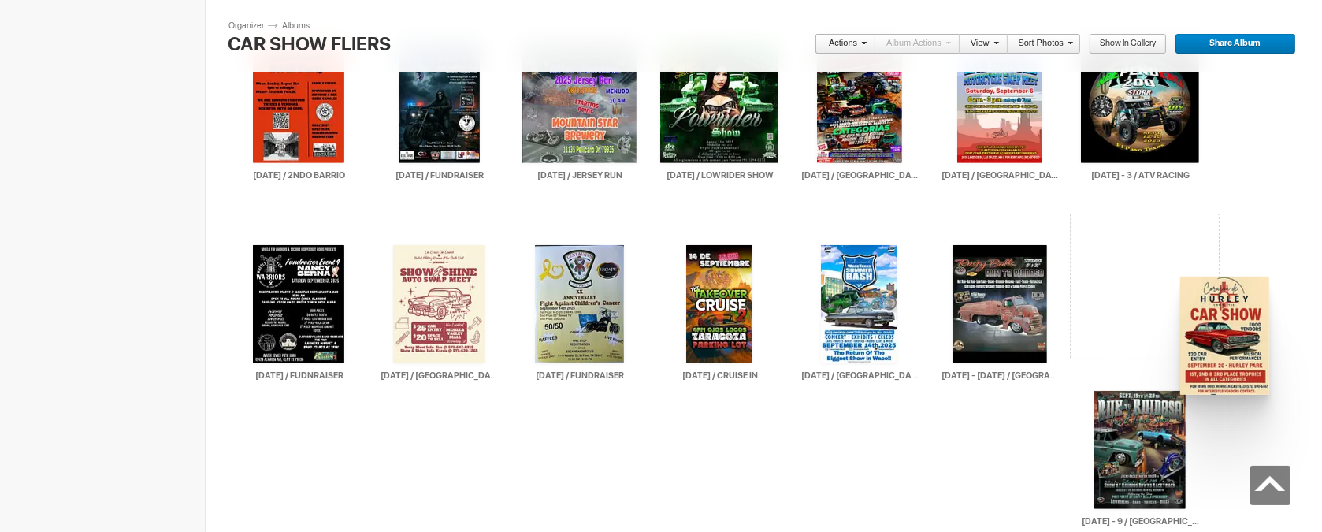
drag, startPoint x: 713, startPoint y: 106, endPoint x: 1268, endPoint y: 397, distance: 626.2
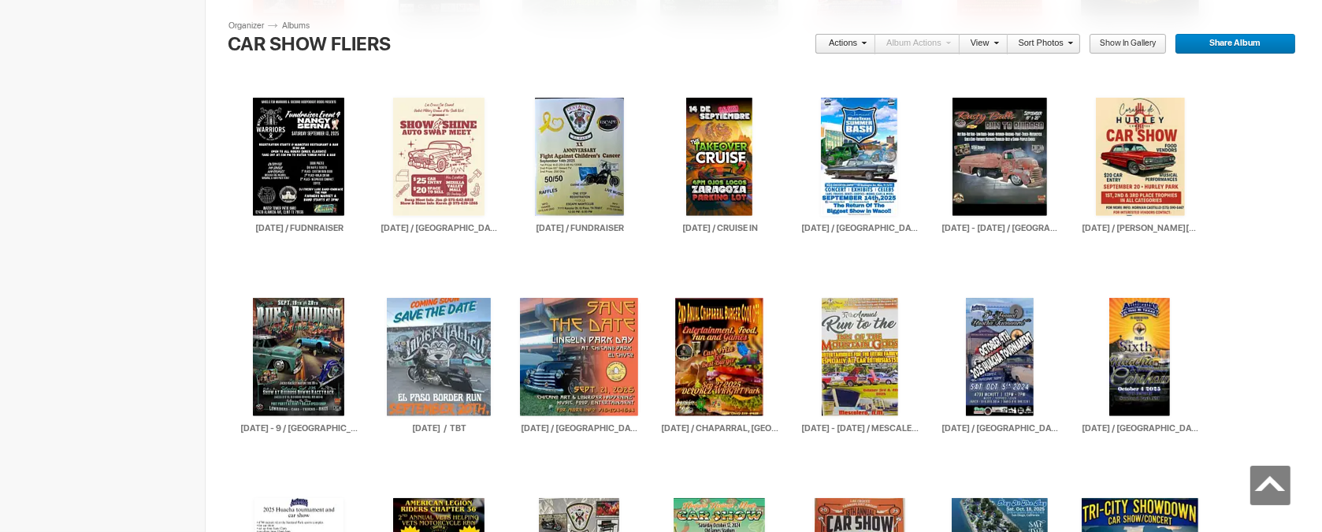
scroll to position [913, 0]
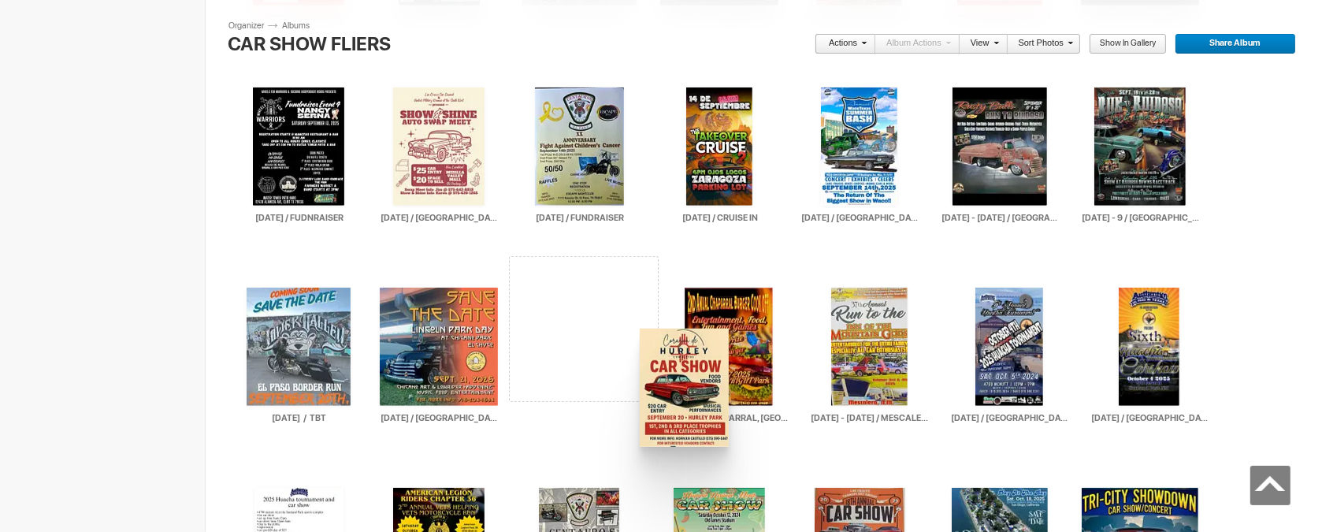
drag, startPoint x: 1132, startPoint y: 130, endPoint x: 638, endPoint y: 329, distance: 532.3
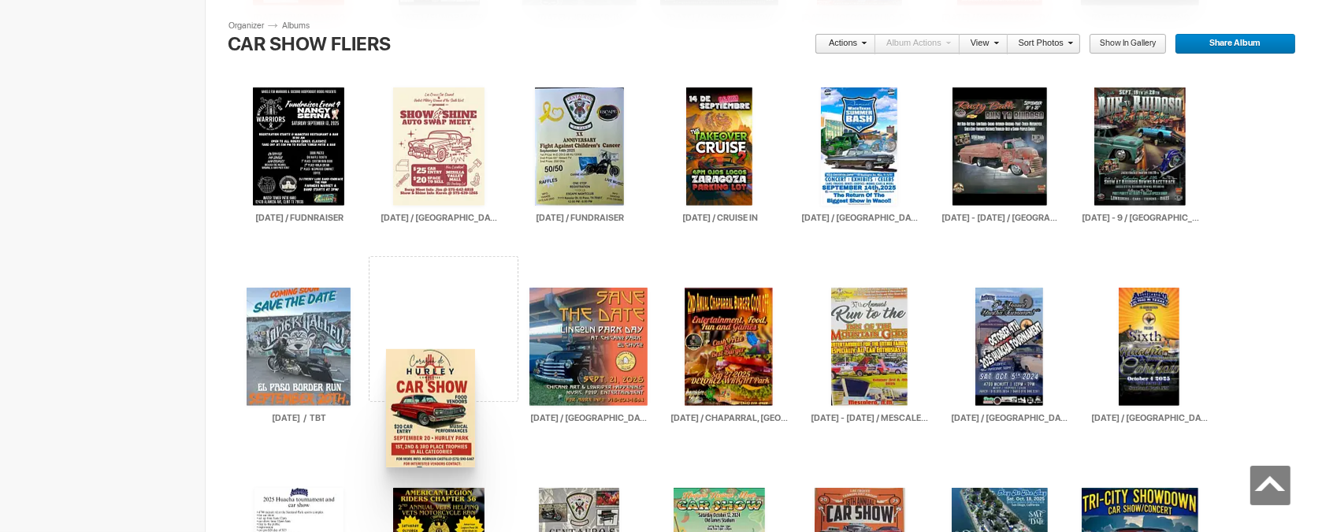
drag, startPoint x: 579, startPoint y: 346, endPoint x: 384, endPoint y: 349, distance: 194.6
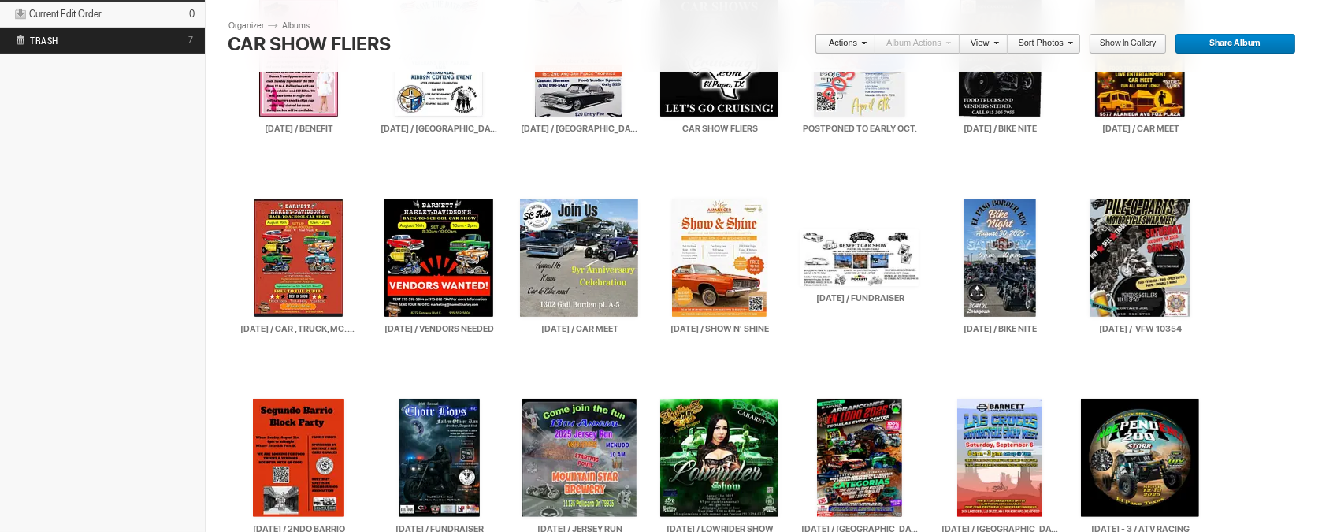
scroll to position [406, 0]
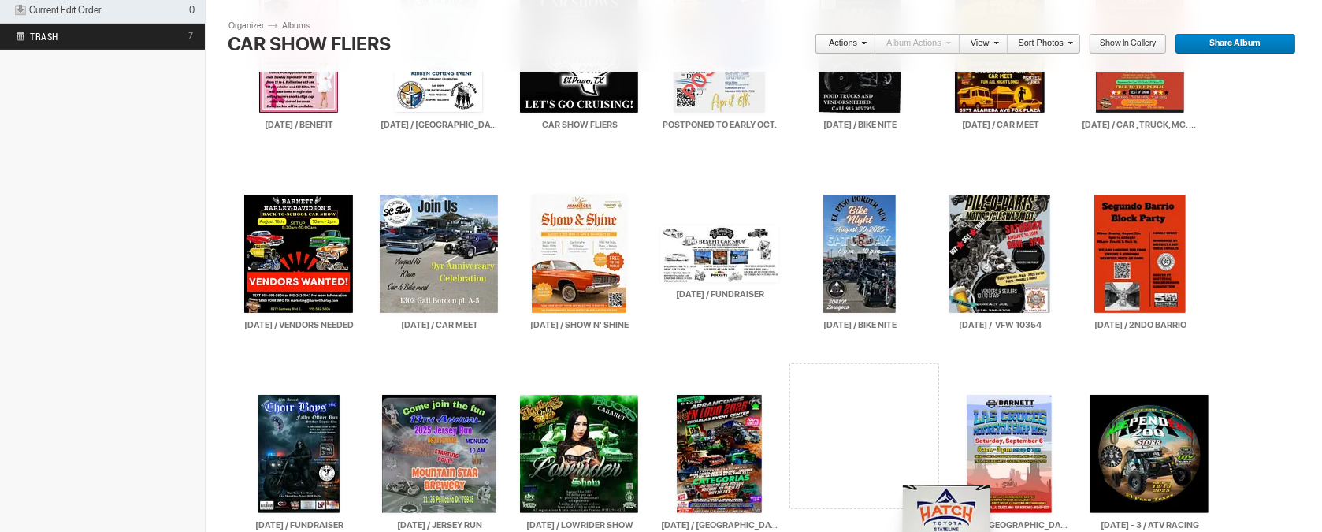
drag, startPoint x: 581, startPoint y: 82, endPoint x: 901, endPoint y: 484, distance: 514.2
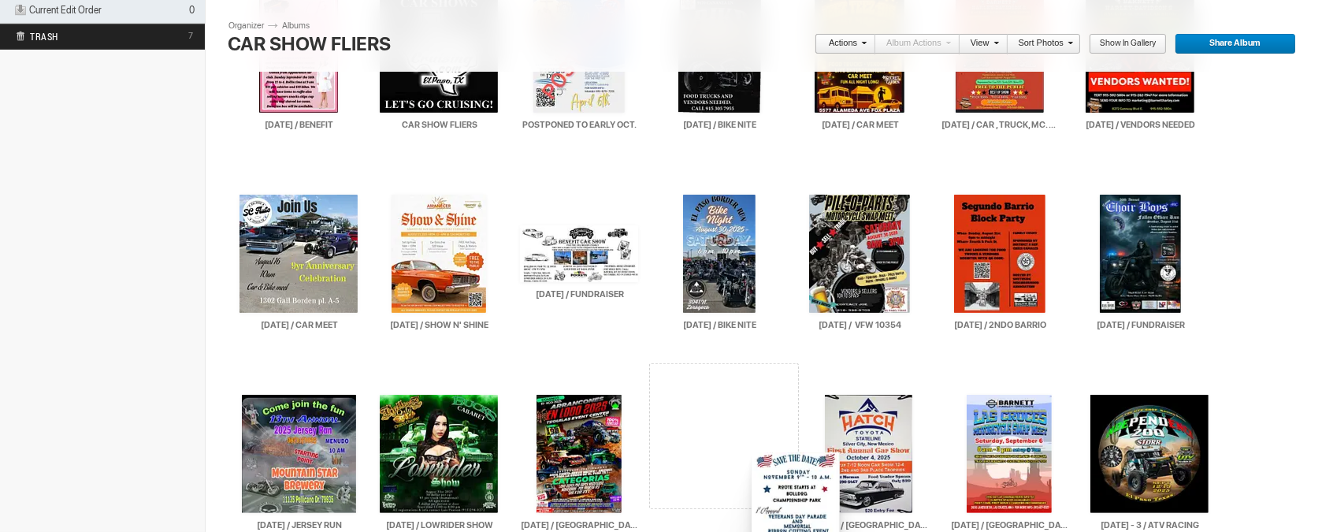
drag, startPoint x: 435, startPoint y: 84, endPoint x: 750, endPoint y: 452, distance: 484.4
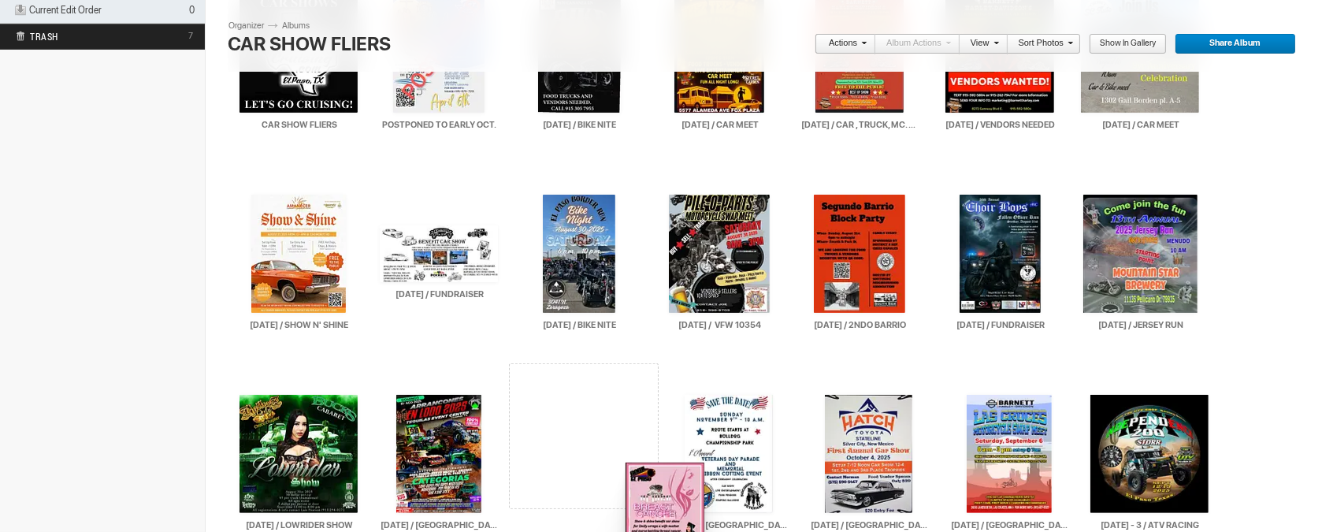
drag, startPoint x: 277, startPoint y: 91, endPoint x: 624, endPoint y: 462, distance: 508.3
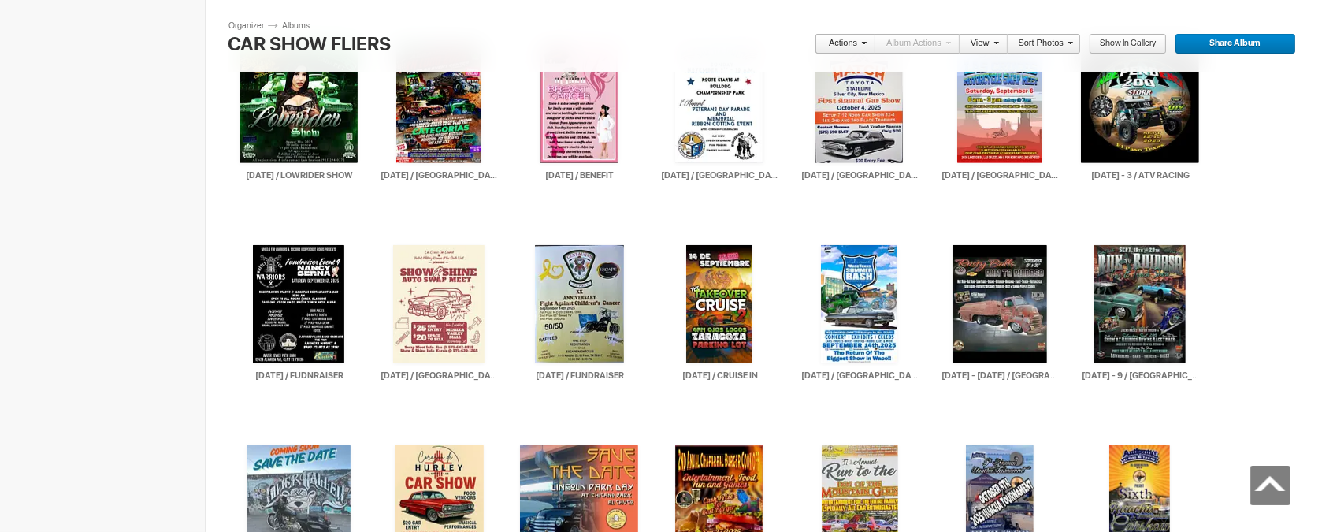
scroll to position [763, 0]
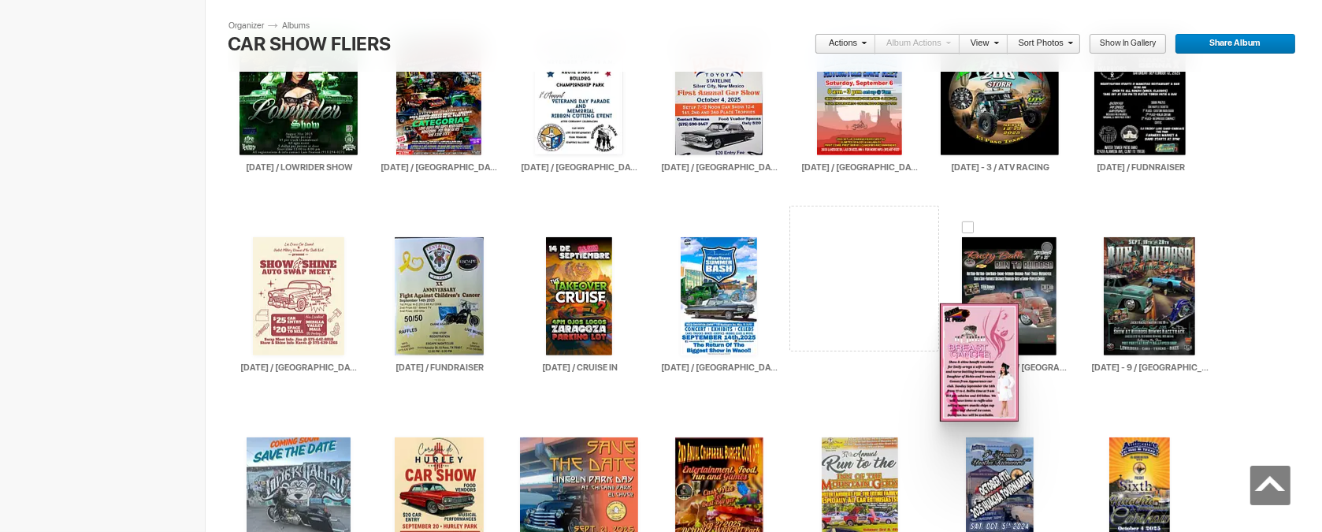
drag, startPoint x: 581, startPoint y: 114, endPoint x: 939, endPoint y: 303, distance: 404.9
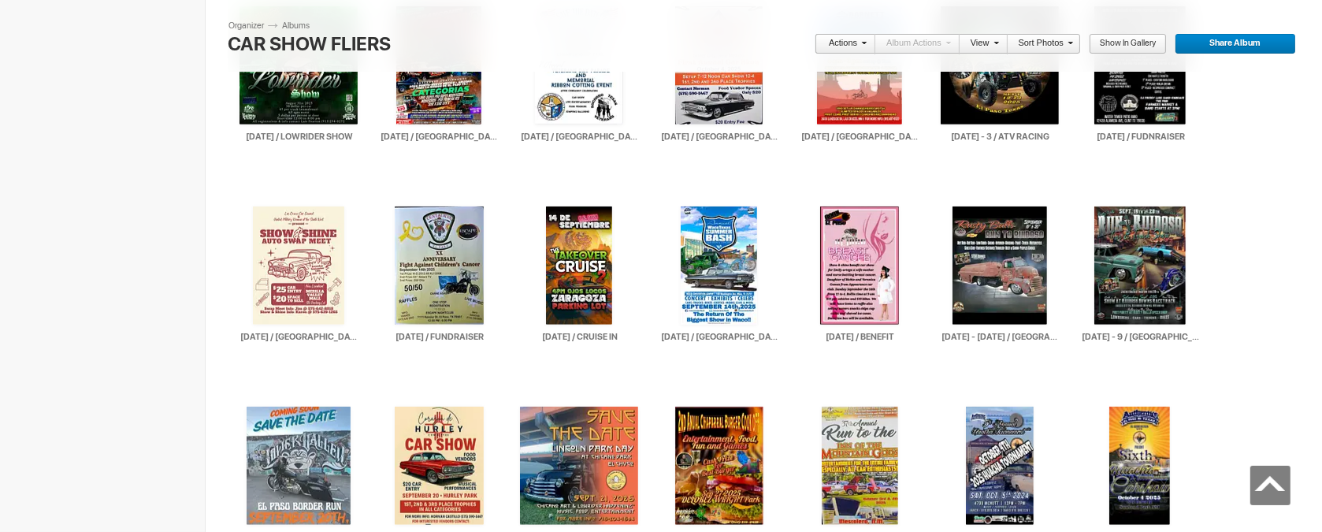
scroll to position [807, 0]
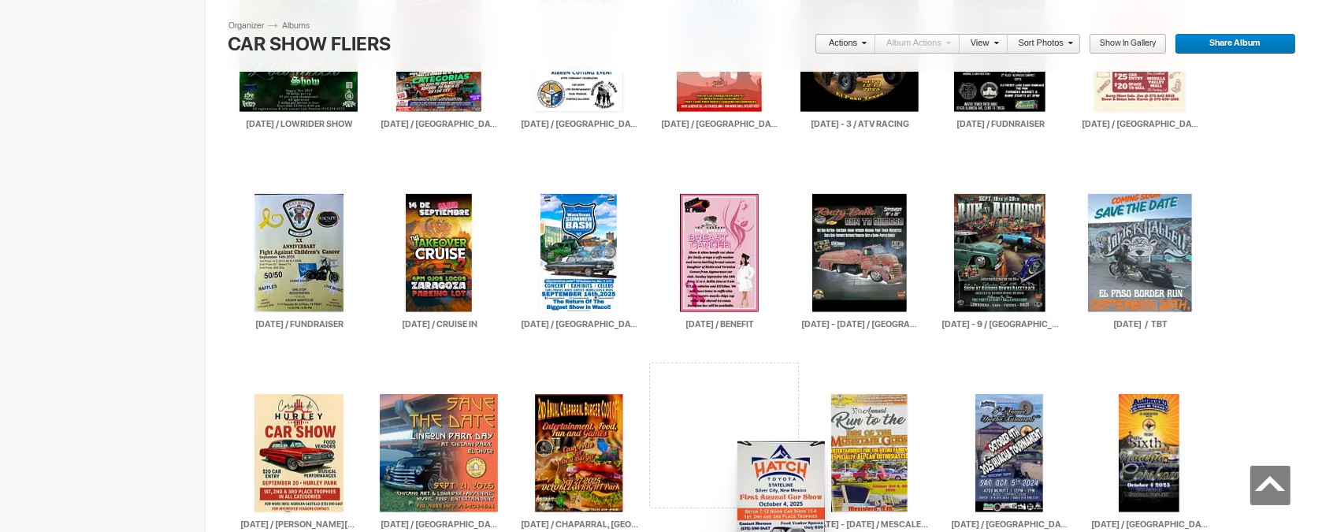
drag, startPoint x: 718, startPoint y: 91, endPoint x: 736, endPoint y: 440, distance: 350.2
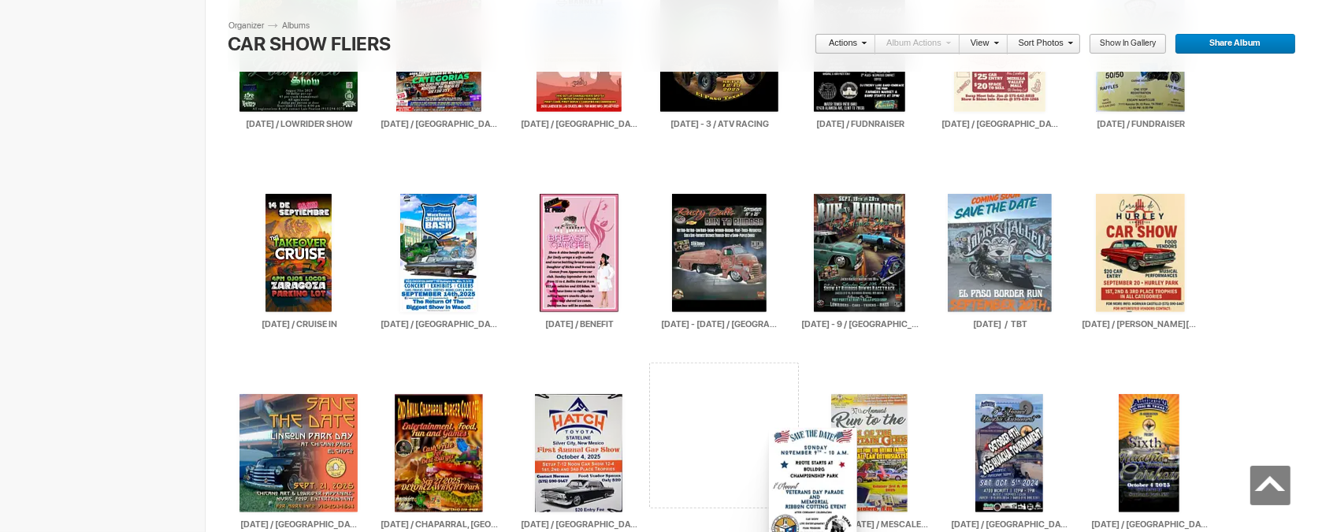
drag, startPoint x: 595, startPoint y: 90, endPoint x: 889, endPoint y: 449, distance: 464.6
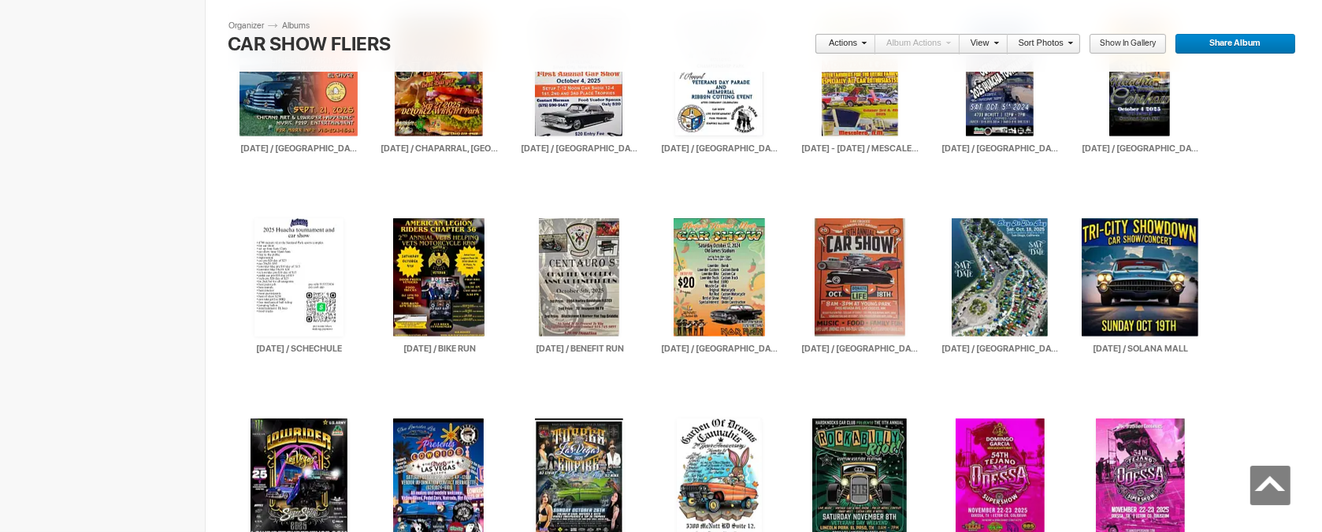
scroll to position [1229, 0]
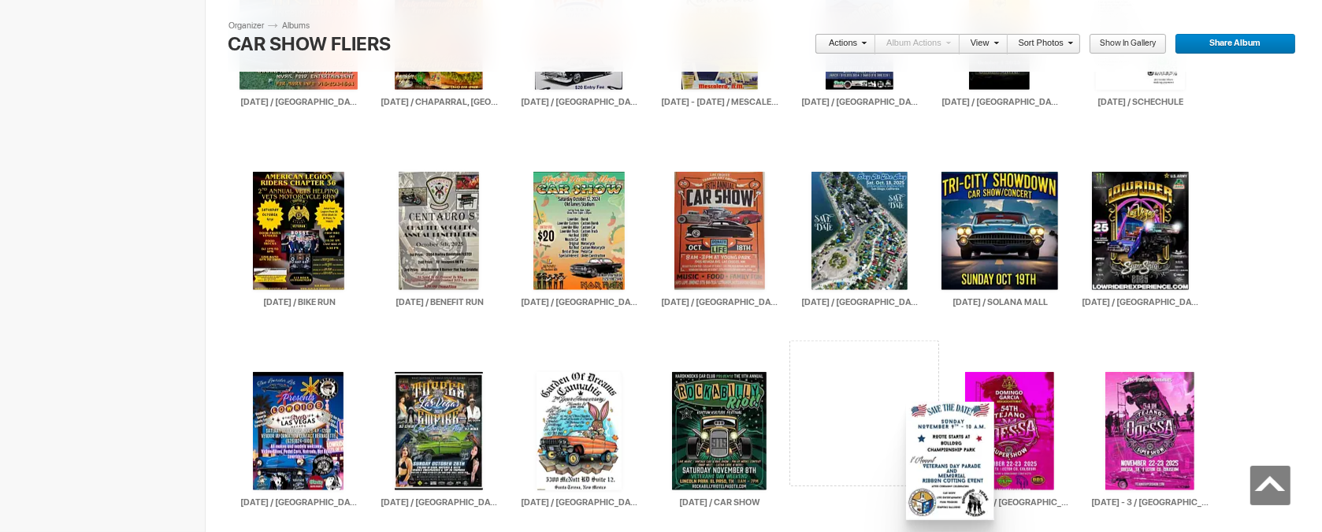
drag, startPoint x: 714, startPoint y: 74, endPoint x: 904, endPoint y: 402, distance: 379.1
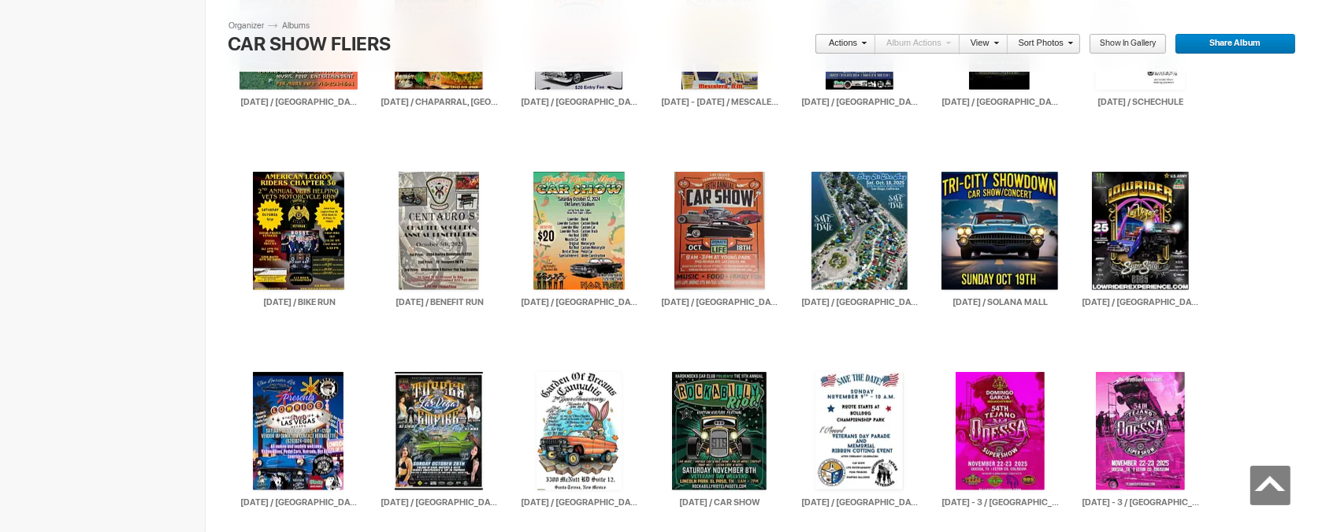
scroll to position [1071, 0]
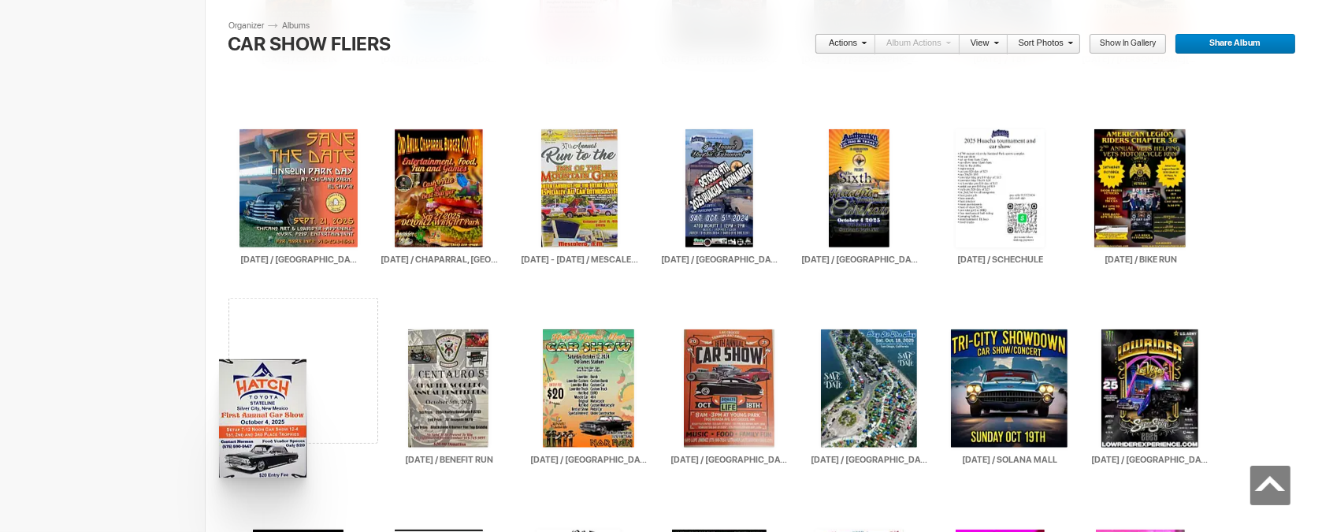
drag, startPoint x: 574, startPoint y: 169, endPoint x: 217, endPoint y: 359, distance: 404.6
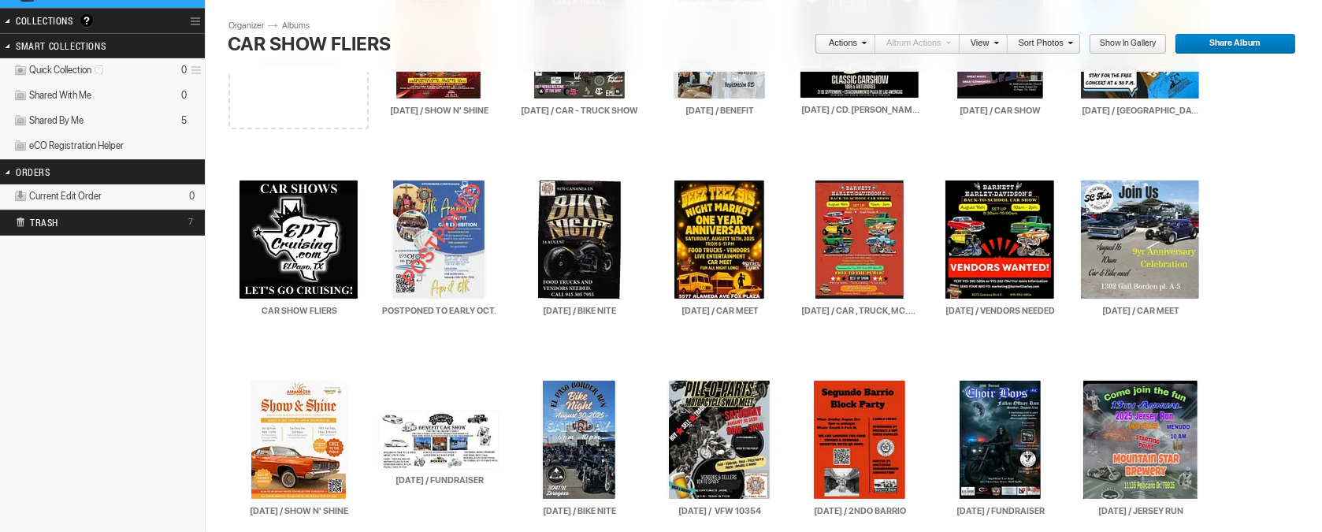
scroll to position [236, 0]
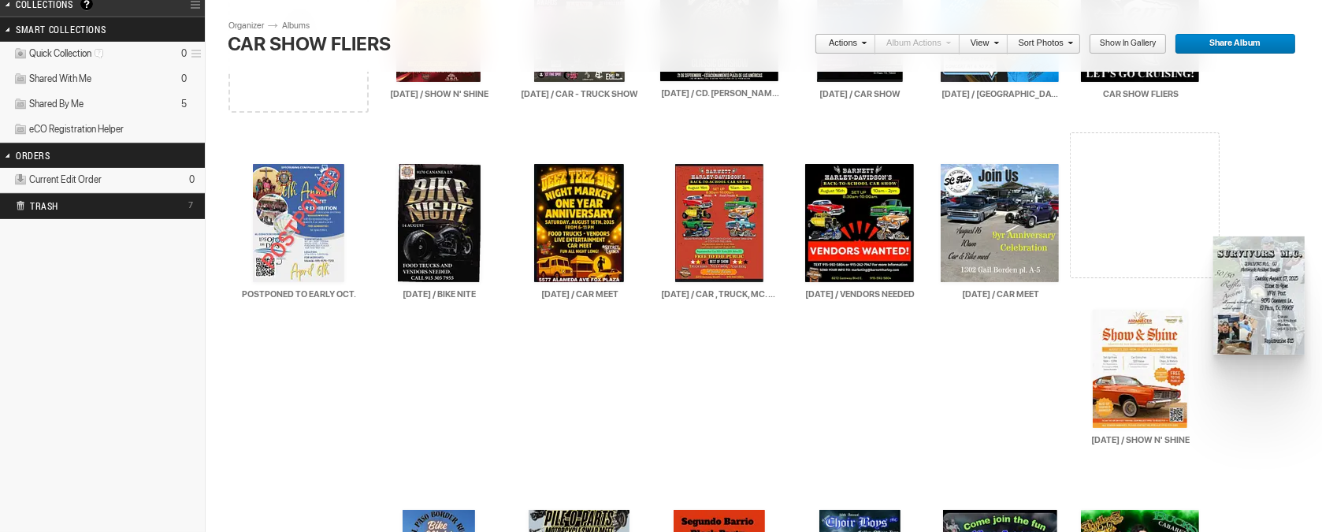
drag, startPoint x: 718, startPoint y: 76, endPoint x: 1212, endPoint y: 236, distance: 518.7
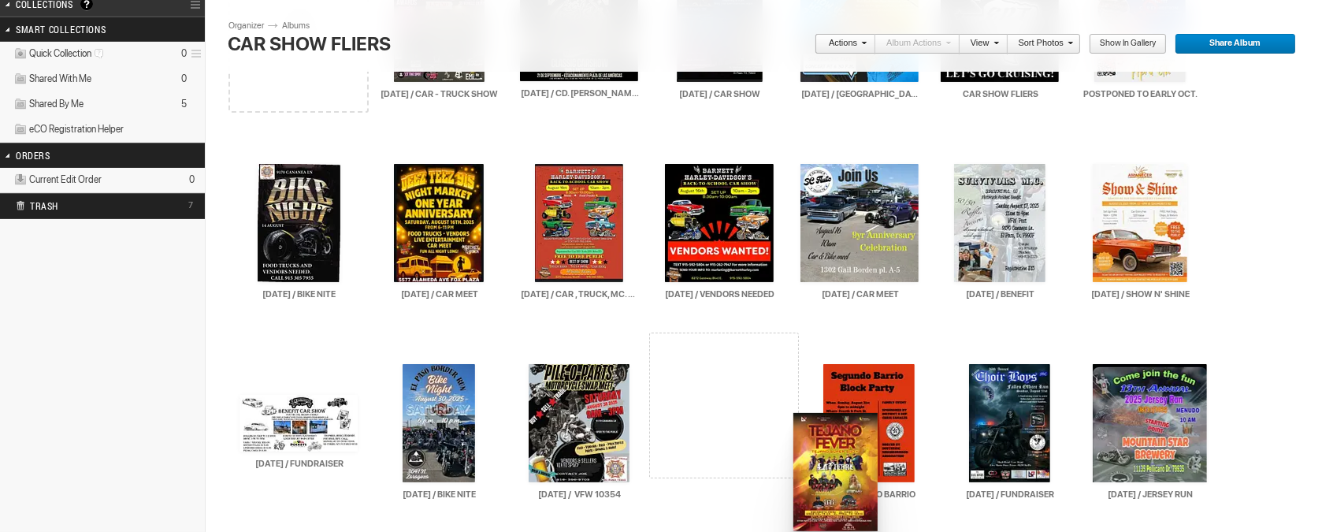
drag, startPoint x: 432, startPoint y: 75, endPoint x: 792, endPoint y: 413, distance: 493.2
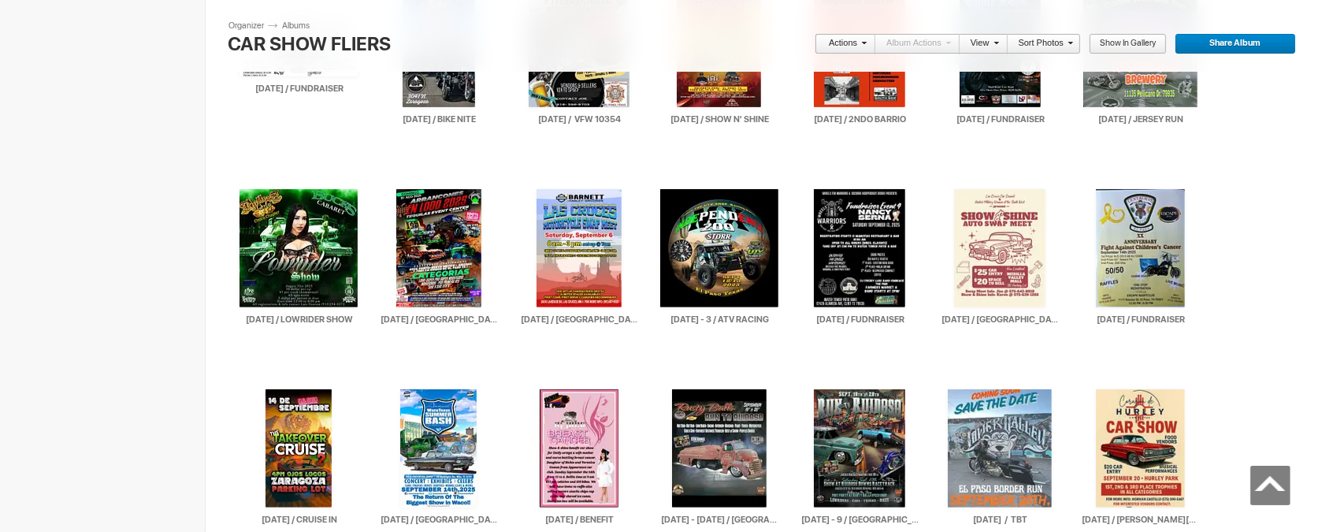
scroll to position [615, 0]
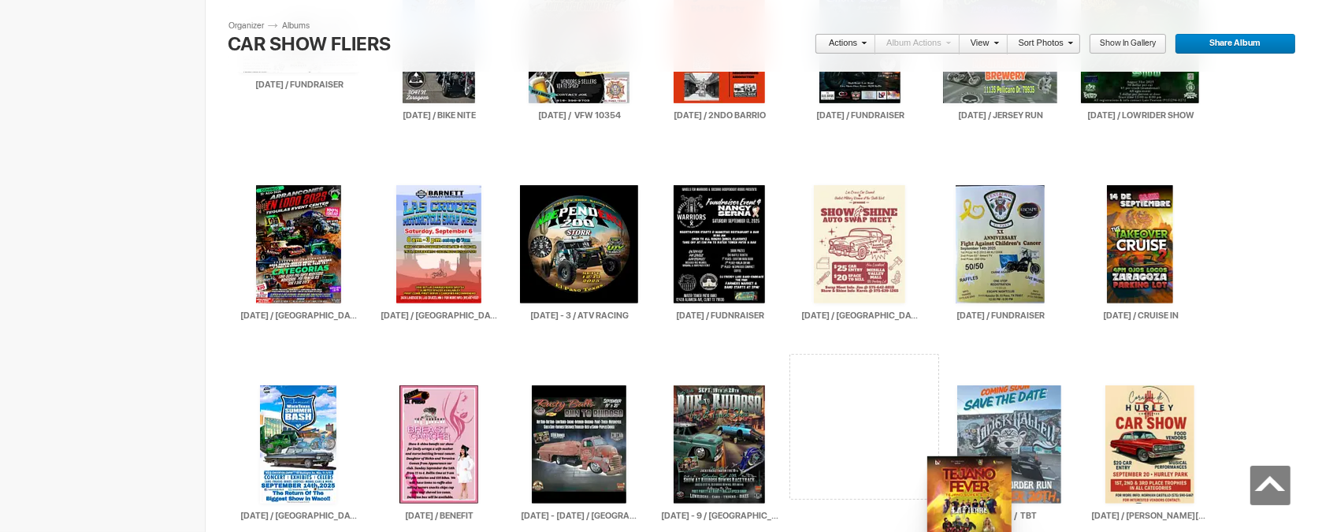
drag, startPoint x: 692, startPoint y: 87, endPoint x: 926, endPoint y: 456, distance: 436.7
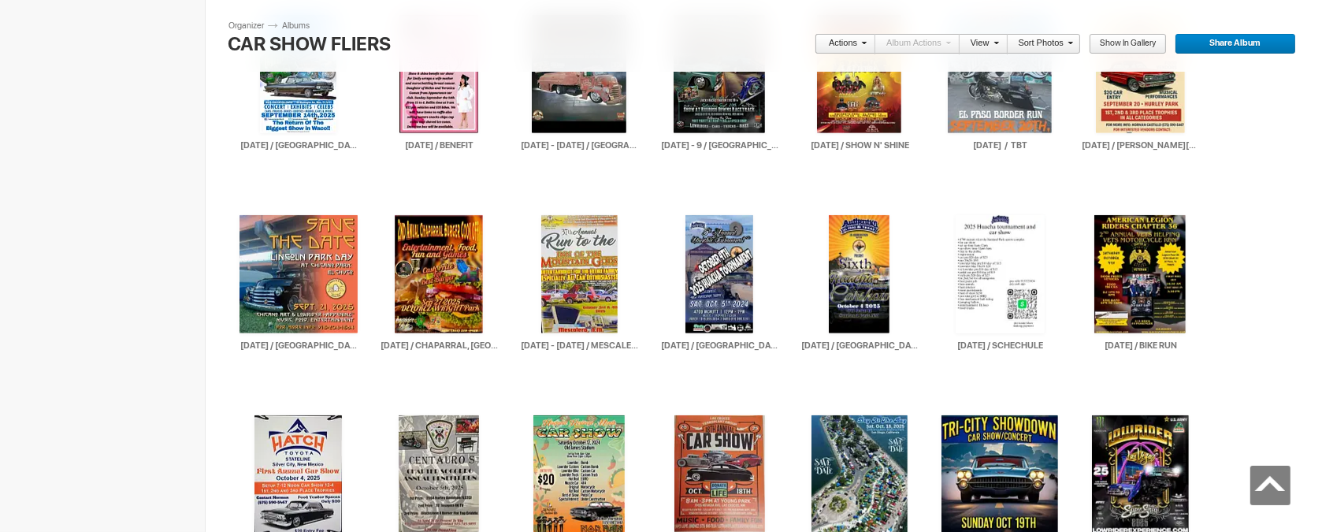
scroll to position [1011, 0]
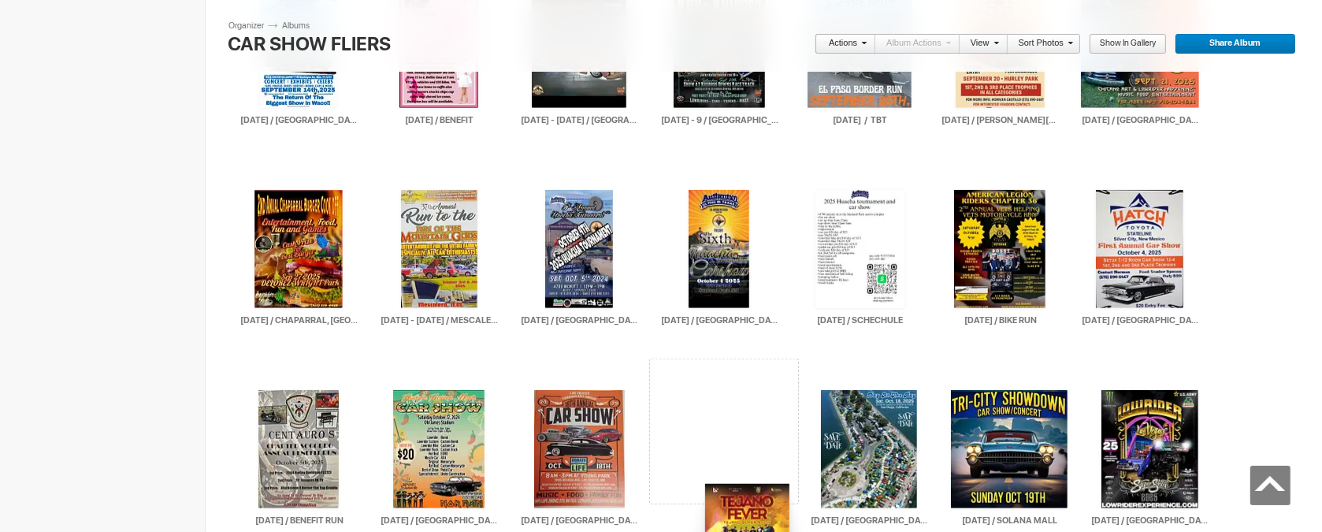
drag, startPoint x: 858, startPoint y: 80, endPoint x: 1250, endPoint y: 282, distance: 441.1
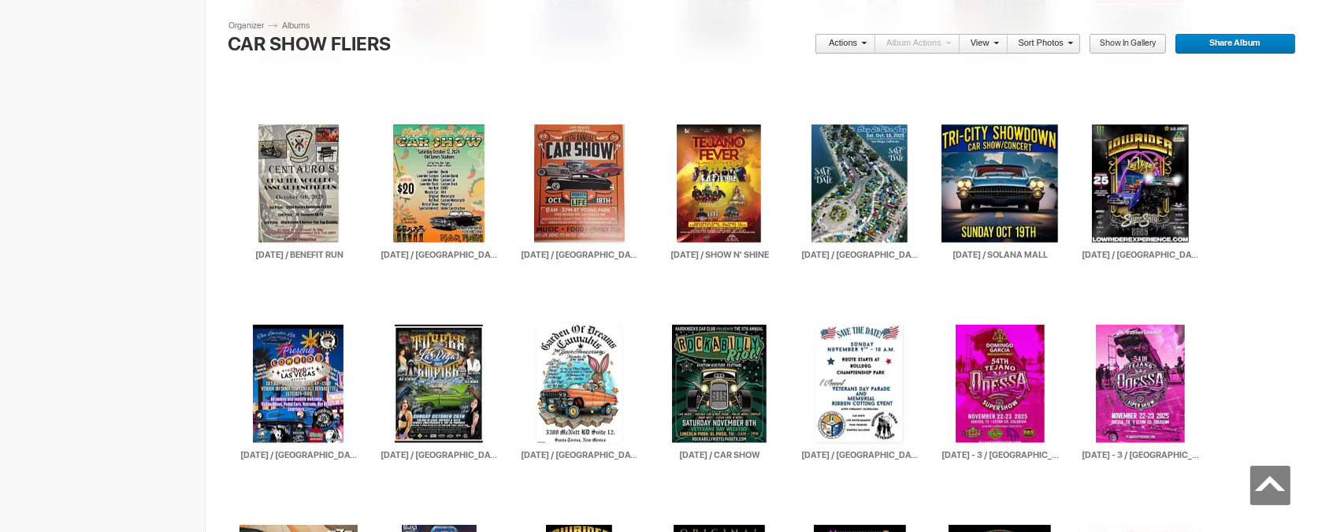
scroll to position [1297, 0]
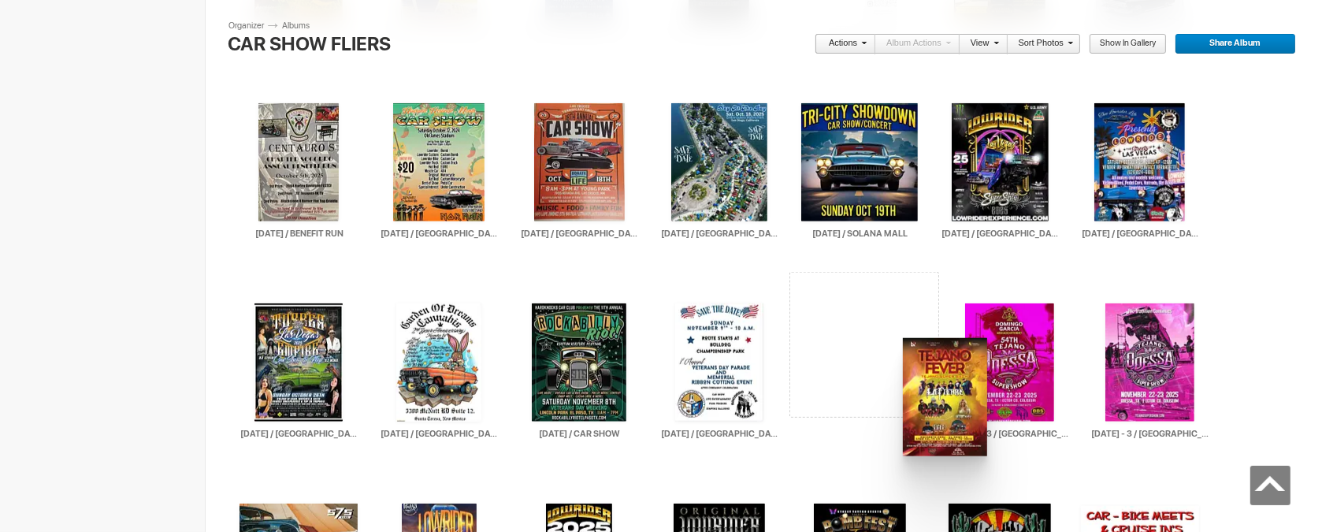
drag, startPoint x: 714, startPoint y: 166, endPoint x: 901, endPoint y: 338, distance: 254.3
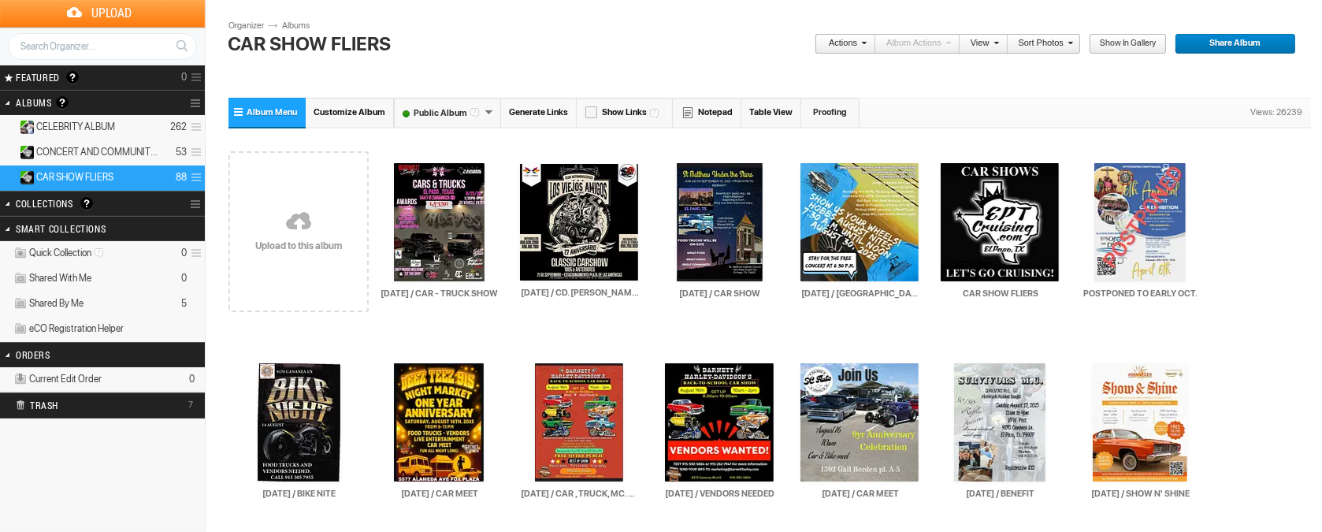
scroll to position [195, 0]
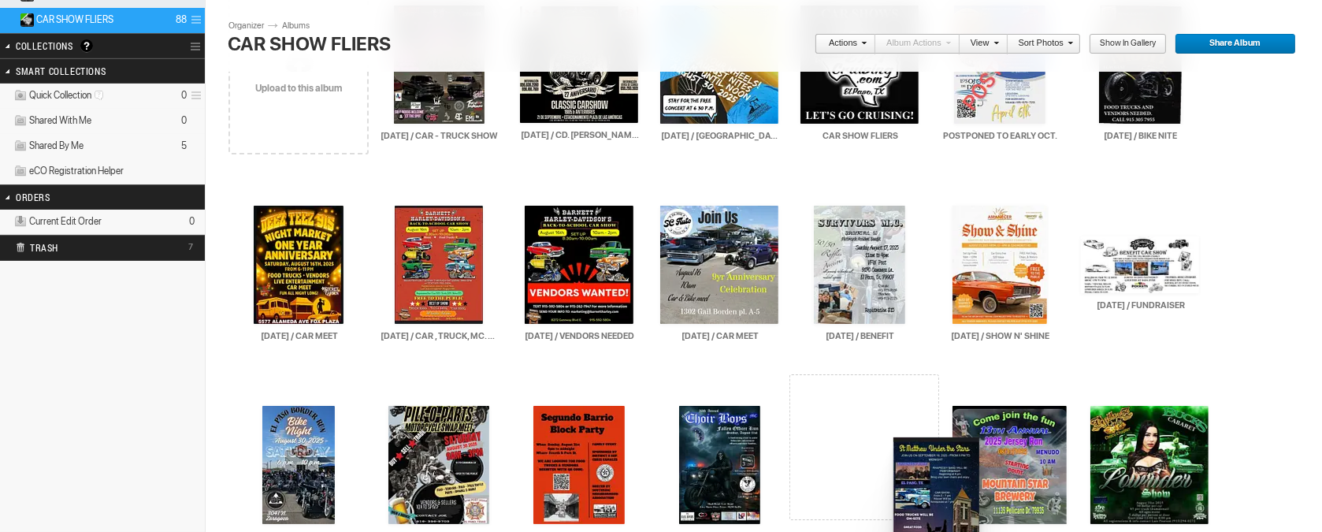
drag, startPoint x: 706, startPoint y: 92, endPoint x: 892, endPoint y: 437, distance: 392.0
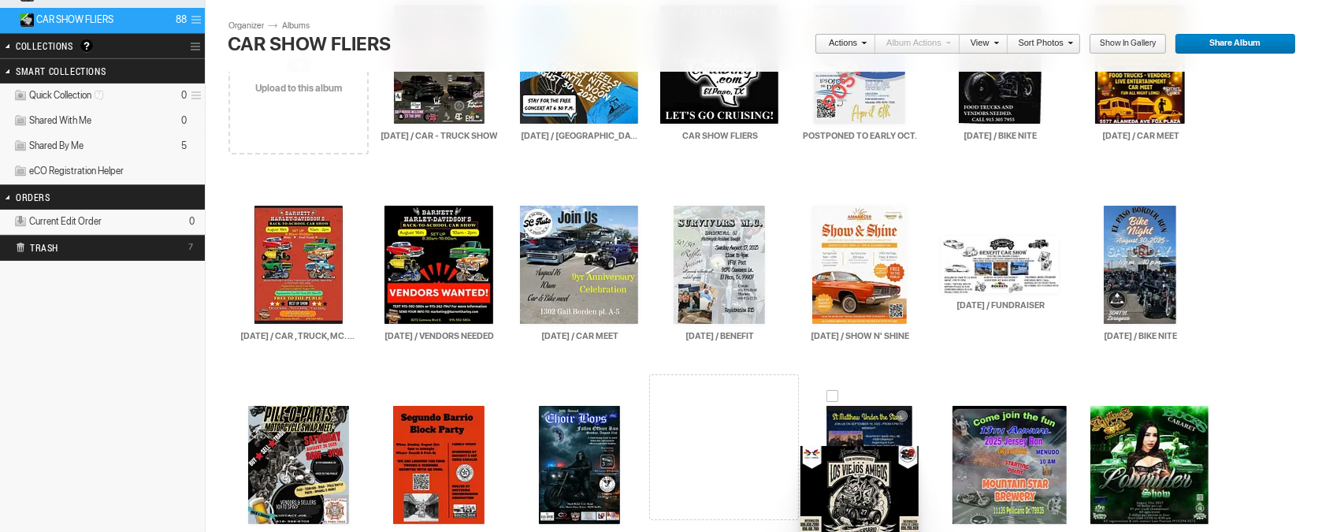
drag, startPoint x: 580, startPoint y: 89, endPoint x: 889, endPoint y: 428, distance: 458.9
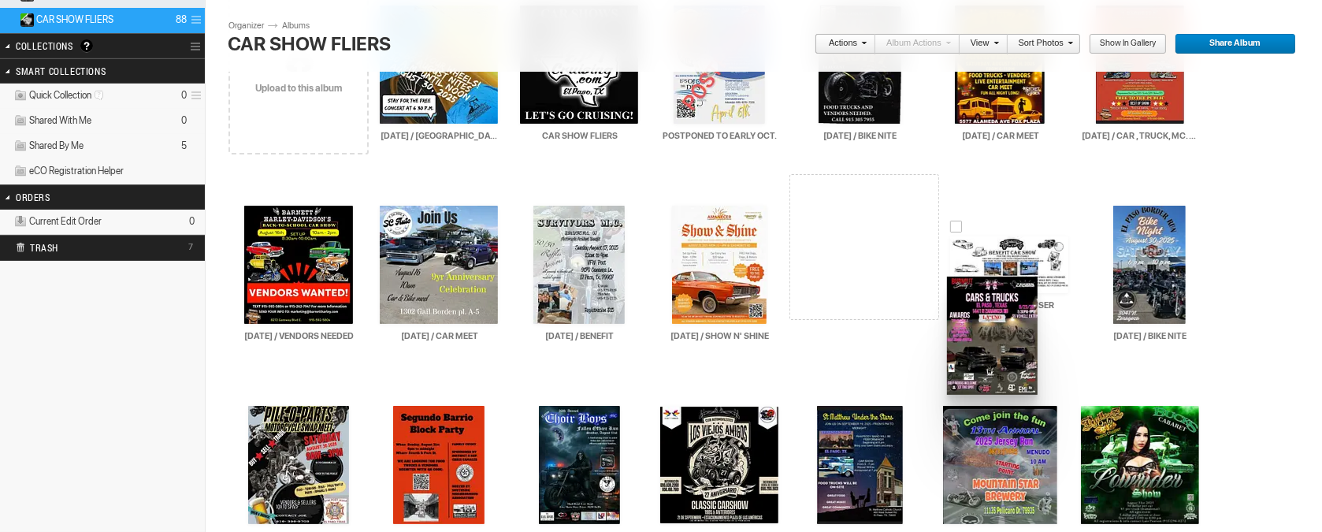
drag, startPoint x: 441, startPoint y: 94, endPoint x: 945, endPoint y: 277, distance: 536.3
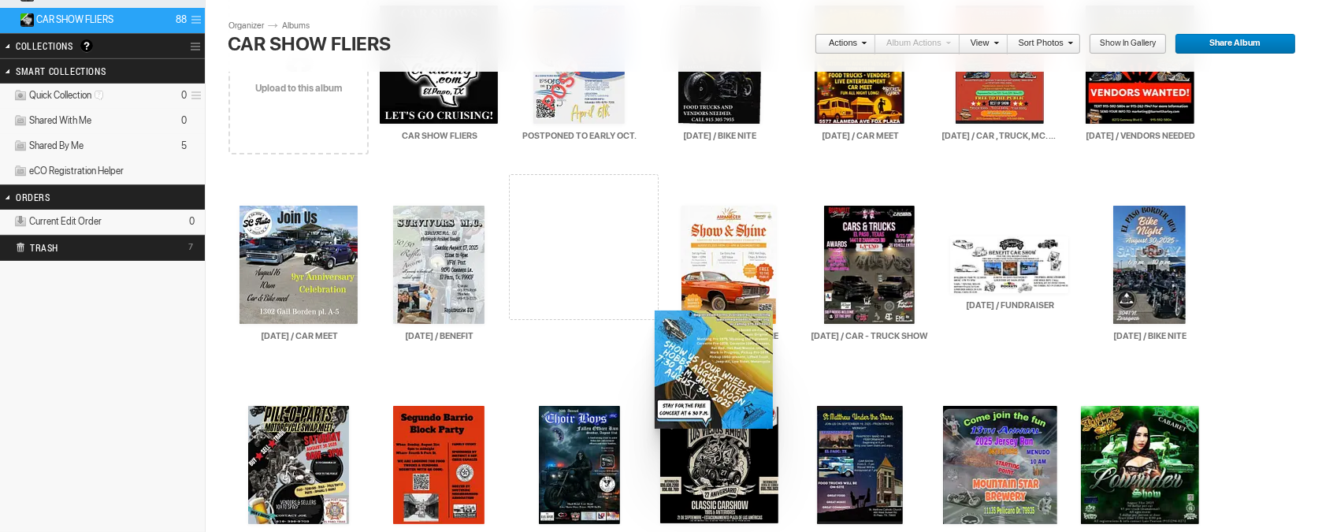
drag, startPoint x: 446, startPoint y: 94, endPoint x: 653, endPoint y: 310, distance: 299.8
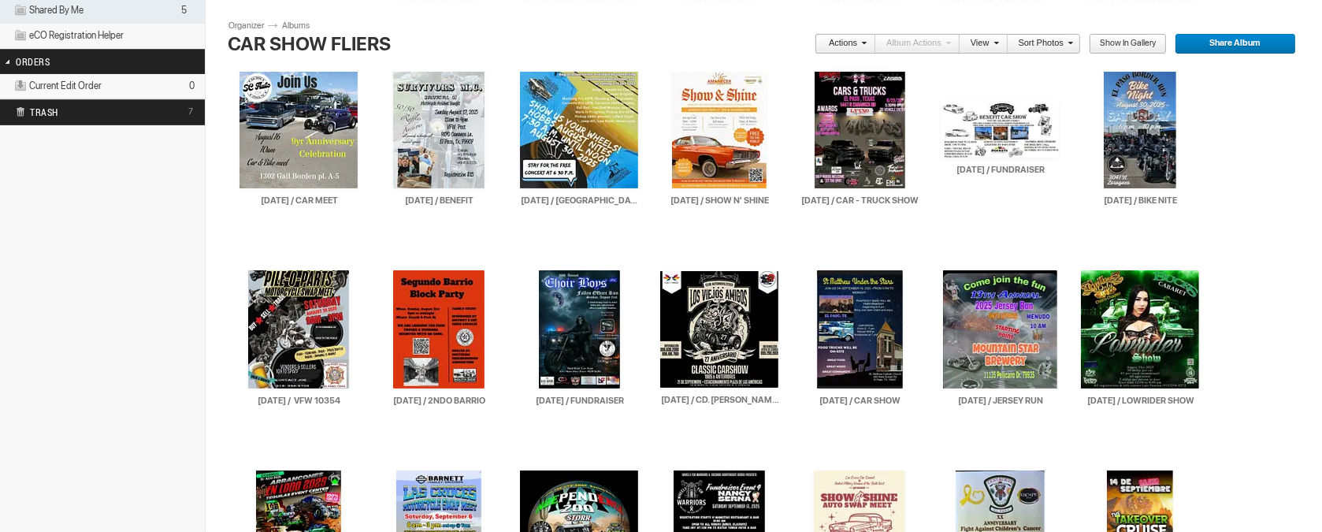
scroll to position [292, 0]
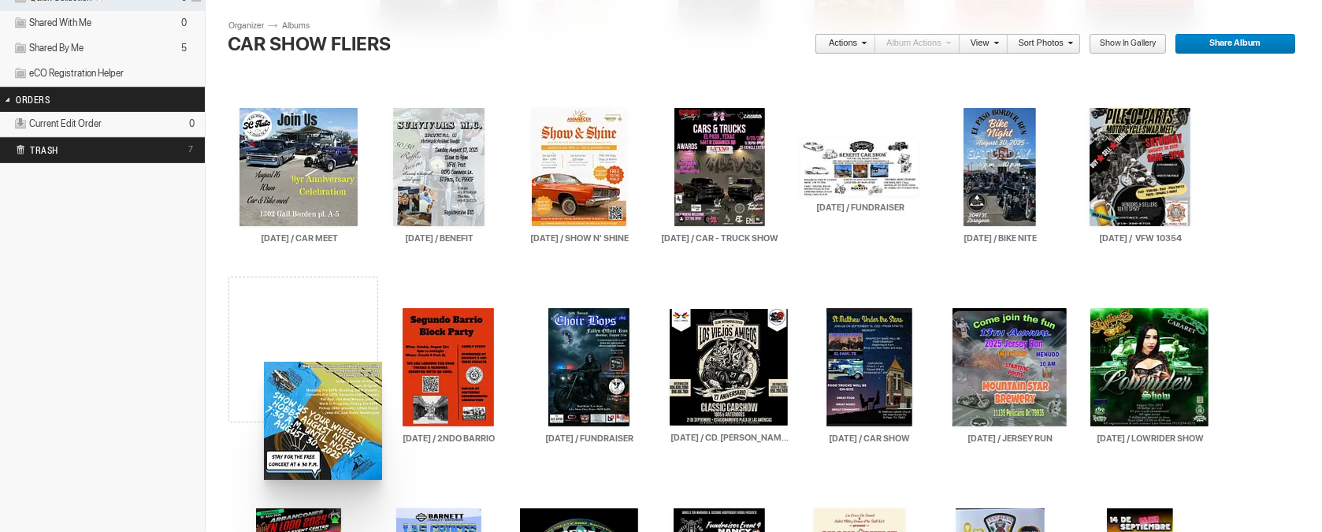
drag, startPoint x: 574, startPoint y: 158, endPoint x: 252, endPoint y: 358, distance: 379.3
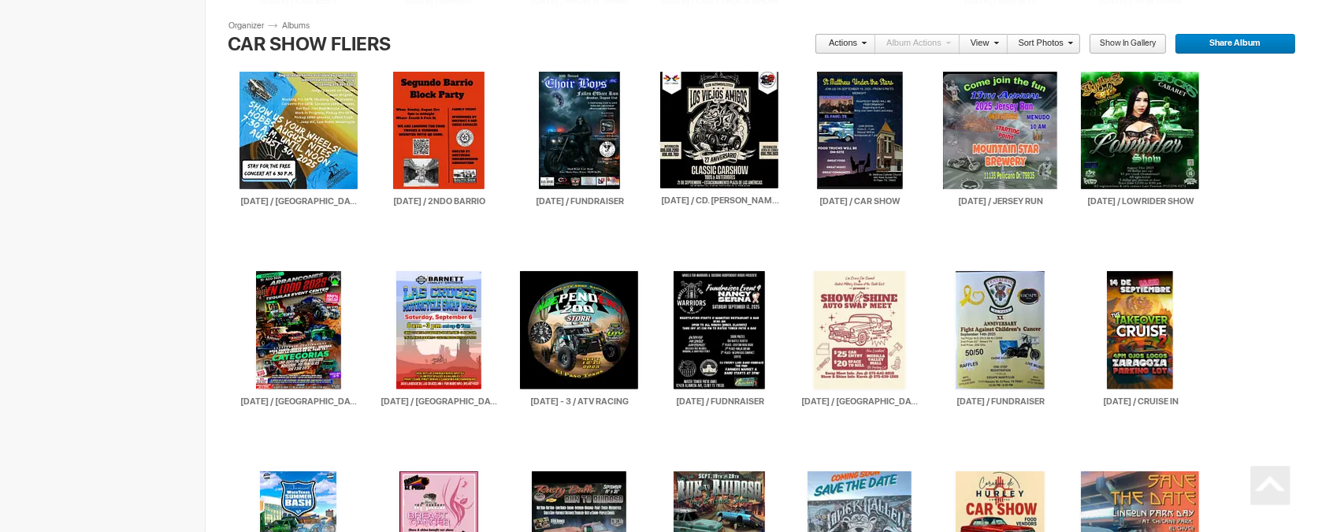
scroll to position [607, 0]
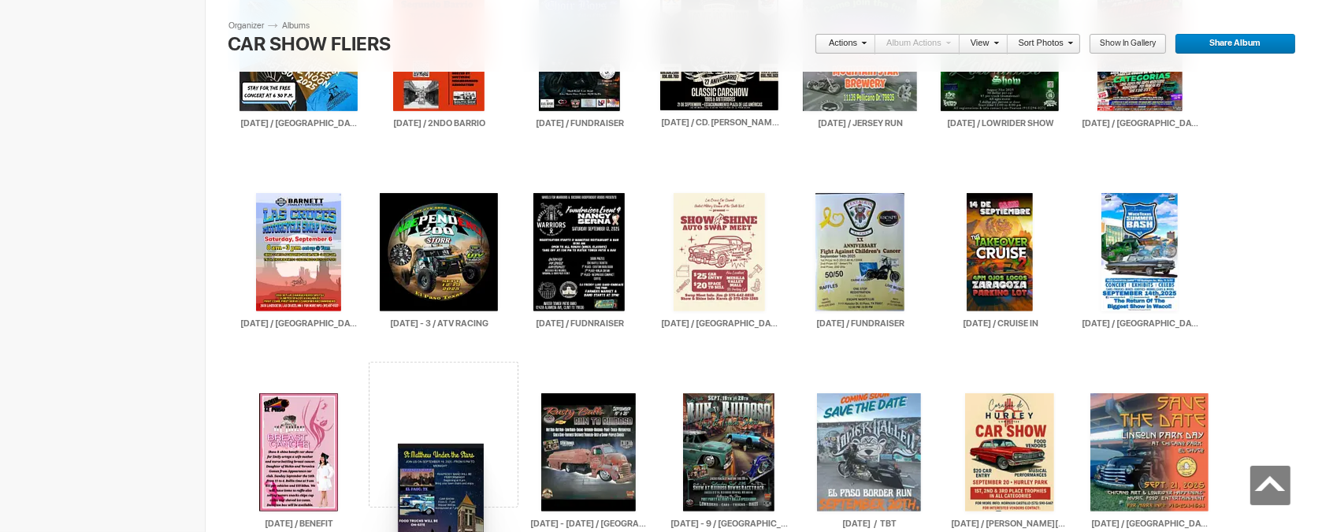
drag, startPoint x: 863, startPoint y: 86, endPoint x: 396, endPoint y: 443, distance: 587.2
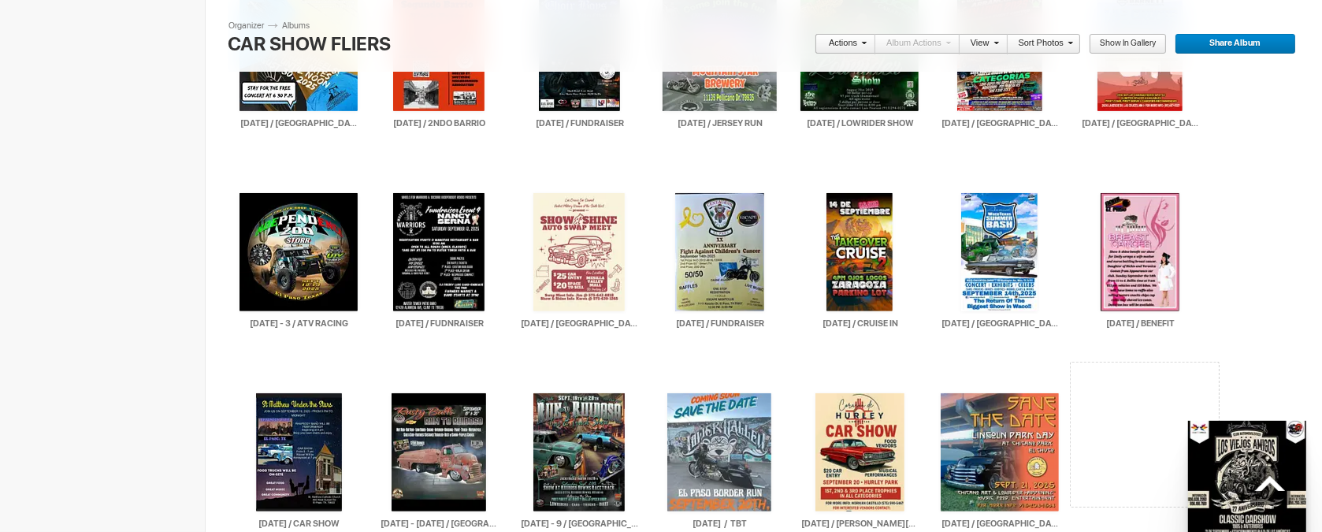
drag, startPoint x: 726, startPoint y: 91, endPoint x: 1186, endPoint y: 421, distance: 565.8
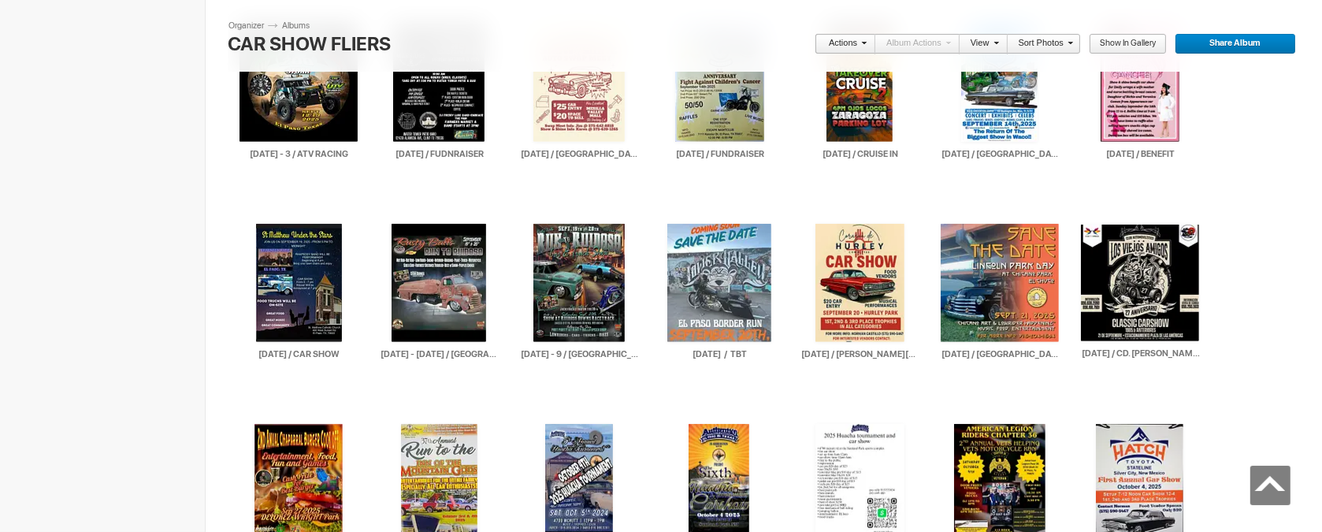
scroll to position [788, 0]
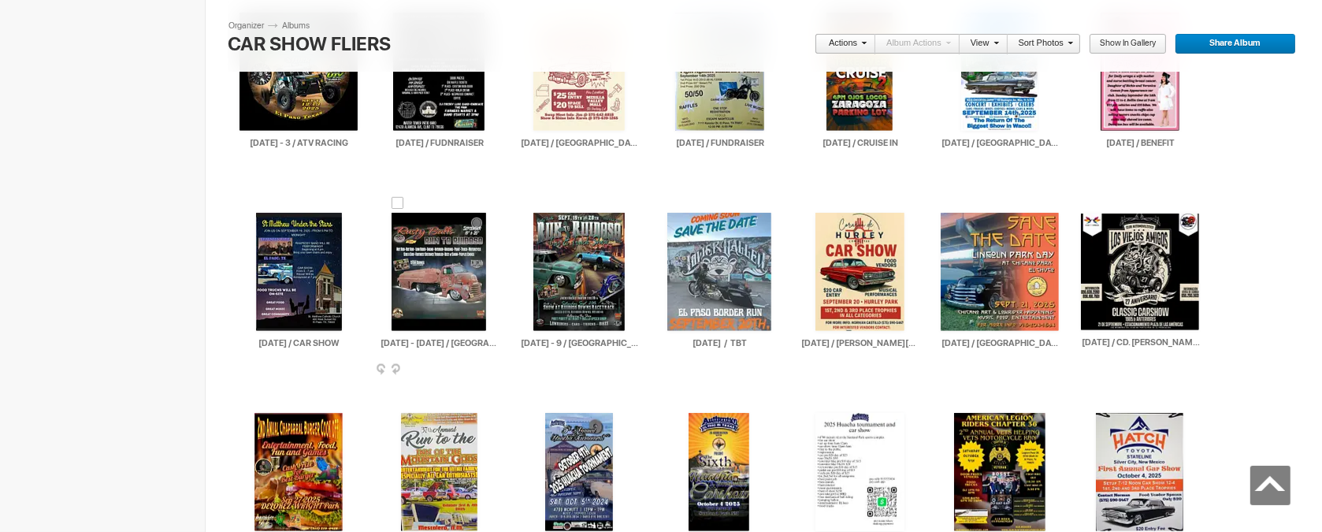
click at [438, 251] on img at bounding box center [439, 272] width 95 height 118
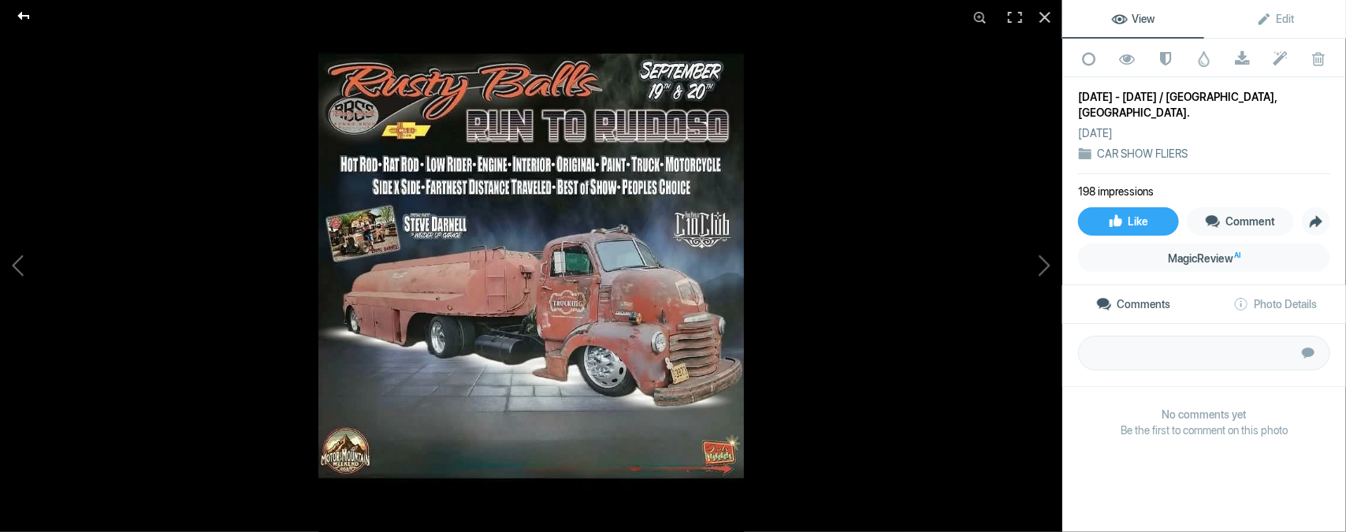
click at [24, 13] on div at bounding box center [23, 16] width 57 height 32
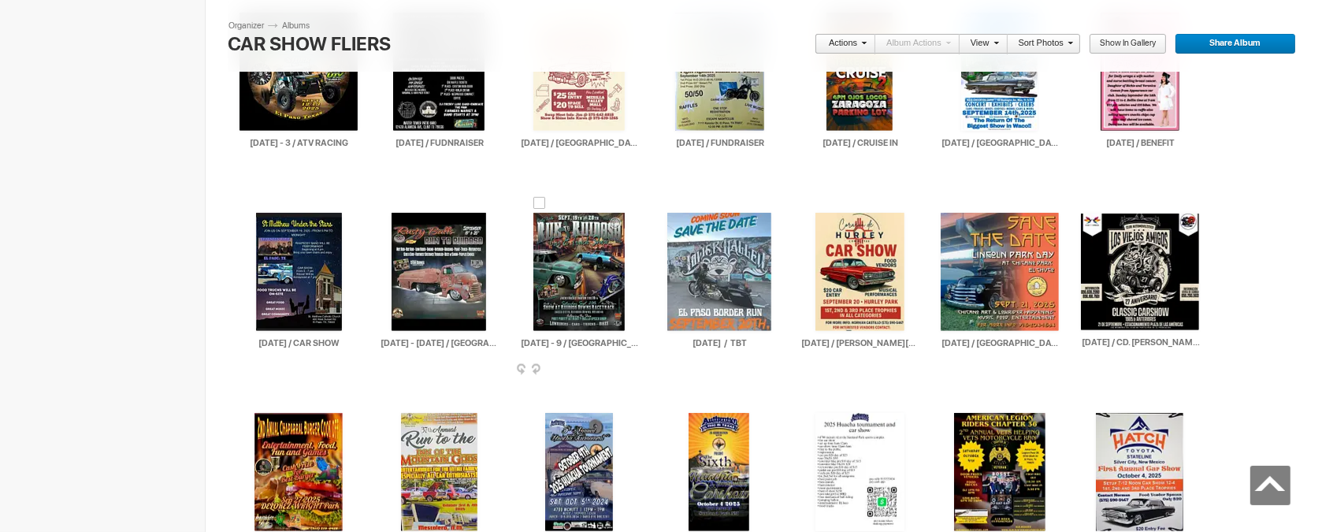
click at [585, 269] on img at bounding box center [578, 272] width 91 height 118
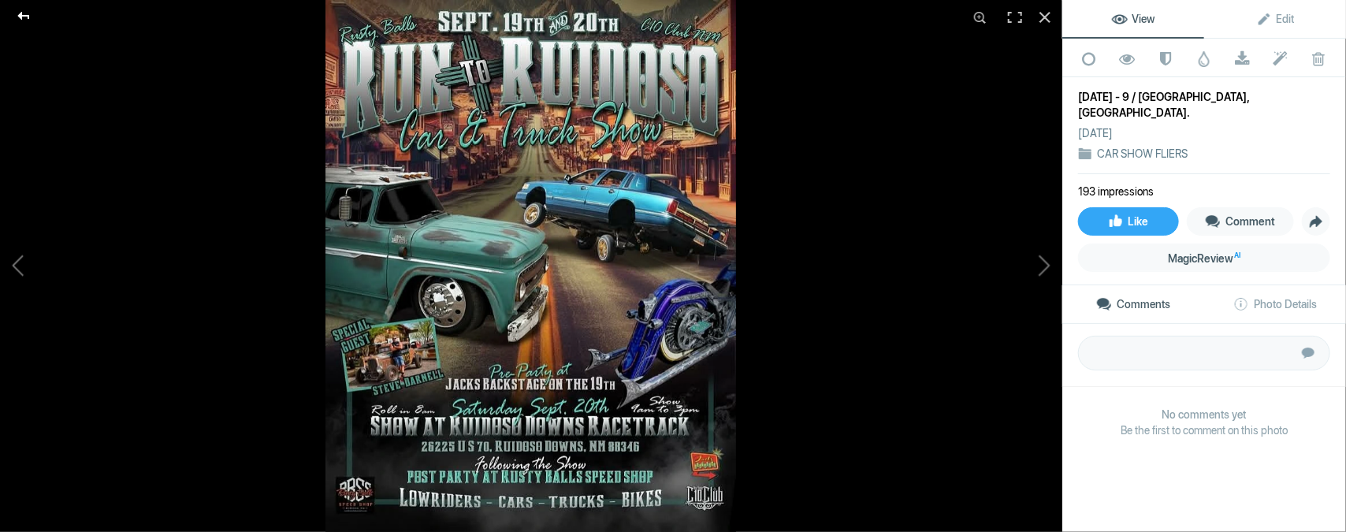
click at [29, 17] on div at bounding box center [23, 16] width 57 height 32
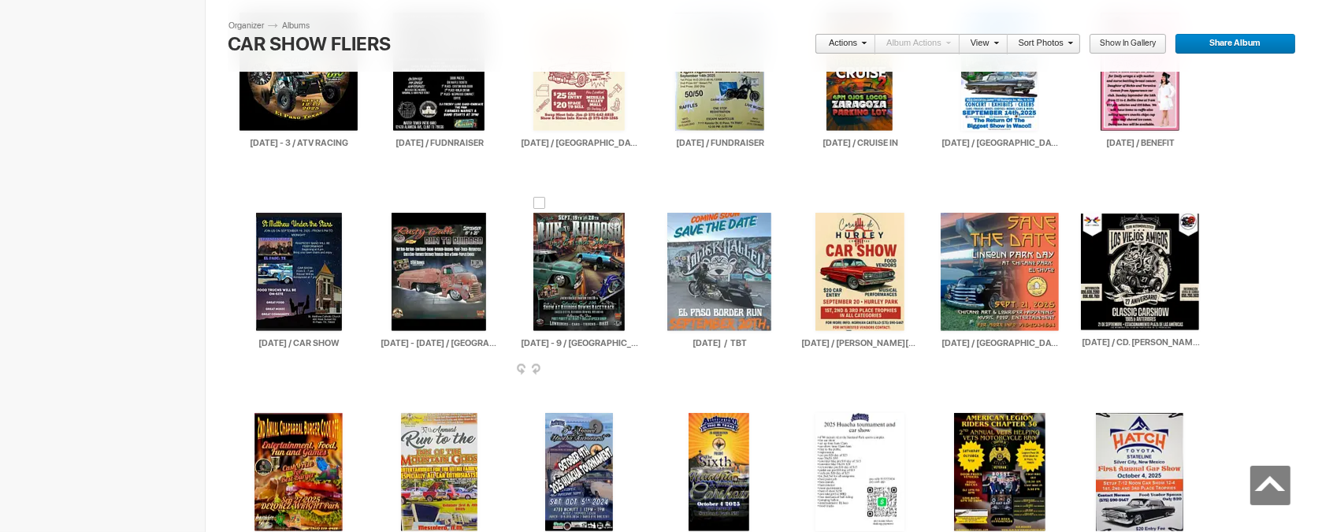
click at [567, 344] on input "[DATE] - 9 / [GEOGRAPHIC_DATA], [GEOGRAPHIC_DATA]." at bounding box center [580, 343] width 120 height 14
click at [571, 344] on input "[DATE] - 9 / [GEOGRAPHIC_DATA], [GEOGRAPHIC_DATA]." at bounding box center [580, 343] width 120 height 14
type input "[DATE] - [DATE] / [GEOGRAPHIC_DATA], [GEOGRAPHIC_DATA]."
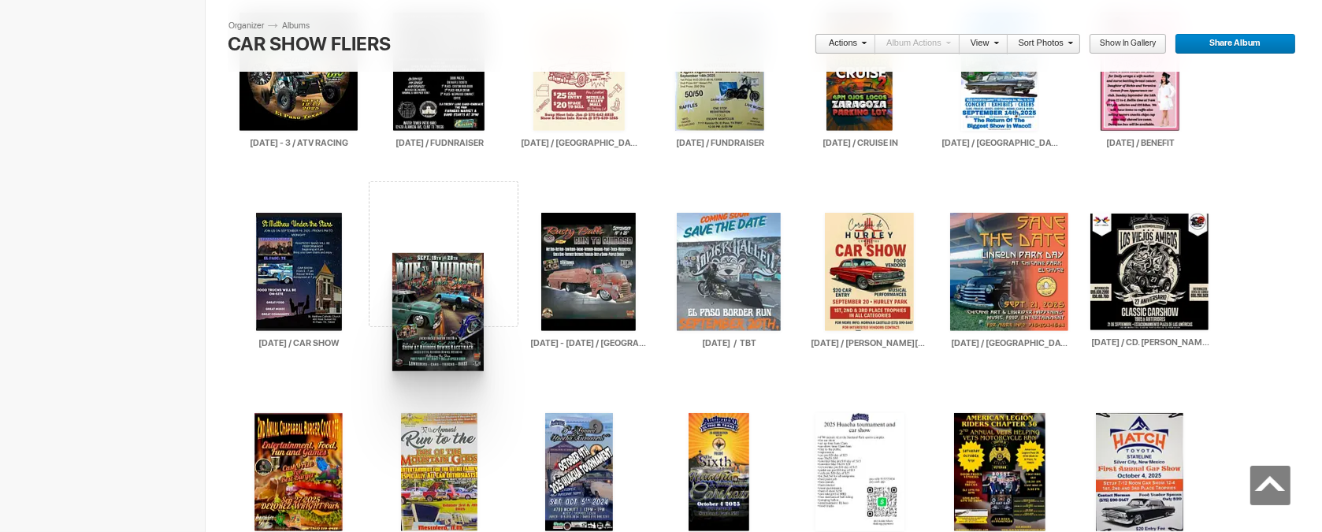
drag, startPoint x: 576, startPoint y: 245, endPoint x: 391, endPoint y: 253, distance: 185.3
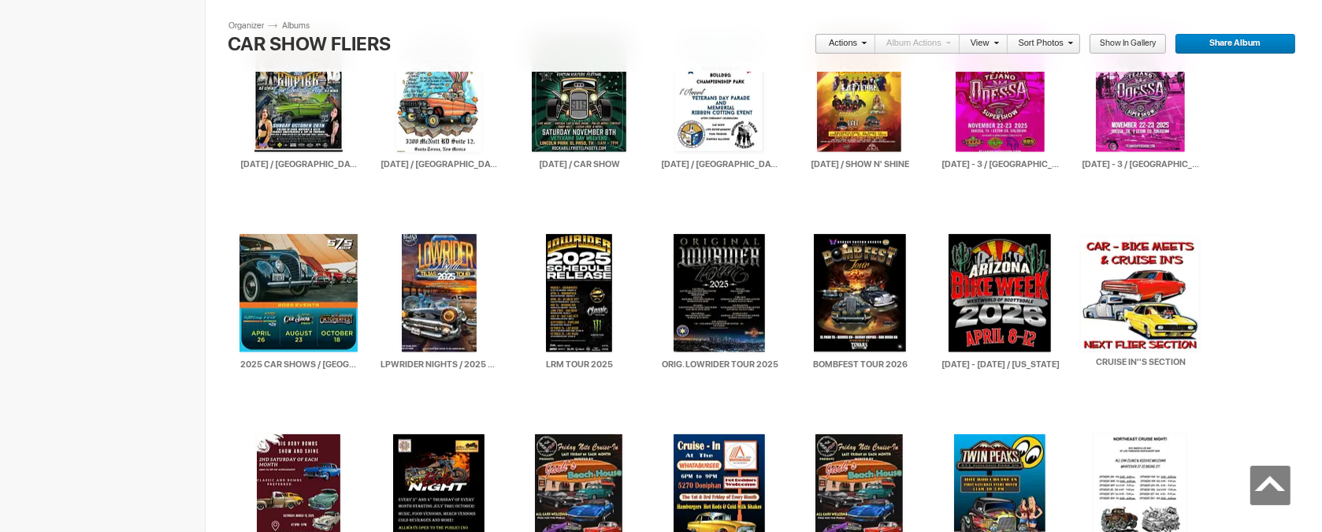
scroll to position [1576, 0]
